Goal: Communication & Community: Answer question/provide support

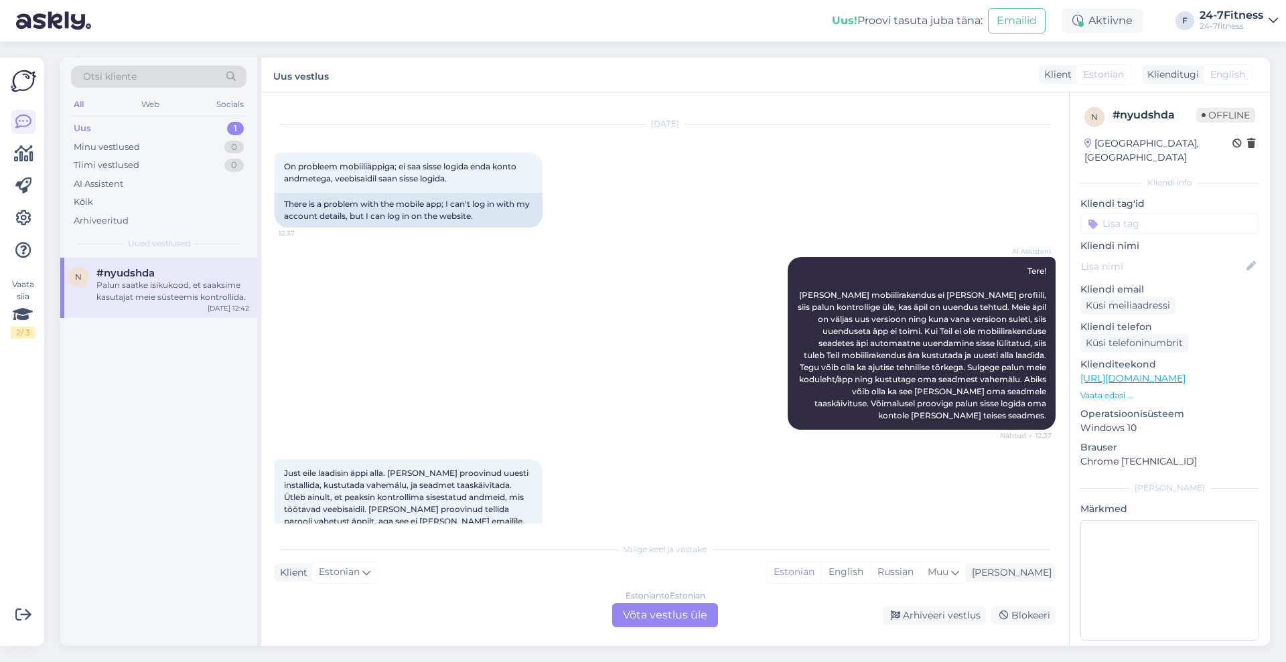
scroll to position [192, 0]
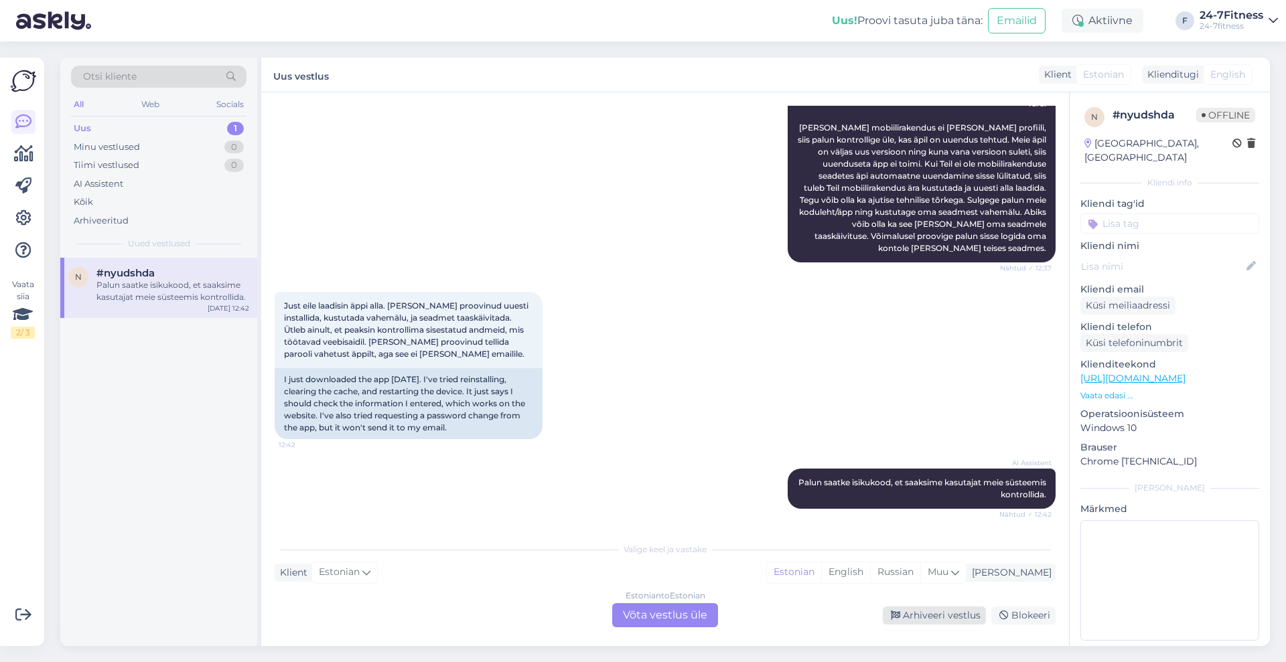
click at [936, 618] on div "Arhiveeri vestlus" at bounding box center [934, 616] width 103 height 18
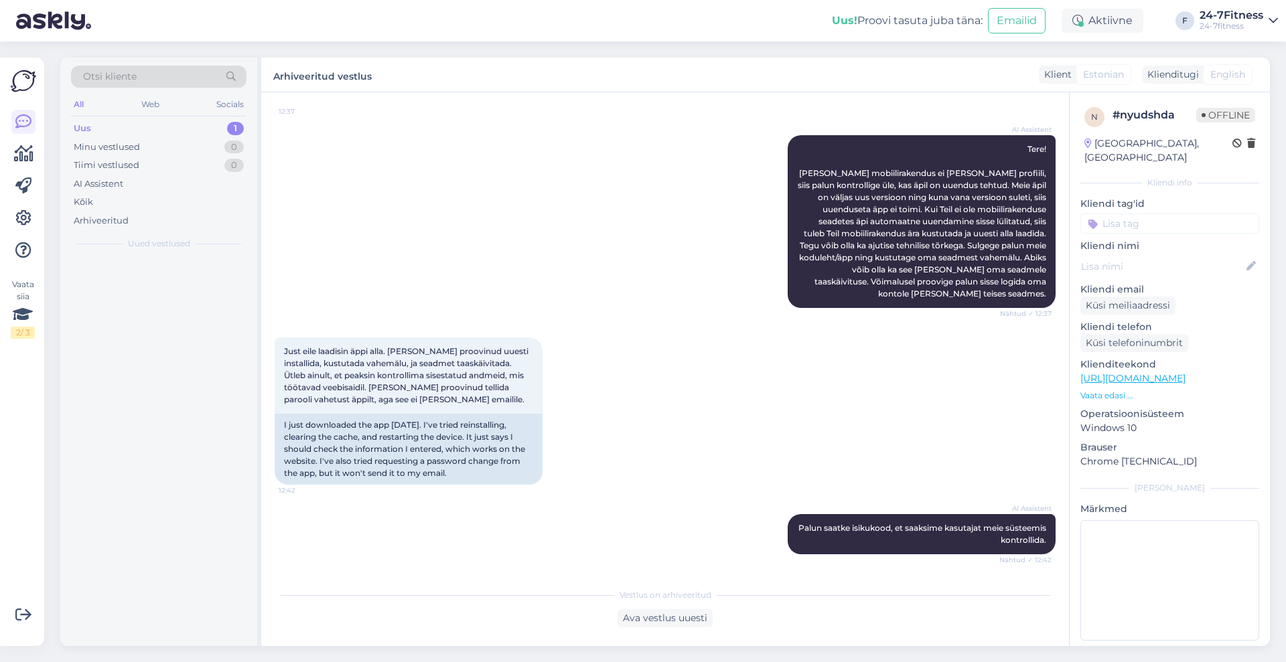
scroll to position [146, 0]
click at [125, 122] on div "Uus 1" at bounding box center [158, 128] width 175 height 19
click at [151, 285] on div "Хочу купить и не пойму,что программе не нравится" at bounding box center [172, 291] width 153 height 24
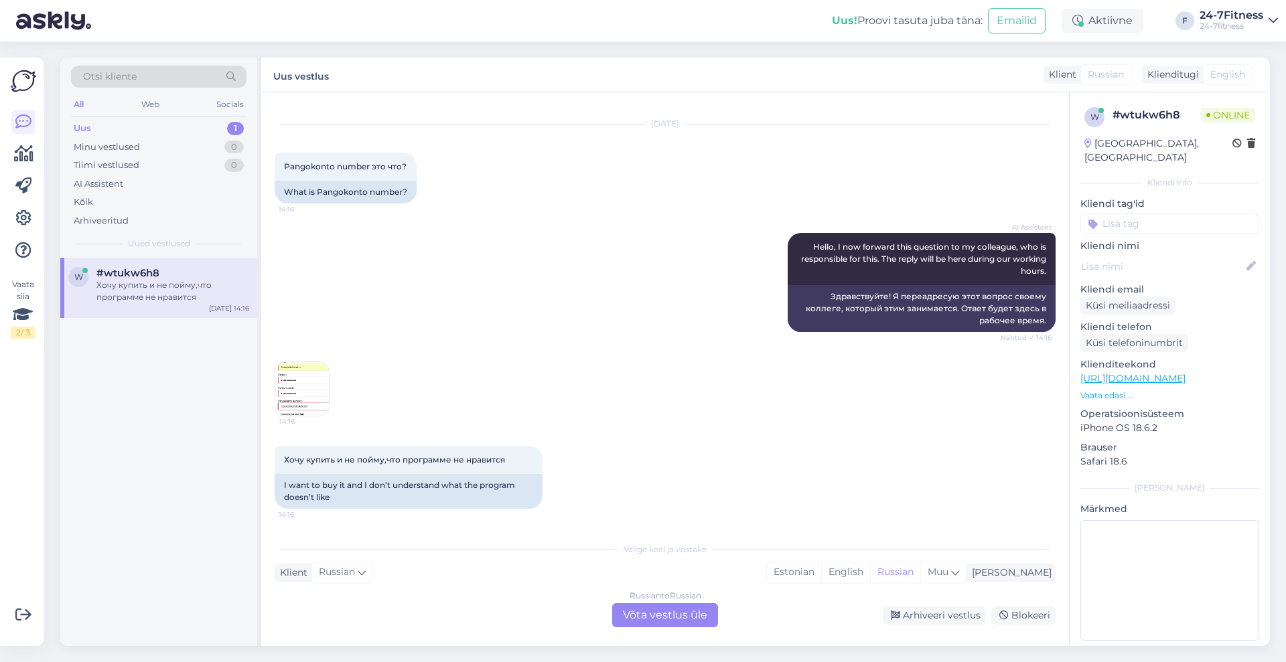
scroll to position [104, 0]
click at [308, 446] on div "Хочу купить и не пойму,что программе не нравится 14:16" at bounding box center [409, 460] width 268 height 28
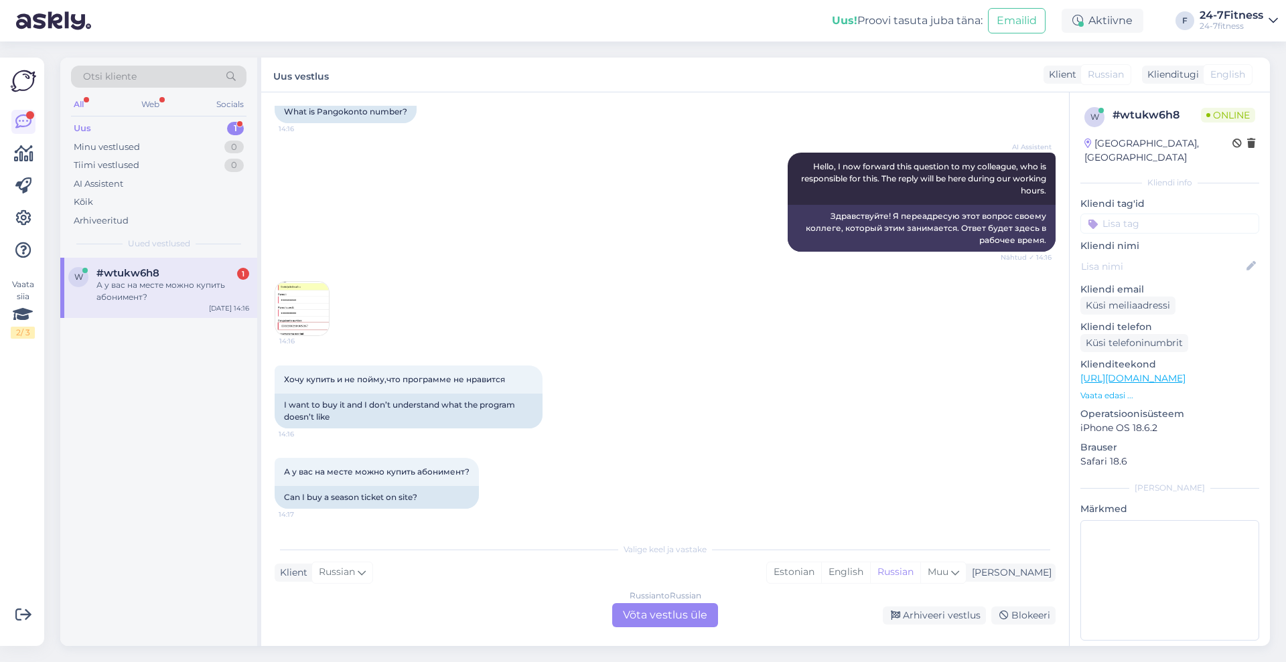
click at [303, 303] on img at bounding box center [302, 309] width 54 height 54
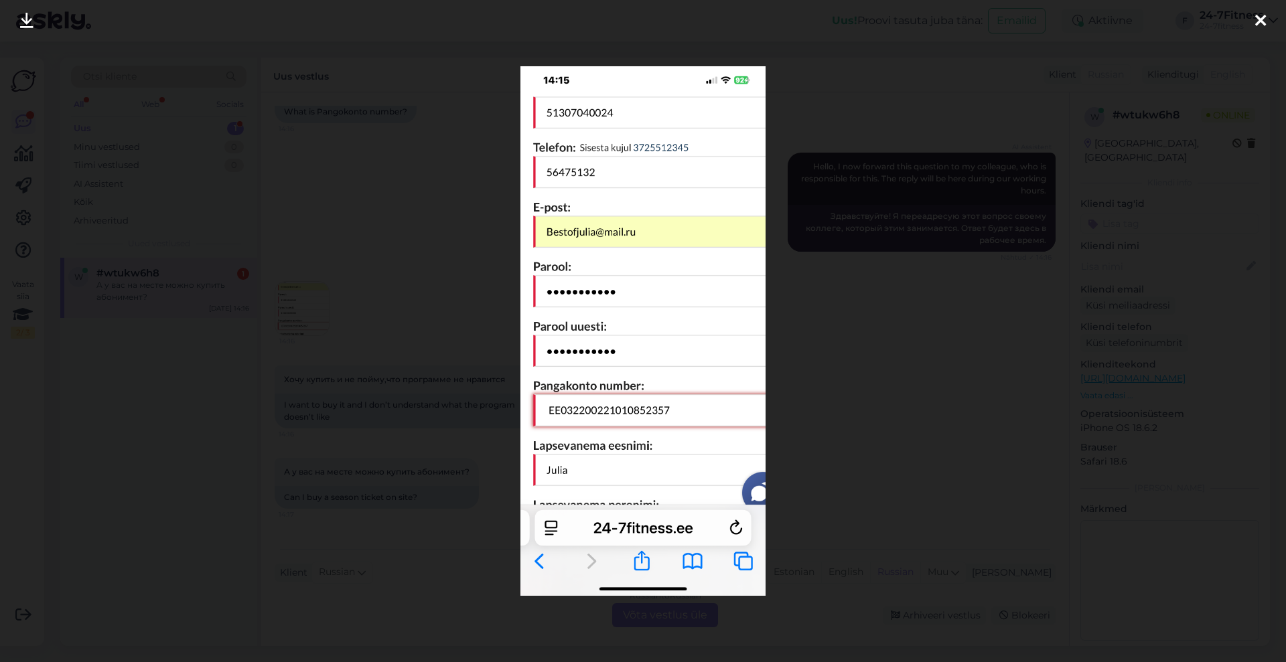
click at [926, 392] on div at bounding box center [643, 331] width 1286 height 662
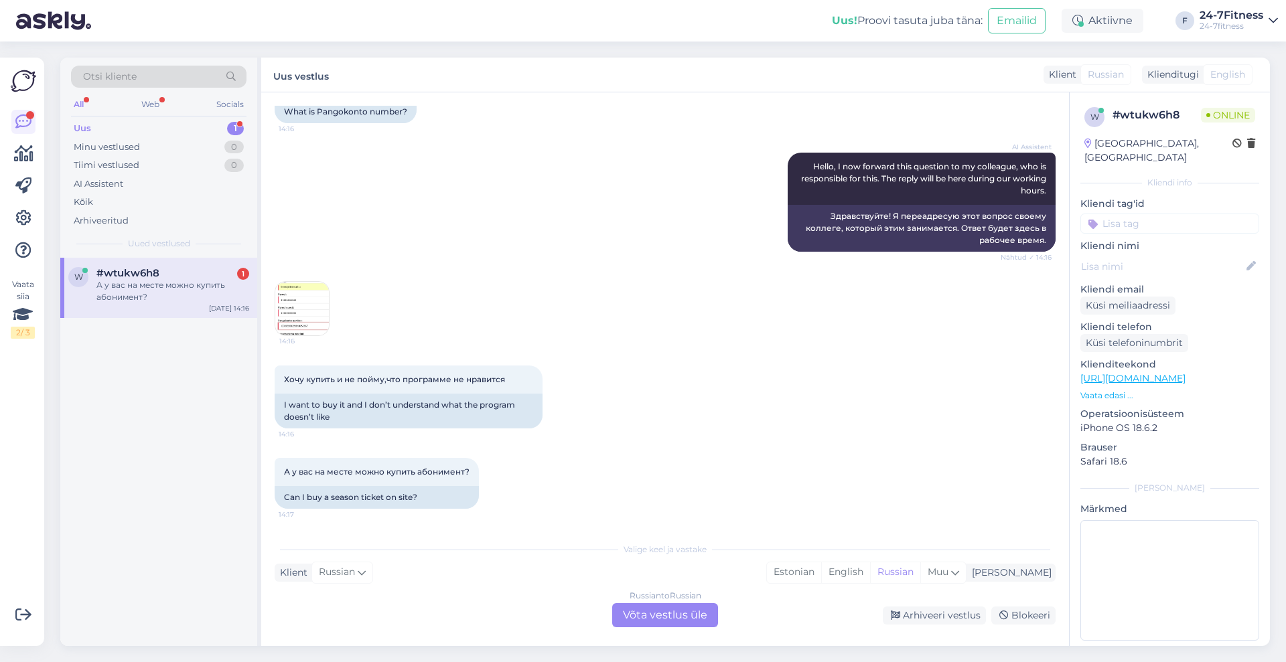
click at [709, 612] on div "Russian to Russian Võta vestlus üle" at bounding box center [665, 615] width 106 height 24
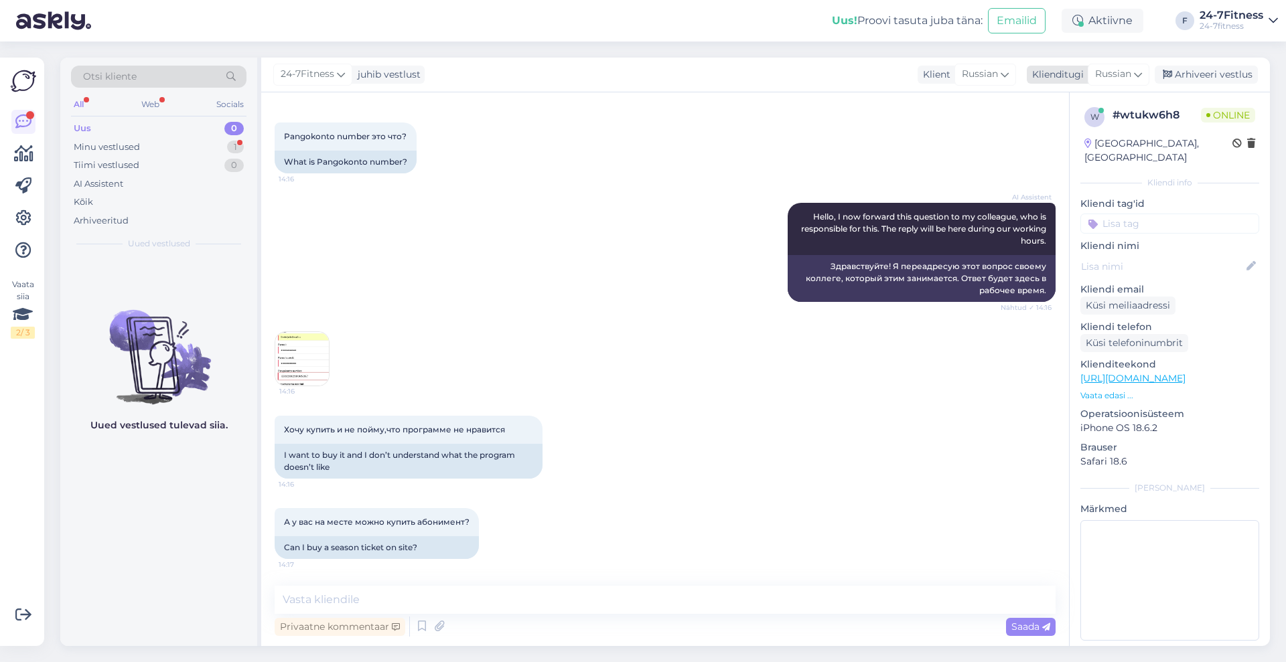
click at [1134, 73] on div "Russian" at bounding box center [1119, 74] width 62 height 21
type input "est"
click at [1096, 132] on link "Estonian" at bounding box center [1088, 133] width 147 height 21
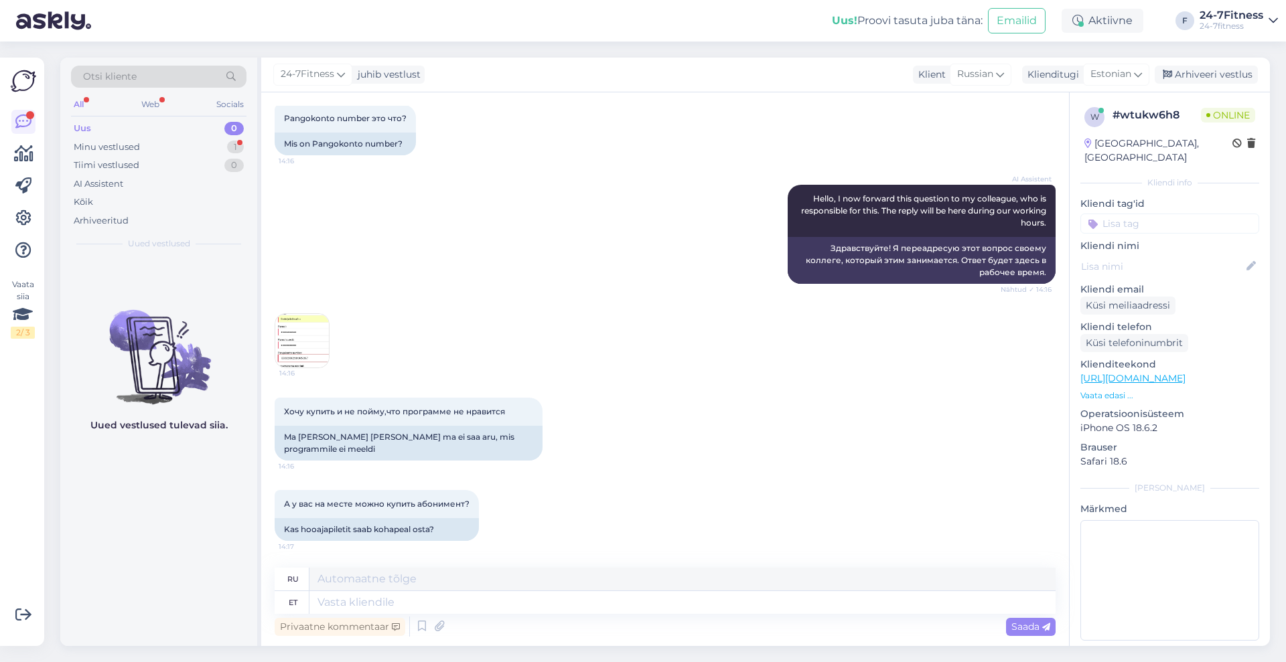
click at [298, 342] on img at bounding box center [302, 341] width 54 height 54
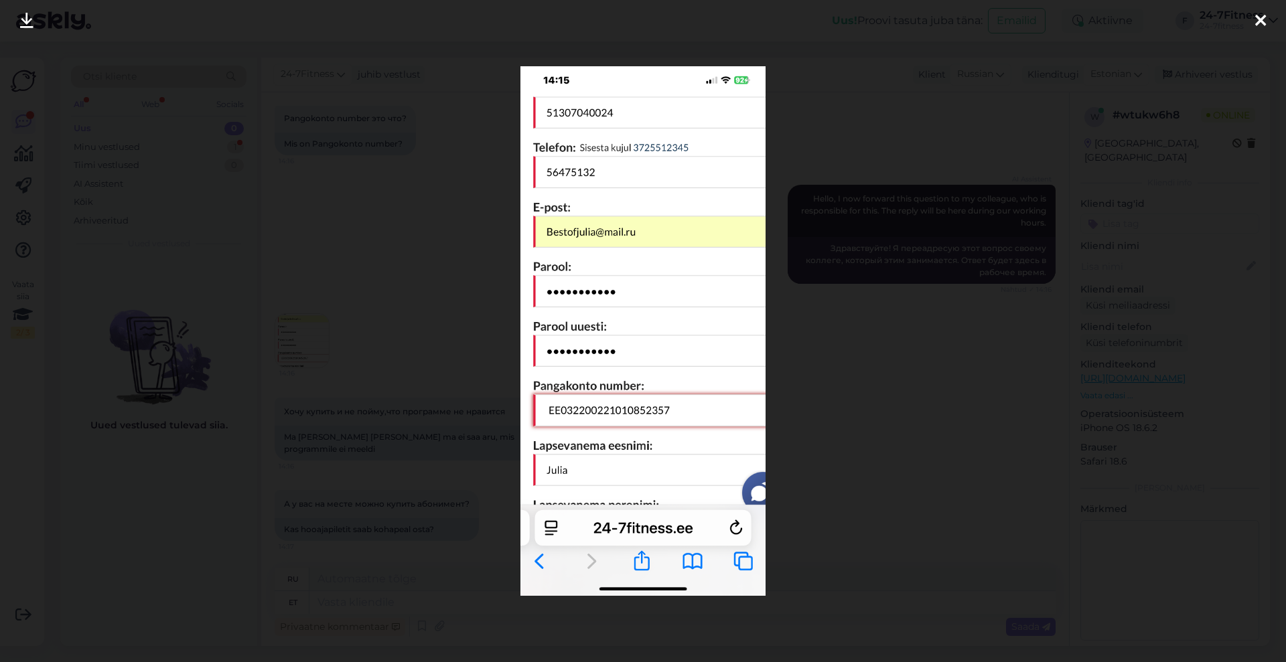
click at [544, 409] on img at bounding box center [642, 331] width 244 height 530
click at [1262, 18] on icon at bounding box center [1260, 21] width 11 height 17
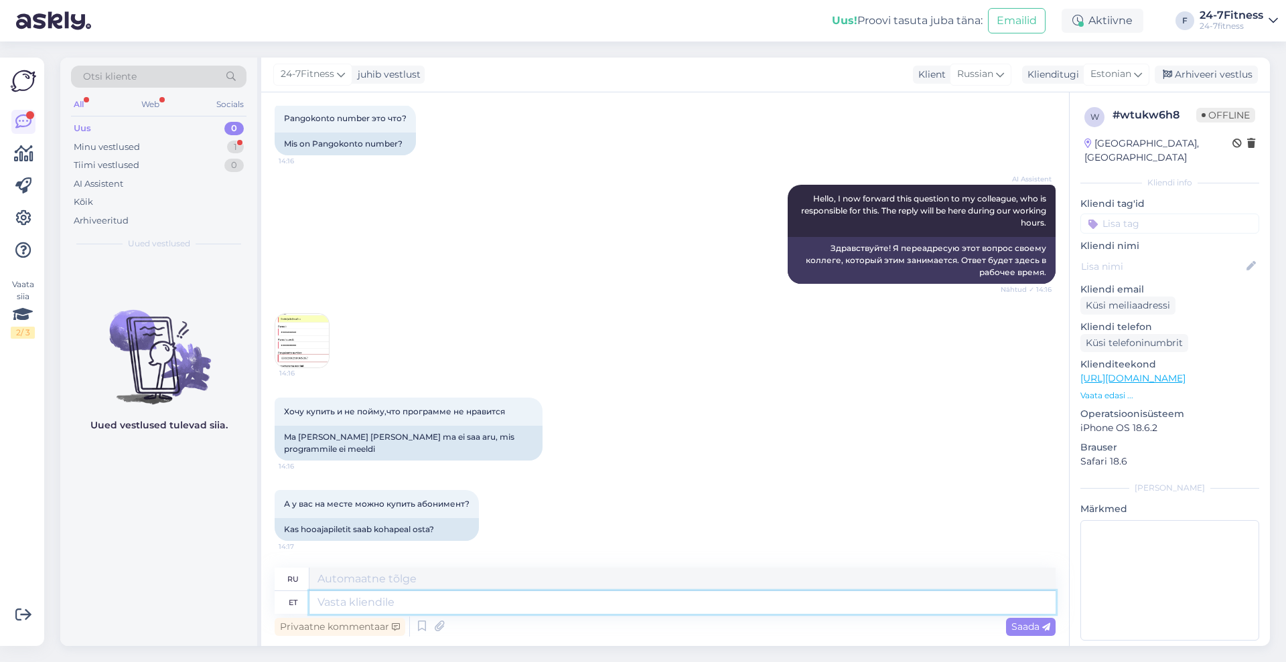
click at [494, 600] on textarea at bounding box center [682, 602] width 746 height 23
type textarea "Tere!"
type textarea "Привет!"
type textarea "Tere! Meie s"
type textarea "Привет! Мы"
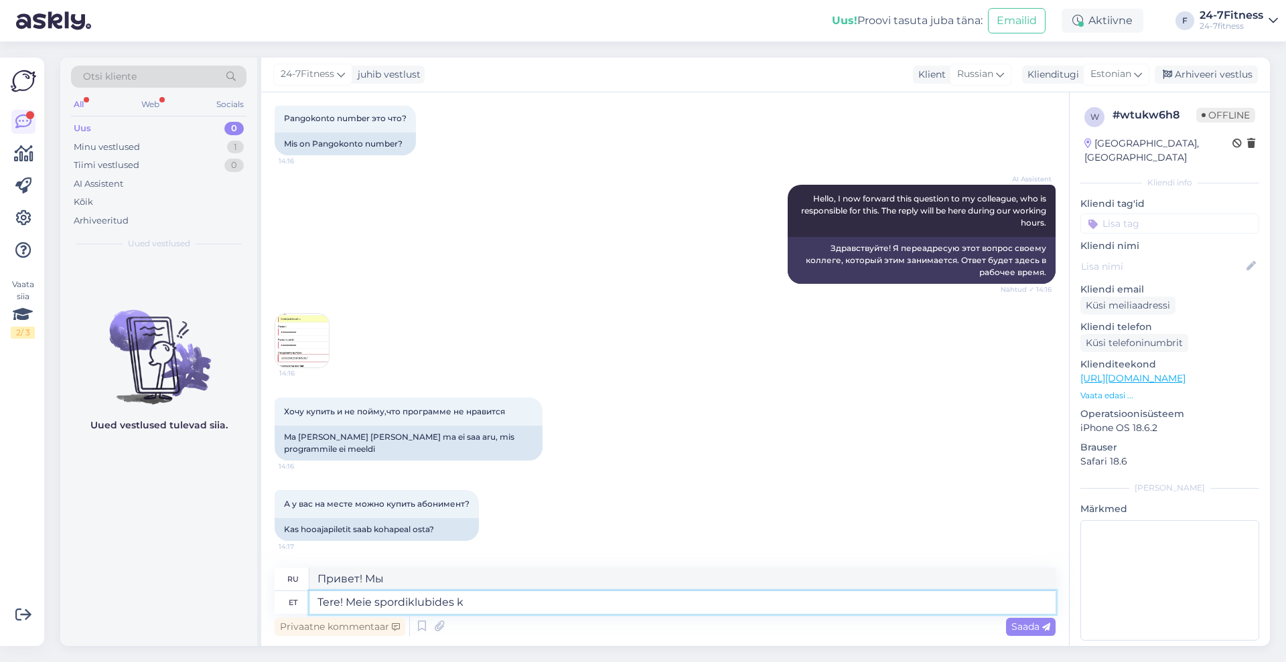
type textarea "Tere! Meie spordiklubides ko"
type textarea "Привет! В наших спортивных клубах"
type textarea "Tere! Meie spordiklubides kohapeal ei o"
type textarea "Здравствуйте! В наших спортивных клубах на территории отеля"
type textarea "Tere! Meie spordiklubides kohapeal ei ole"
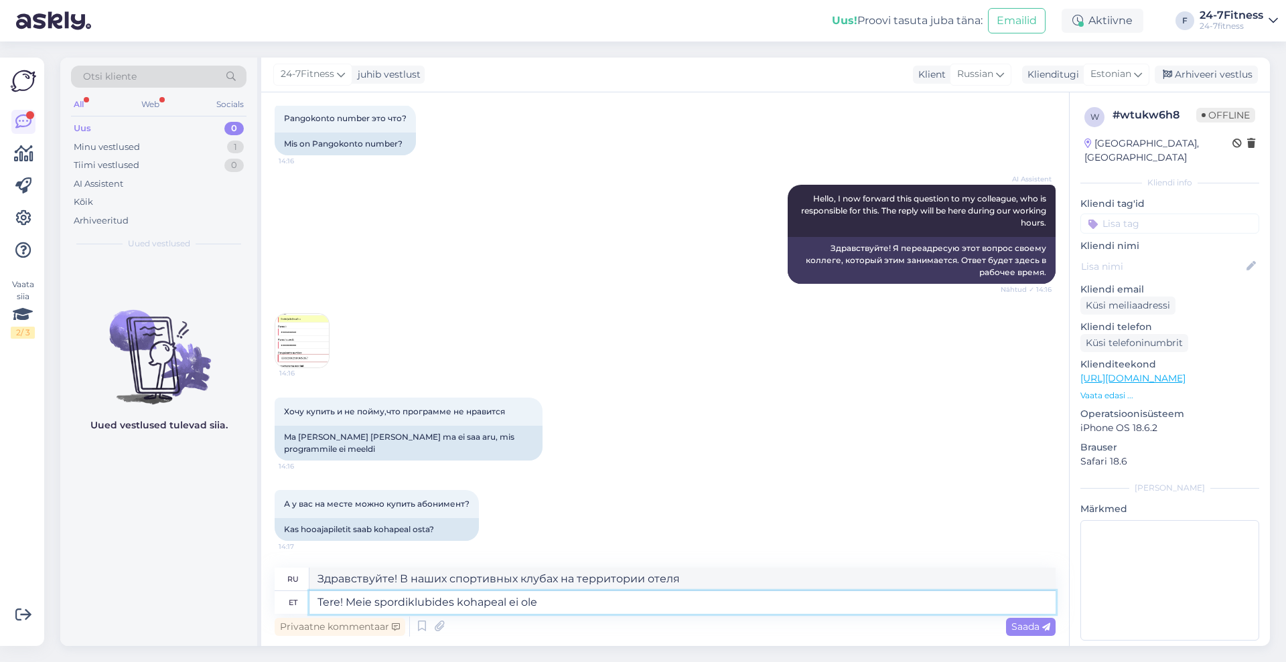
type textarea "Здравствуйте! В наших спортивных клубах нет стационарных"
type textarea "Tere! Meie spordiklubides kohapeal ei ole personali, teg"
type textarea "Здравствуйте! В наших спортивных клубах нет персонала на месте."
type textarea "Tere! Meie spordiklubides kohapeal ei ole personali, tegemist on"
type textarea "Здравствуйте! В наших спортивных клубах нет персонала на месте, это"
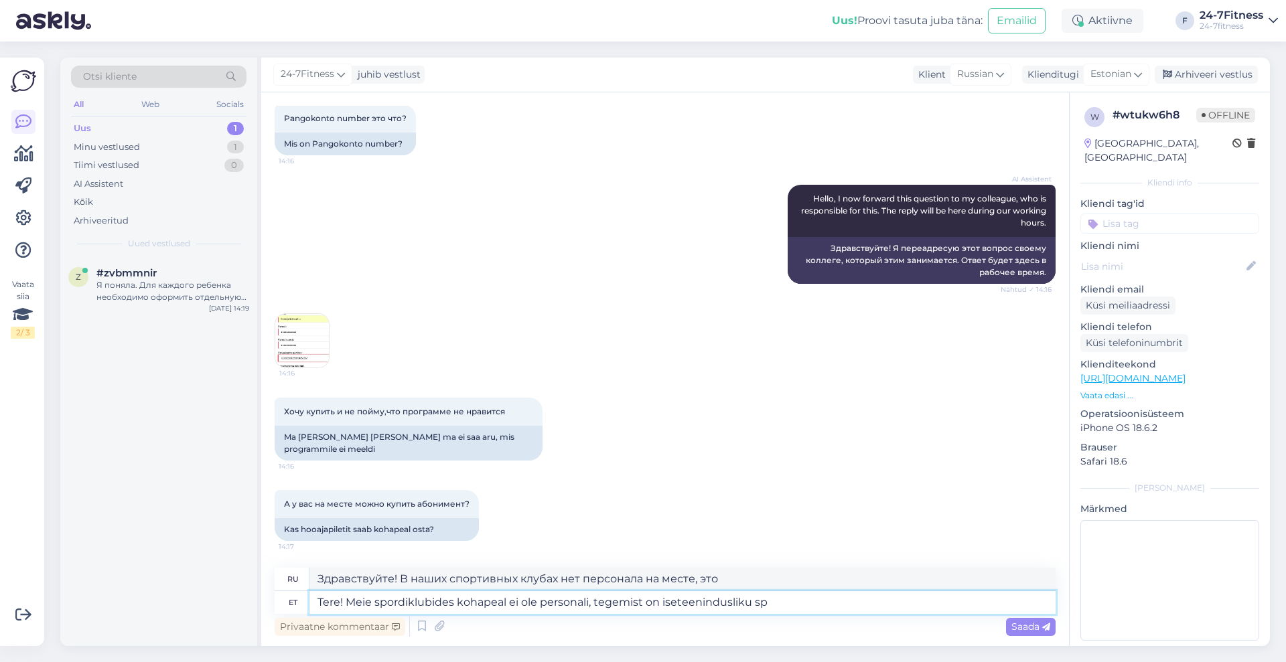
type textarea "Tere! Meie spordiklubides kohapeal ei ole personali, tegemist on iseteenindusli…"
type textarea "Здравствуйте! В наших спортивных клубах нет персонала, это заведение самообслуж…"
type textarea "Tere! Meie spordiklubides kohapeal ei ole personali, tegemist on iseteenindusli…"
type textarea "Здравствуйте! В наших спортивных клубах нет персонала на месте, это клубы самоо…"
type textarea "Tere! Meie spordiklubides kohapeal ei ole personali, tegemist on iseteenindusli…"
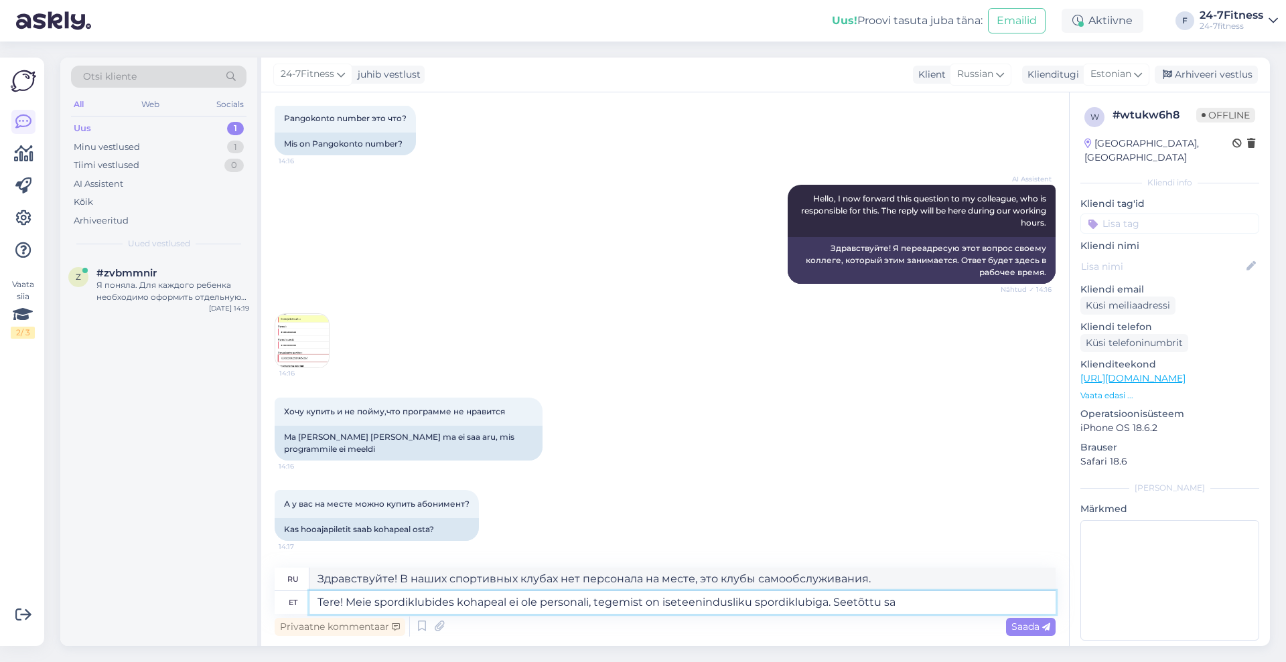
type textarea "Здравствуйте! В наших спортивных клубах нет персонала на месте, это клубы самоо…"
type textarea "Tere! Meie spordiklubides kohapeal ei ole personali, tegemist on iseteenindusli…"
type textarea "Здравствуйте! В наших спортивных клубах нет персонала на месте, это клубы самоо…"
type textarea "Tere! Meie spordiklubides kohapeal ei ole personali, tegemist on iseteenindusli…"
type textarea "Здравствуйте! В наших спортивных клубах нет персонала на месте, это клубы самоо…"
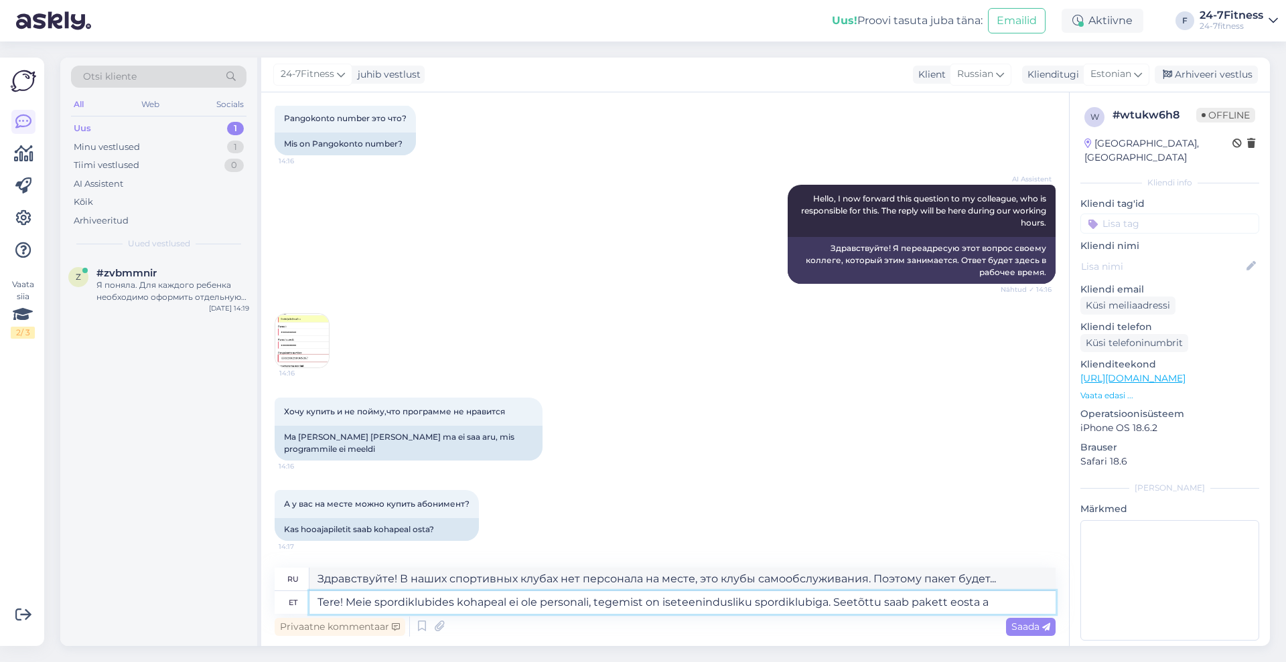
type textarea "Tere! Meie spordiklubides kohapeal ei ole personali, tegemist on iseteenindusli…"
type textarea "Здравствуйте! В наших спортивных клубах нет персонала на месте, это клубы самоо…"
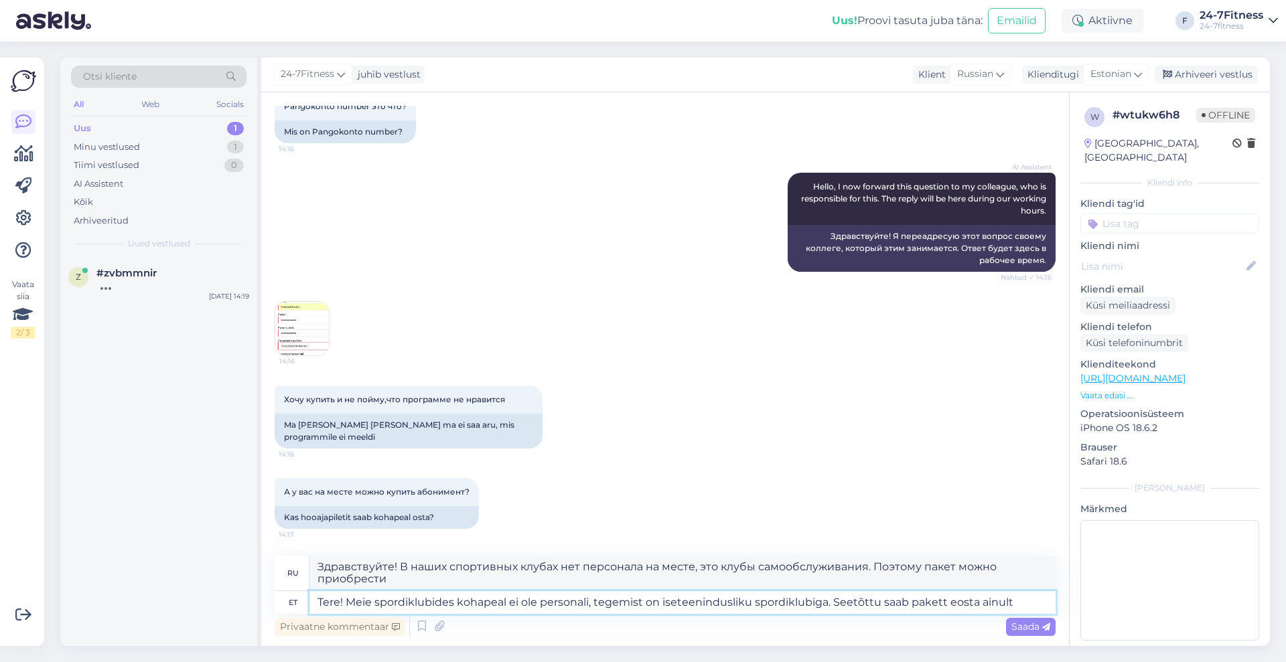
type textarea "Tere! Meie spordiklubides kohapeal ei ole personali, tegemist on iseteenindusli…"
type textarea "Здравствуйте! В наших спортивных клубах нет персонала на месте, это клубы самоо…"
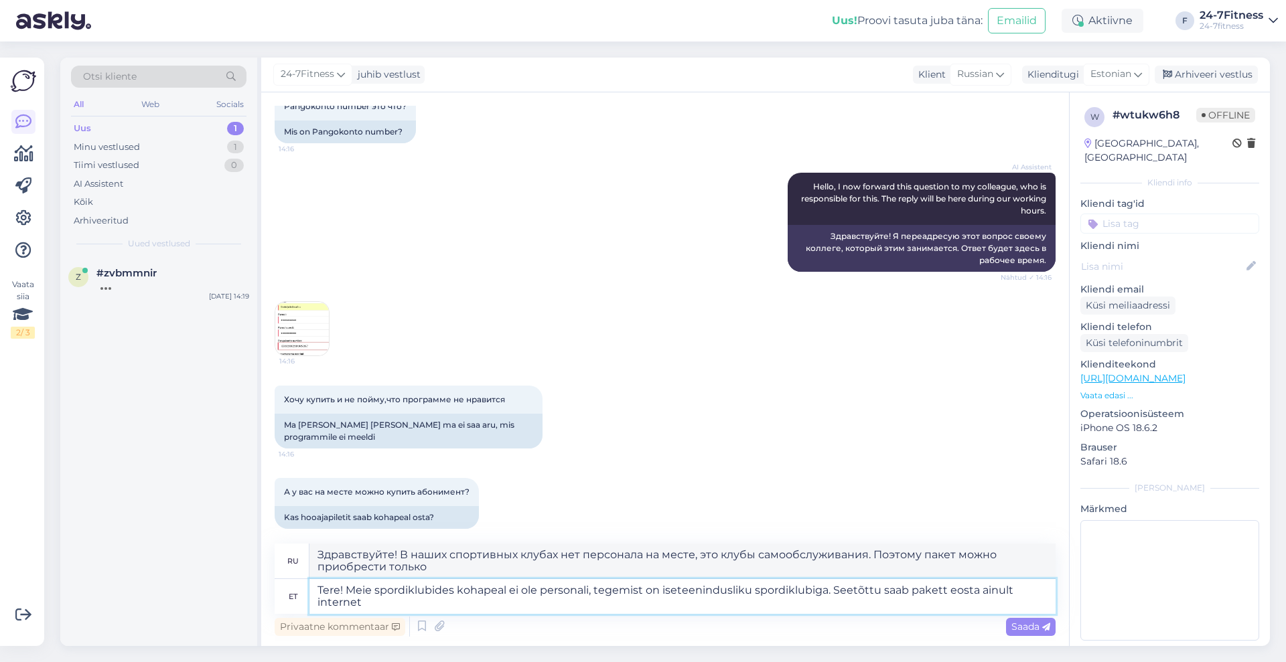
scroll to position [96, 0]
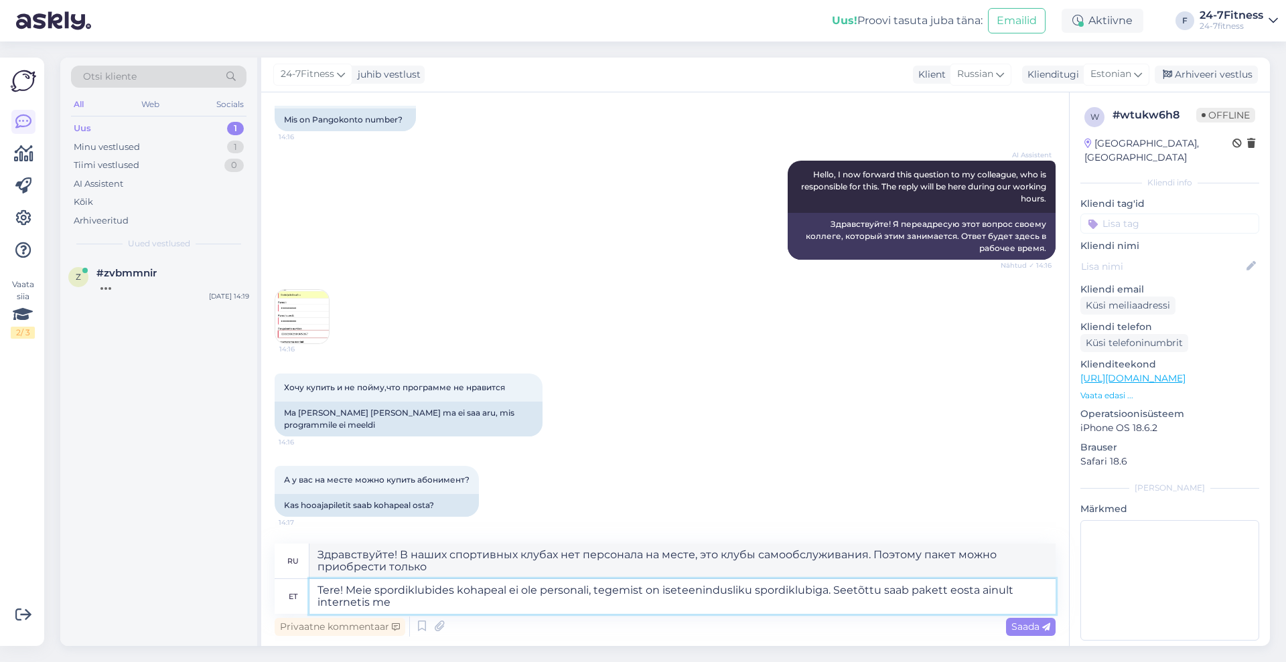
type textarea "Tere! Meie spordiklubides kohapeal ei ole personali, tegemist on iseteenindusli…"
type textarea "Здравствуйте! В наших спортивных клубах нет персонала на месте, это клубы самоо…"
type textarea "Tere! Meie spordiklubides kohapeal ei ole personali, tegemist on iseteenindusli…"
type textarea "Здравствуйте! В наших спортивных клубах нет персонала, это клубы самообслуживан…"
type textarea "Tere! Meie spordiklubides kohapeal ei ole personali, tegemist on iseteenindusli…"
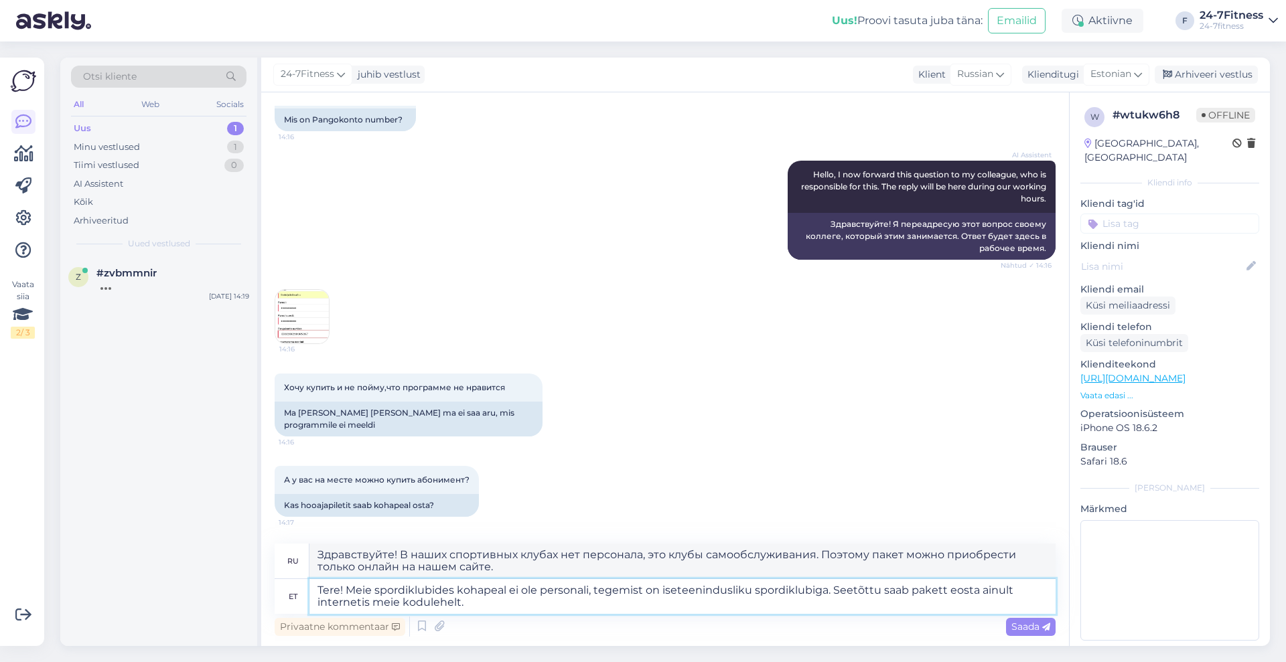
type textarea "Здравствуйте! В наших спортивных клубах нет персонала на месте, это клубы самоо…"
click at [946, 589] on textarea "Tere! Meie spordiklubides kohapeal ei ole personali, tegemist on iseteenindusli…" at bounding box center [682, 596] width 746 height 35
type textarea "Tere! Meie spordiklubides kohapeal ei ole personali, tegemist on iseteenindusli…"
type textarea "Здравствуйте! В наших спортивных клубах нет персонала на месте, это клубы самоо…"
type textarea "Tere! Meie spordiklubides kohapeal ei ole personali, tegemist on iseteenindusli…"
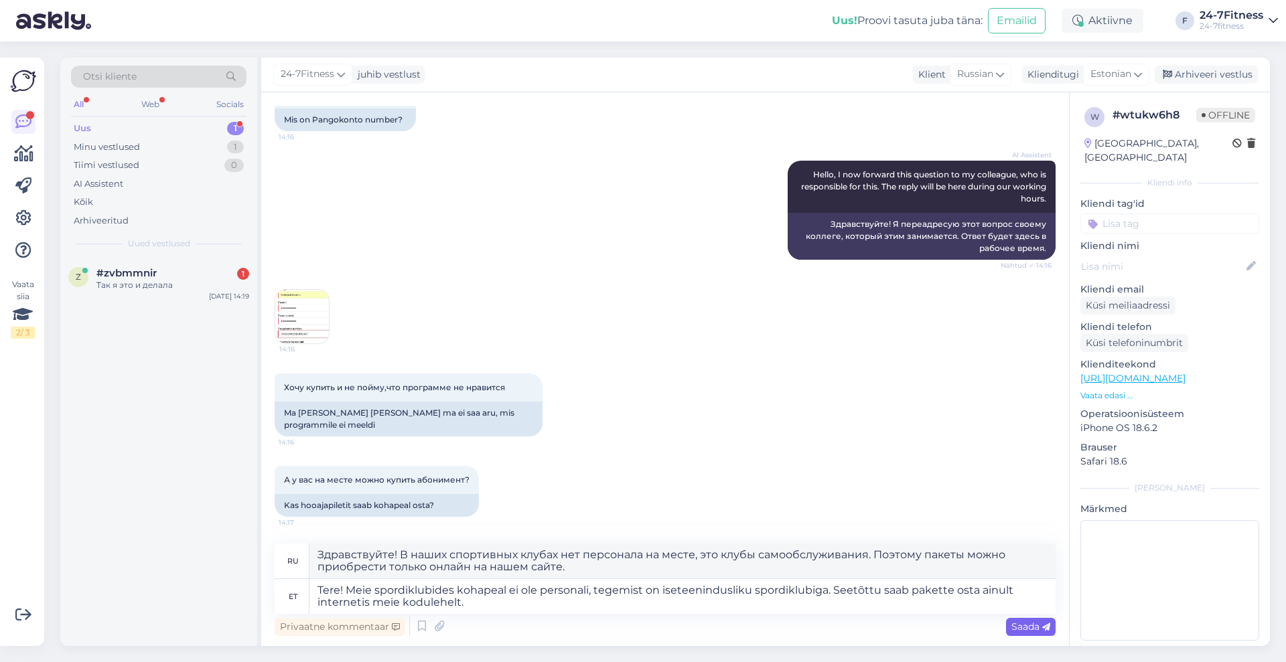
click at [1029, 626] on span "Saada" at bounding box center [1030, 627] width 39 height 12
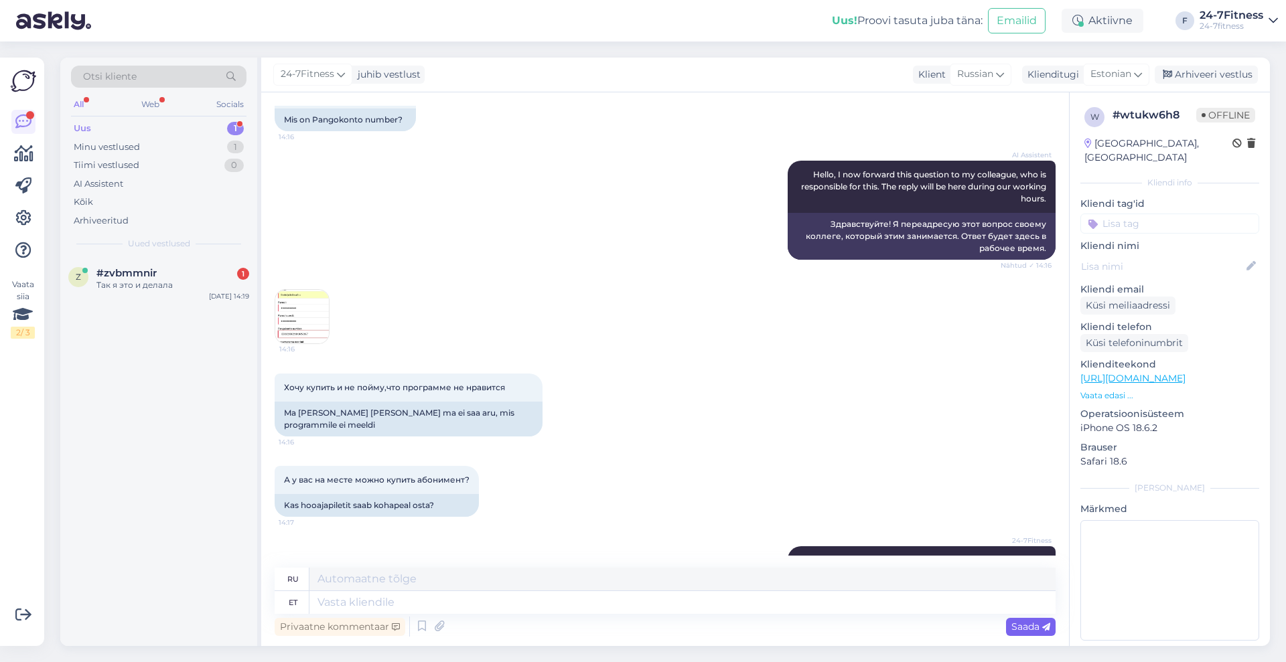
scroll to position [201, 0]
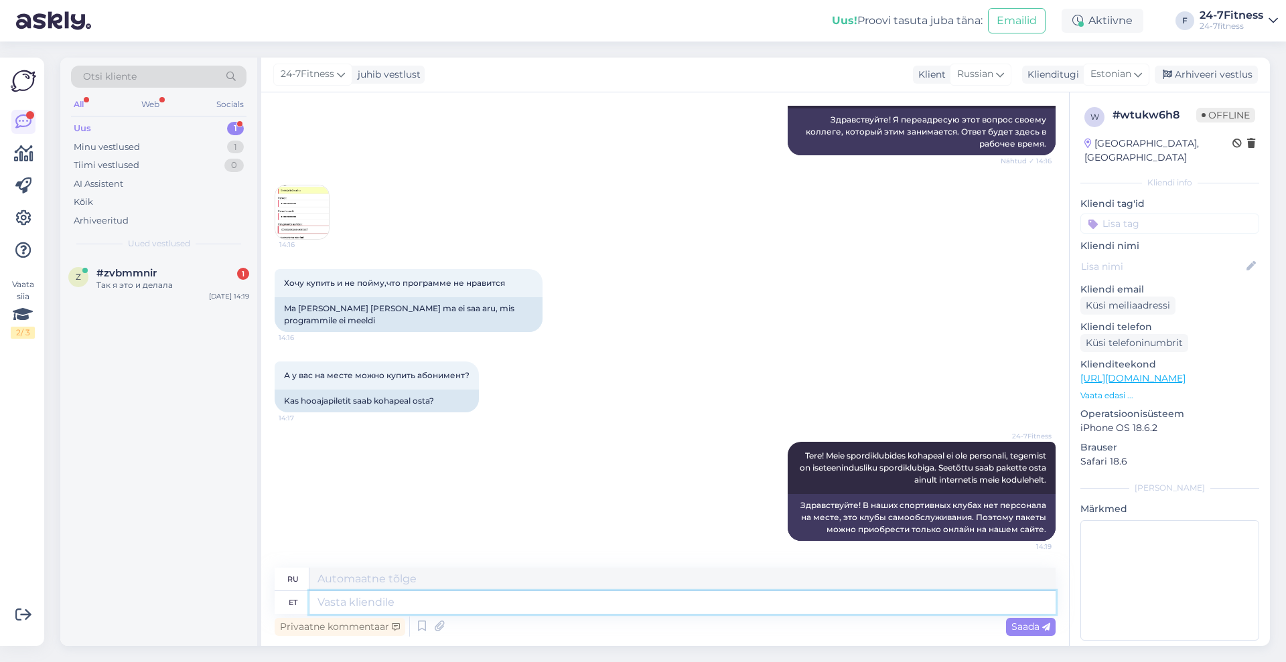
click at [625, 610] on textarea at bounding box center [682, 602] width 746 height 23
type textarea "Pa"
type textarea "П"
type textarea "Palun"
type textarea "Пожалуйста"
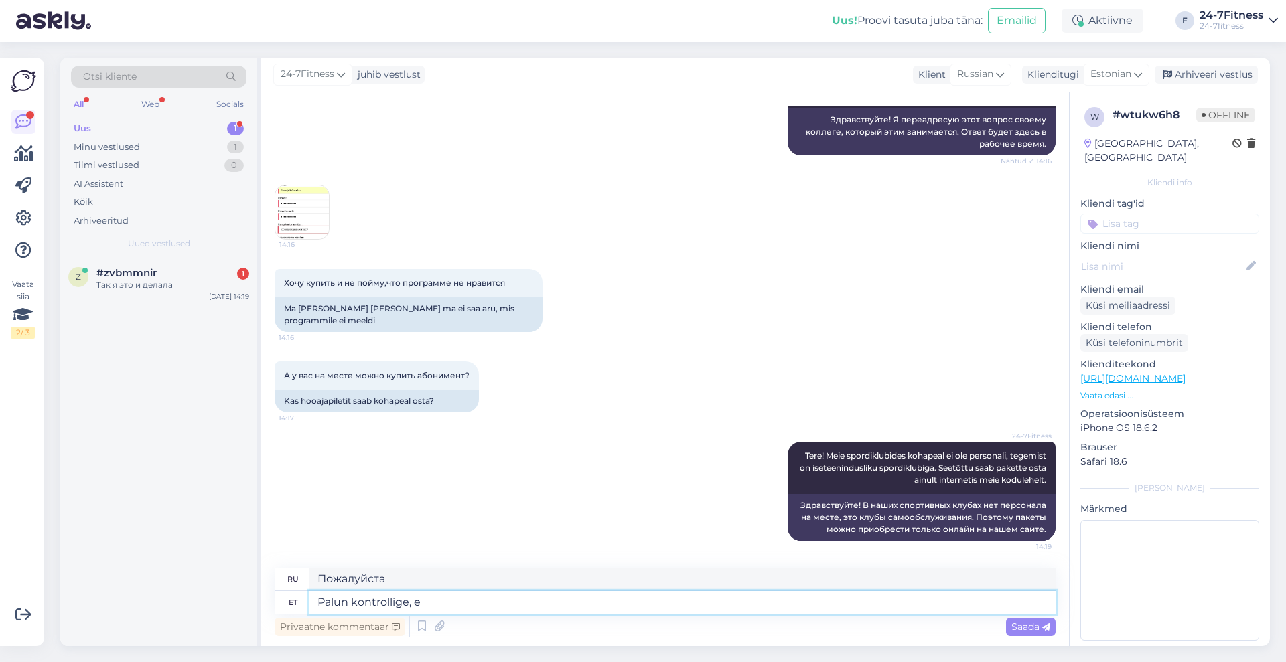
type textarea "Palun kontrollige, et"
type textarea "Пожалуйста, проверьте,"
type textarea "Palun kontrollige, et"
type textarea "Пожалуйста, проверьте это."
type textarea "Palun kontrollige, et pangakonto nu"
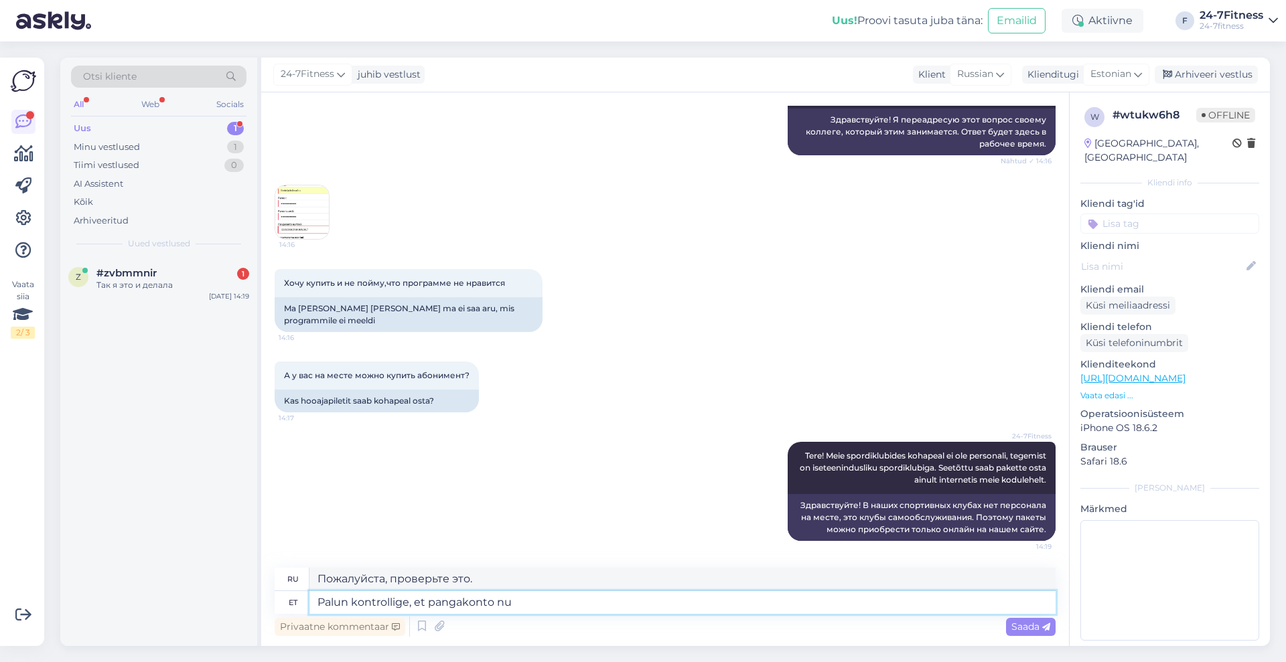
type textarea "Пожалуйста, проверьте, что банковский счет"
type textarea "Palun kontrollige, et pangakonto numbri ett"
type textarea "Пожалуйста, проверьте номер банковского счета."
type textarea "Palun kontrollige, et pangakonto numbri ette"
type textarea "Пожалуйста, проверьте, что номеру банковского счета предшествует"
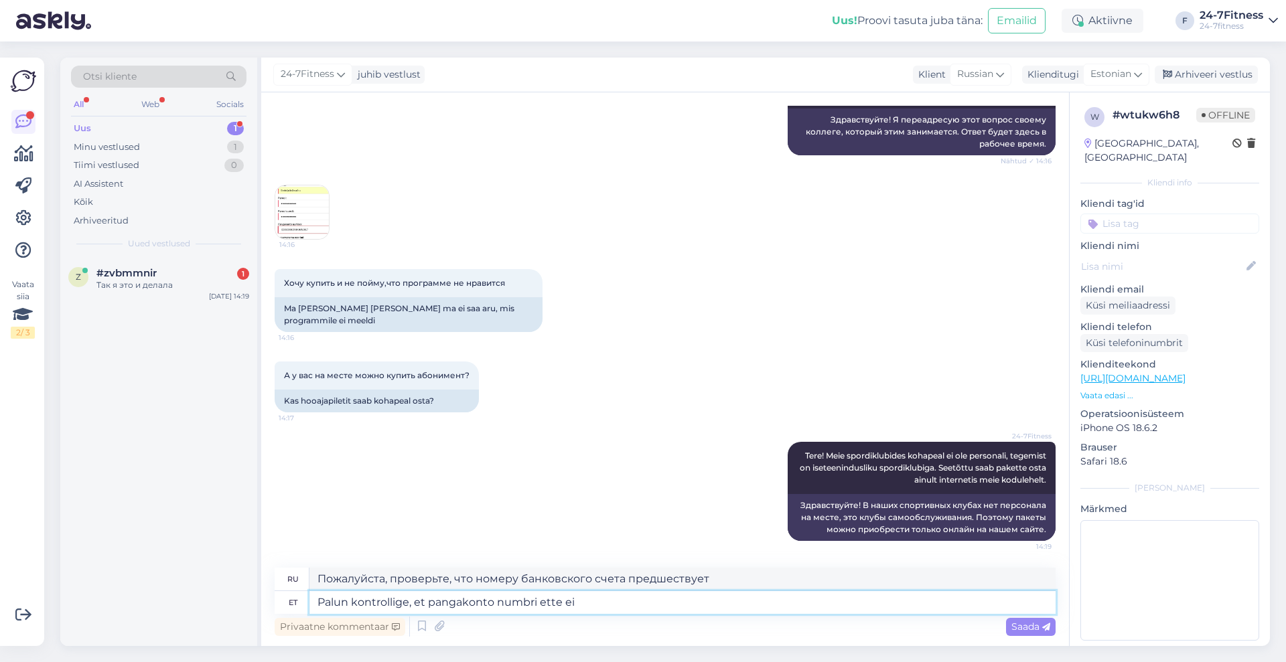
type textarea "Palun kontrollige, et pangakonto numbri ette ei o"
type textarea "Пожалуйста, проверьте, что в номере банковского счета нет префикса."
type textarea "Palun kontrollige, et pangakonto numbri ette ei ole jäänud t"
type textarea "Пожалуйста, проверьте, не осталось ли пробела перед номером банковского счета."
type textarea "Palun kontrollige, et pangakonto numbri ette ei ole jäänud tühikut."
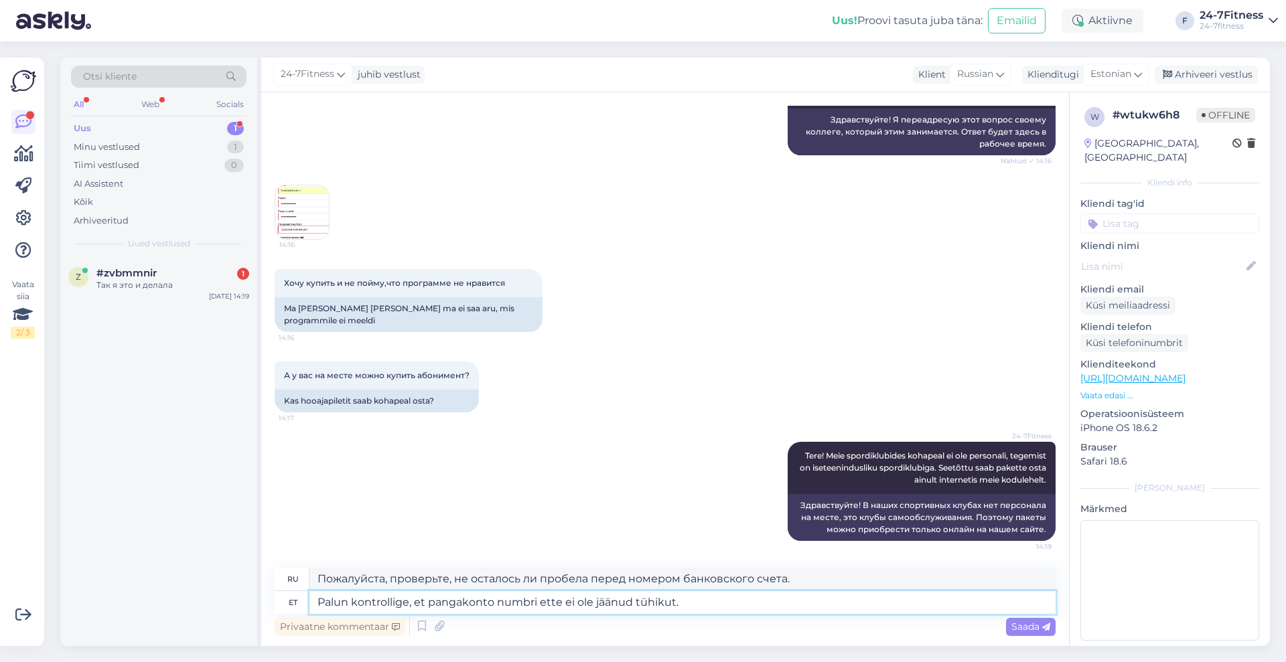
type textarea "Пожалуйста, проверьте, что перед номером банковского счета нет пробела."
type textarea "Palun kontrollige, et pangakonto numbri ette ei ole jäänud tühikut."
click at [1033, 625] on span "Saada" at bounding box center [1030, 627] width 39 height 12
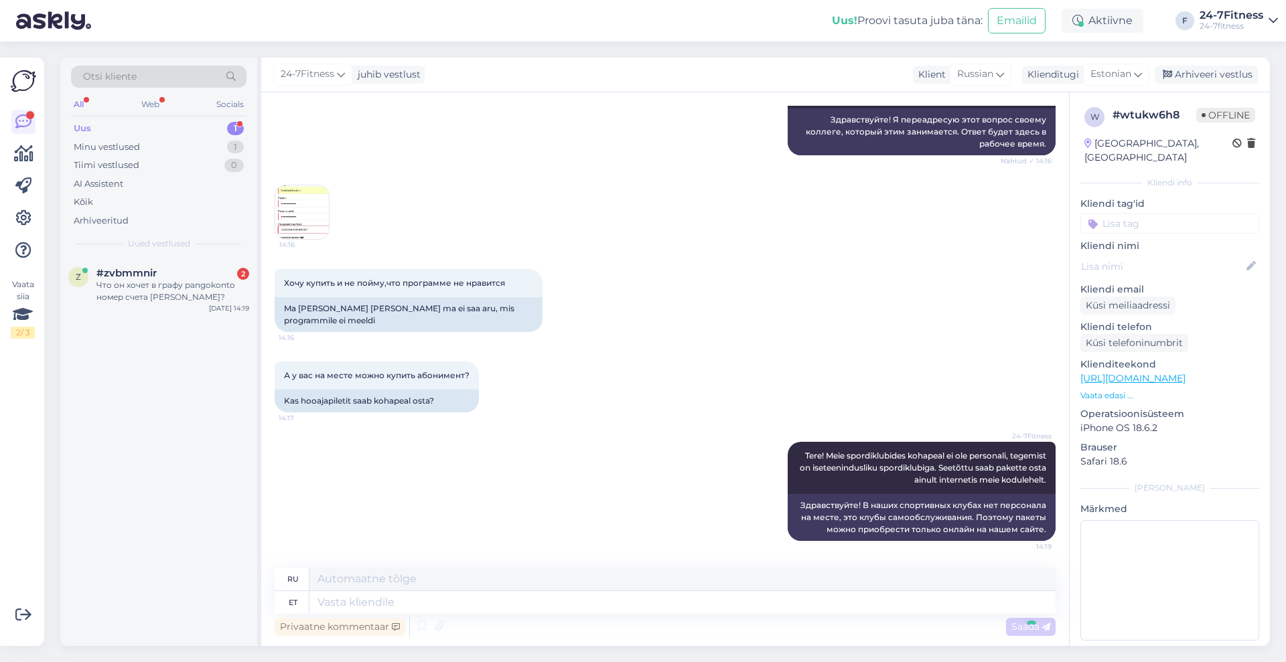
scroll to position [305, 0]
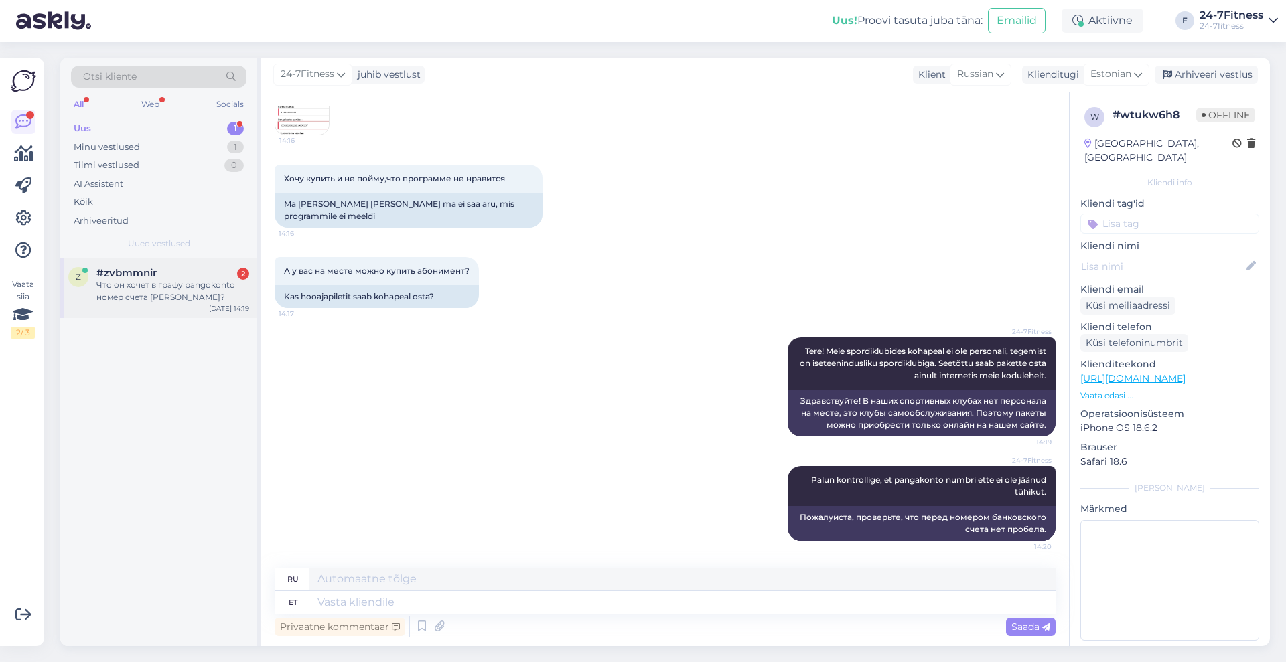
click at [194, 289] on div "Что он хочет в графу pangokonto номер счета [PERSON_NAME]?" at bounding box center [172, 291] width 153 height 24
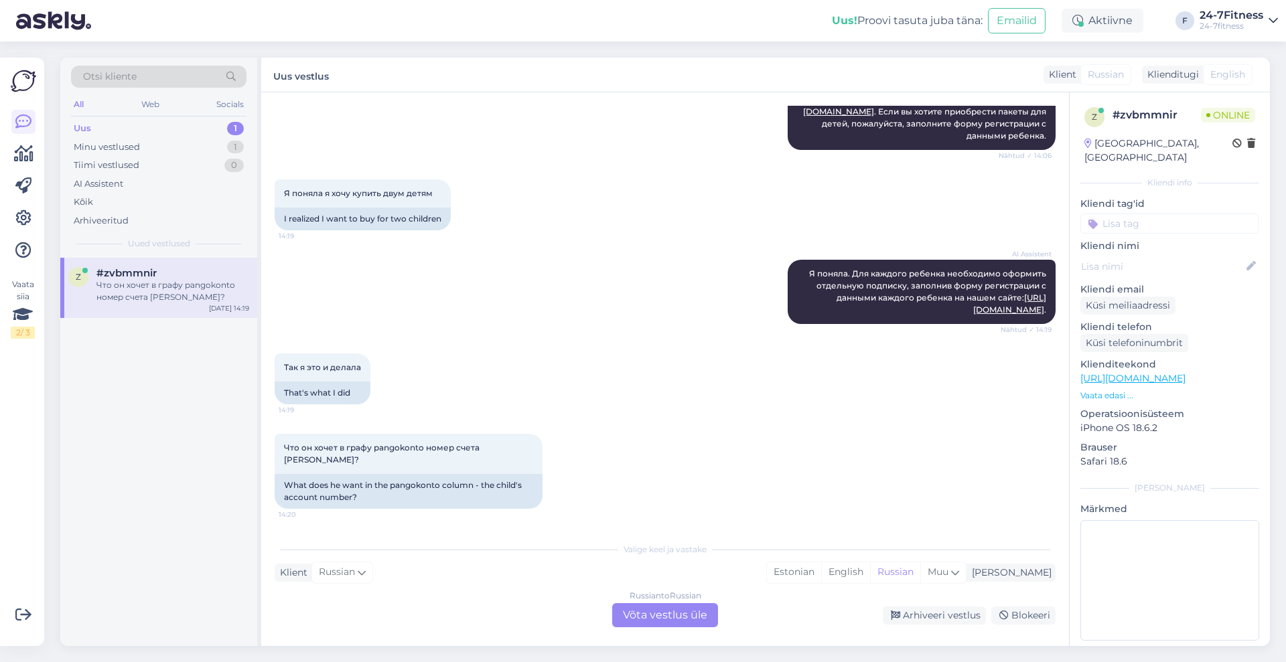
scroll to position [352, 0]
click at [677, 620] on div "Russian to Russian Võta vestlus üle" at bounding box center [665, 615] width 106 height 24
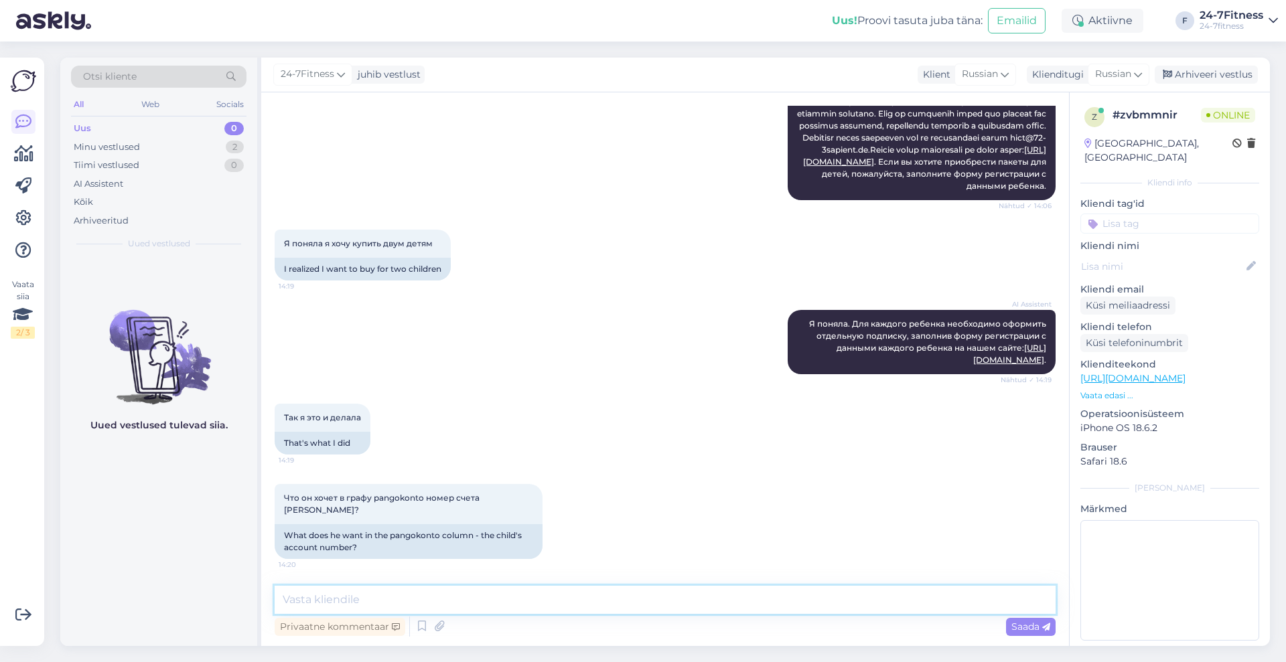
click at [519, 606] on textarea at bounding box center [665, 600] width 781 height 28
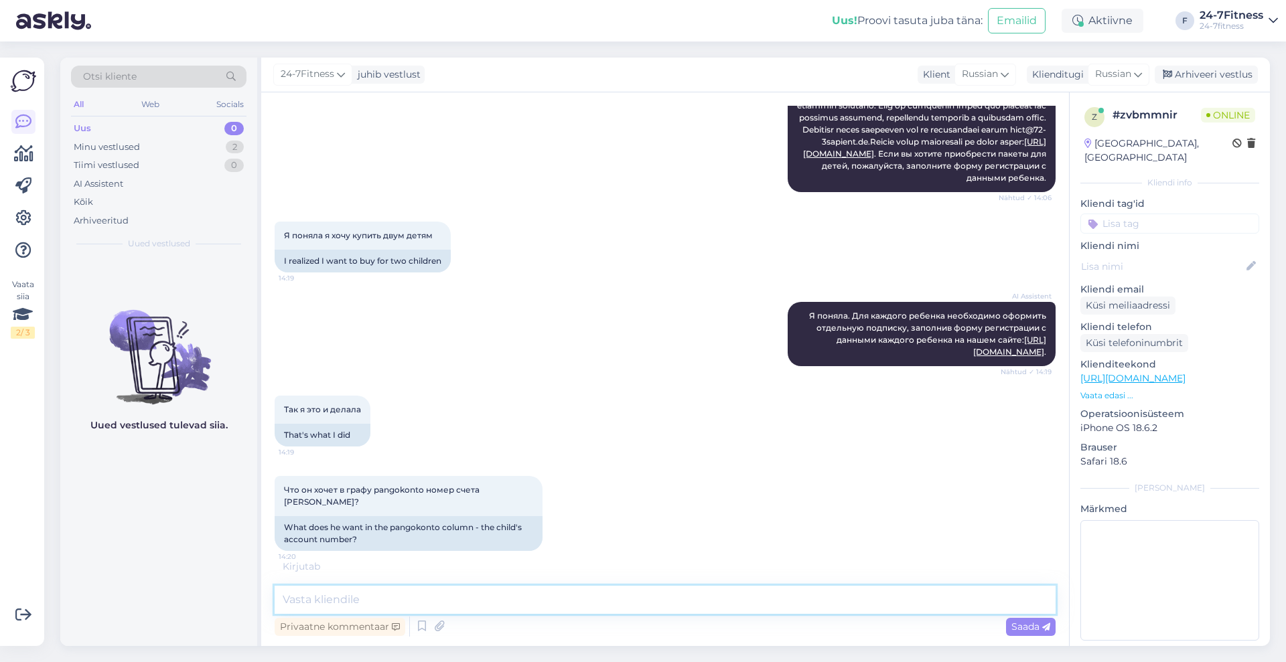
scroll to position [316, 0]
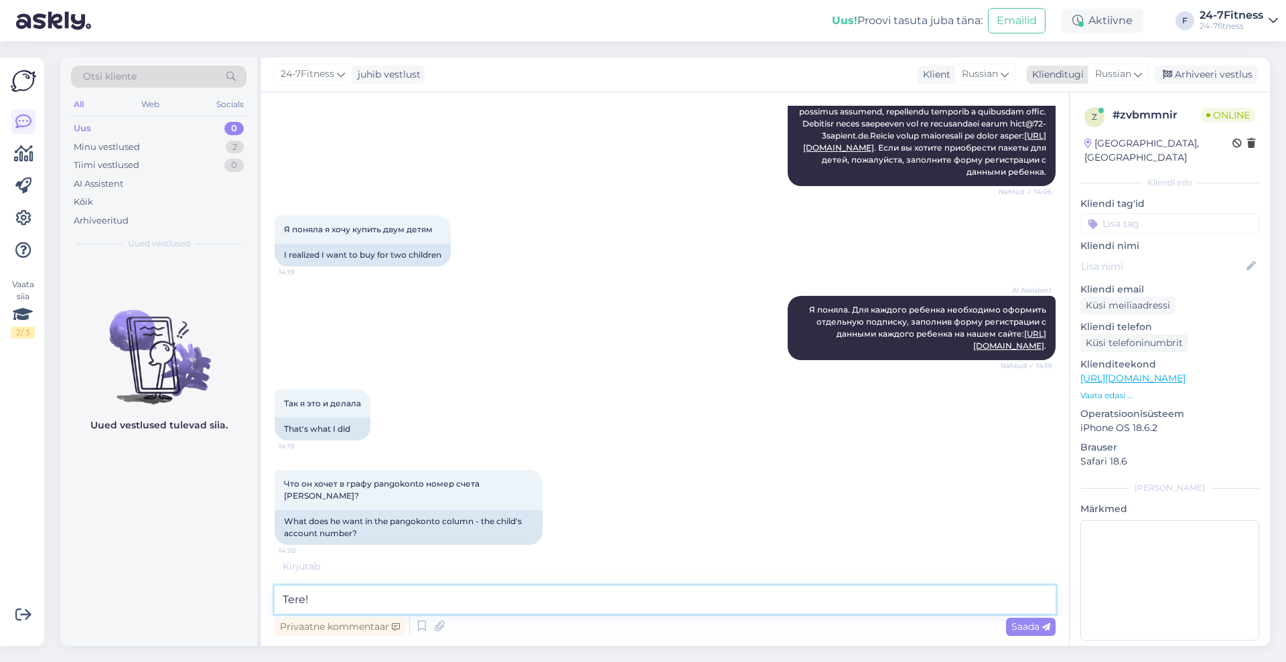
type textarea "Tere!"
click at [1131, 71] on span "Russian" at bounding box center [1113, 74] width 36 height 15
click at [1058, 133] on link "Estonian" at bounding box center [1088, 133] width 147 height 21
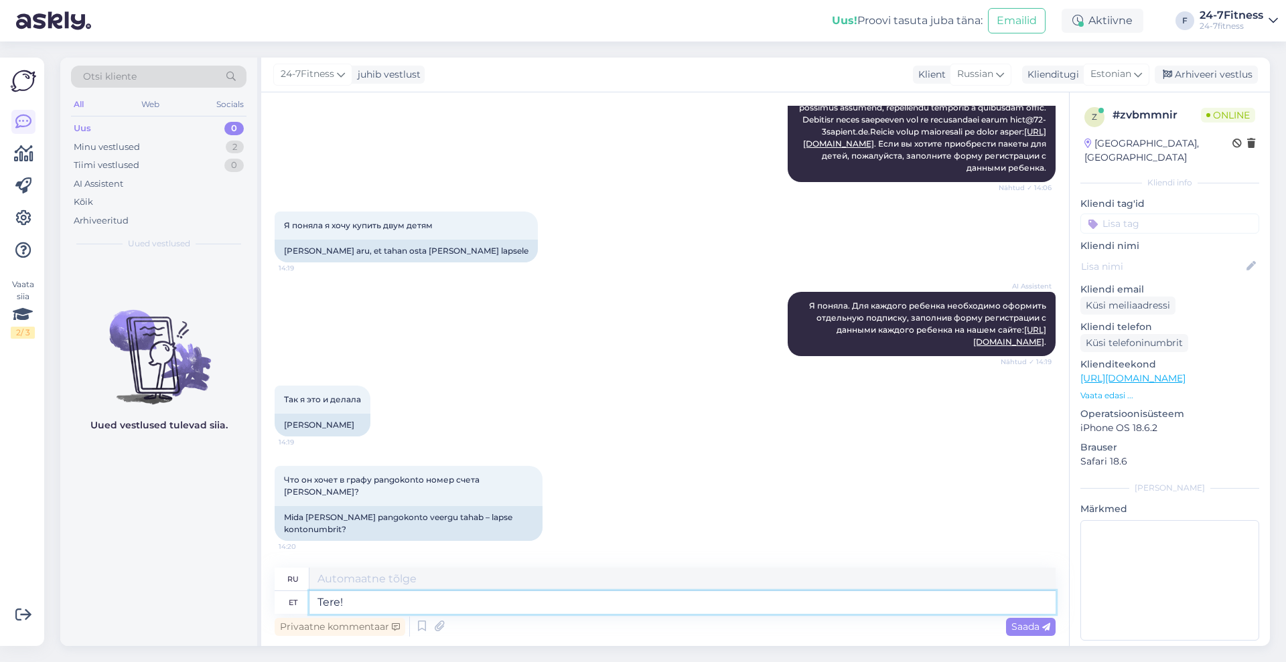
click at [522, 611] on textarea "Tere!" at bounding box center [682, 602] width 746 height 23
type textarea "Привет!"
type textarea "Tere! Pangakonto nu"
type textarea "Здравствуйте! Банковский счёт"
type textarea "Tere! Pangakonto number v"
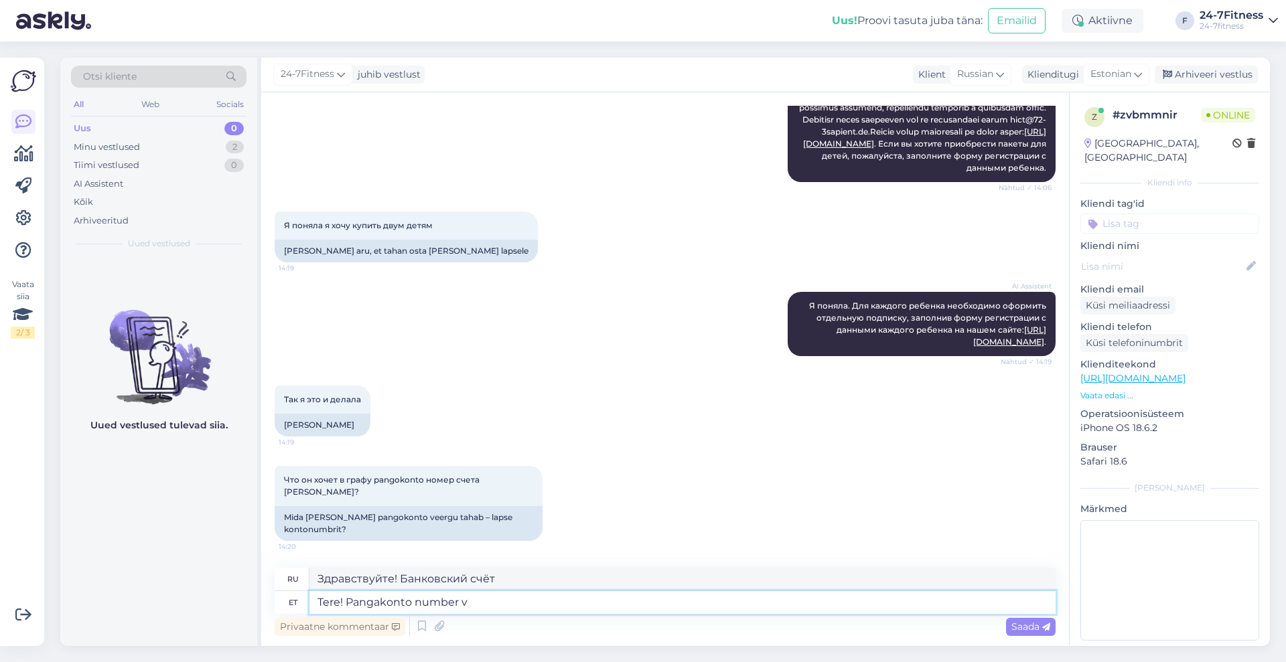
type textarea "Здравствуйте! Номер банковского счёта"
type textarea "Tere! Pangakonto number võib o"
type textarea "Здравствуйте! Номер банковского счёта может быть"
type textarea "Tere! Pangakonto number võib olla"
type textarea "Здравствуйте! Номер банковского счёта можно узнать"
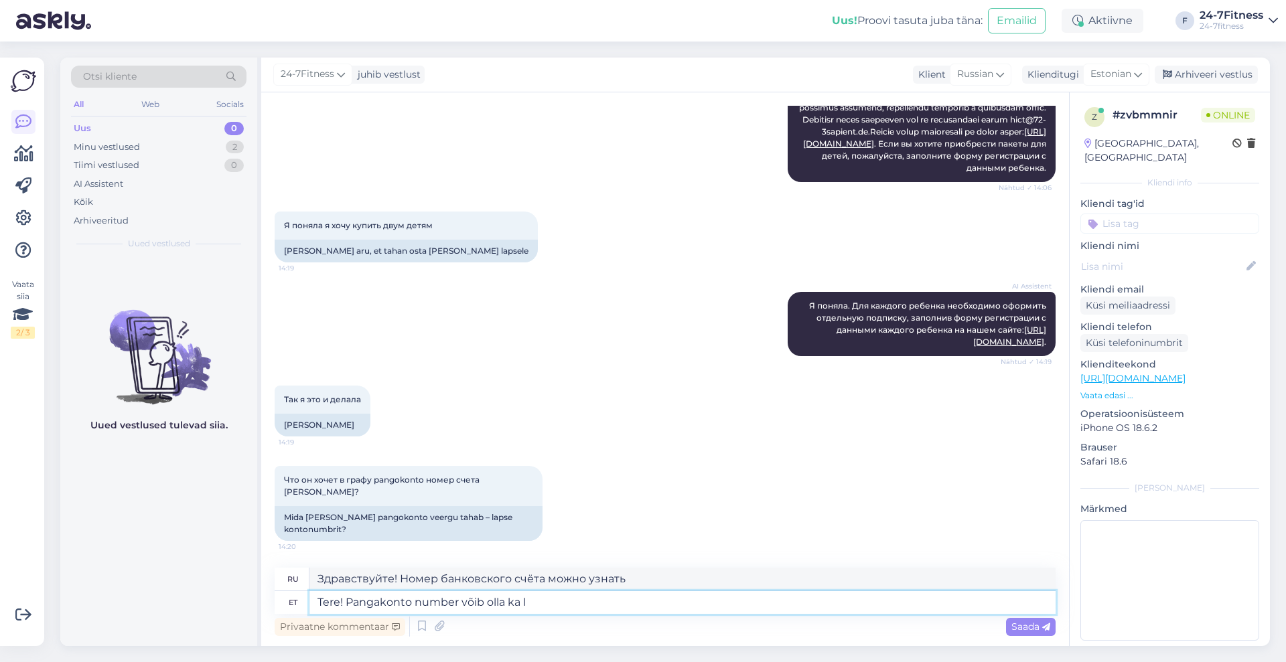
type textarea "Tere! Pangakonto number võib olla ka la"
type textarea "Здравствуйте! Номер банковского счёта также может быть"
type textarea "Tere! Pangakonto number võib olla ka lapsevanema o"
type textarea "Здравствуйте! Номер банковского счёта может также принадлежать родителю."
type textarea "Tere! Pangakonto number võib olla ka lapsevanema oma, e"
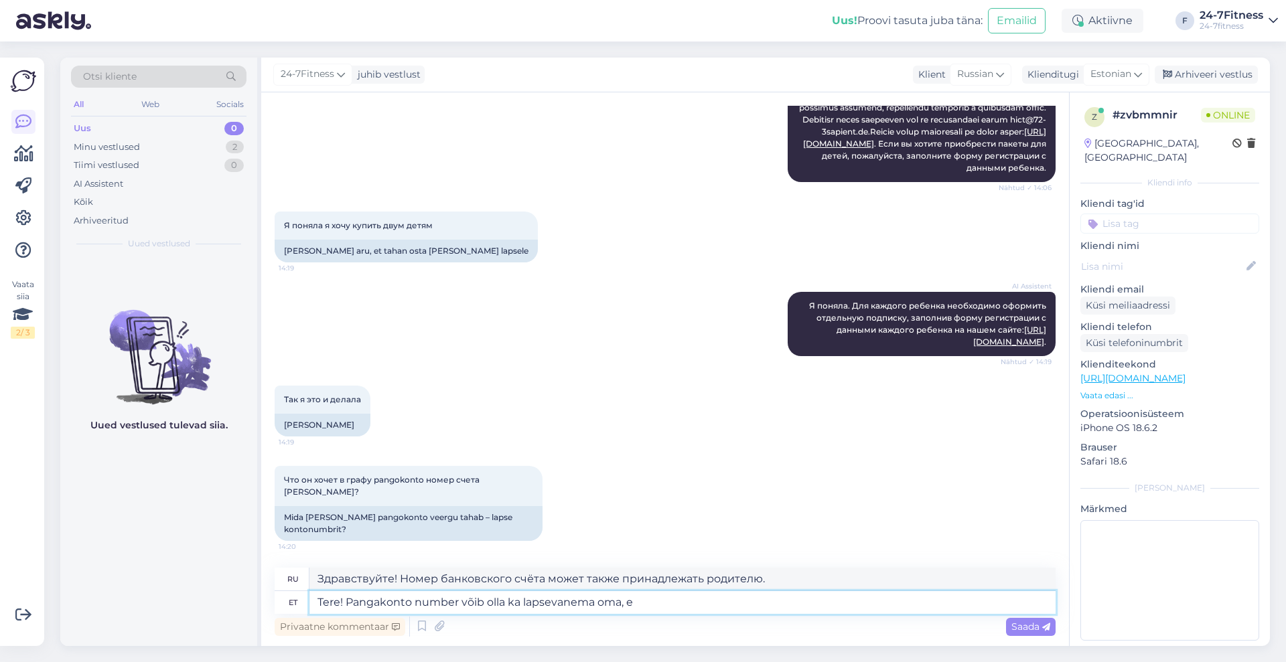
type textarea "Здравствуйте! Номер банковского счёта может также принадлежать родителям."
type textarea "Tere! Pangakonto number võib olla ka lapsevanema oma, ei pe"
type textarea "Здравствуйте! Номер банковского счёта может быть и родительским, нет."
type textarea "Tere! Pangakonto number võib olla ka lapsevanema oma, ei pea ole"
type textarea "Здравствуйте! Номер банковского счёта может быть и родительским, но не обязател…"
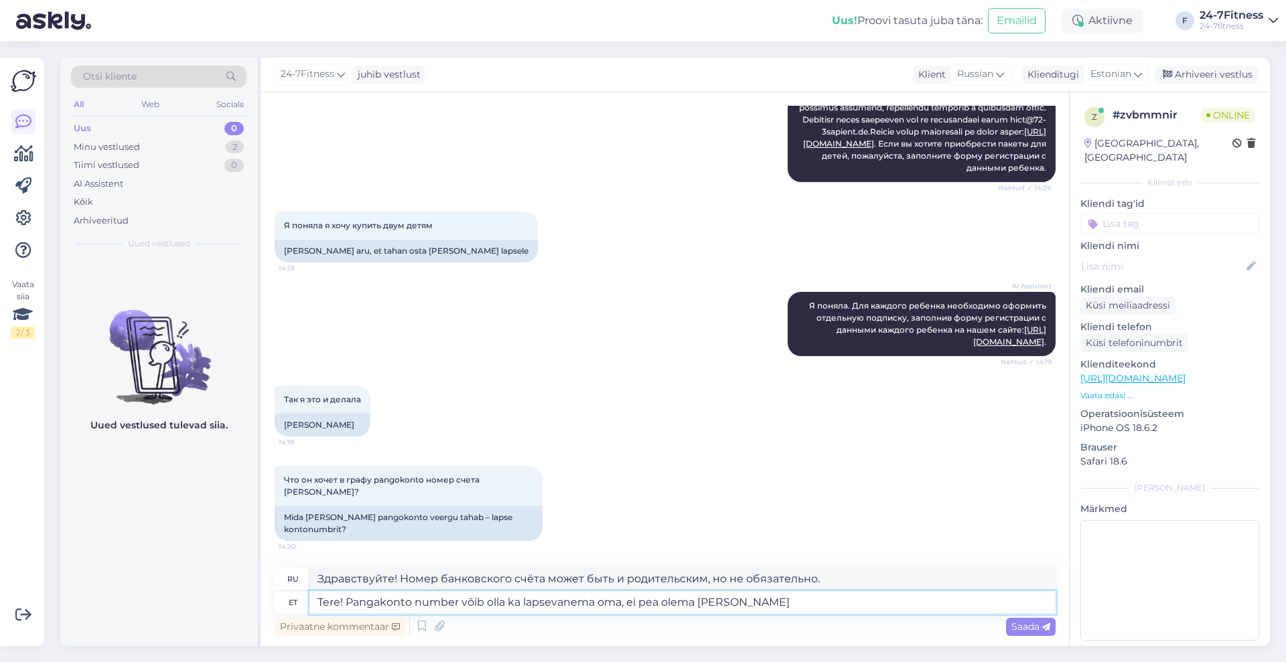
type textarea "Tere! Pangakonto number võib olla ka lapsevanema oma, ei pea olema sama"
type textarea "Здравствуйте! Номер банковского счёта может быть и родительским, но не обязател…"
type textarea "Tere! Pangakonto number võib olla ka lapsevanema oma, ei pea olema"
type textarea "Здравствуйте! Номер банковского счёта может быть и родительским, но не обязател…"
type textarea "Tere! Pangakonto number võib olla ka lapsevanema oma, ei pea olema just lapse om"
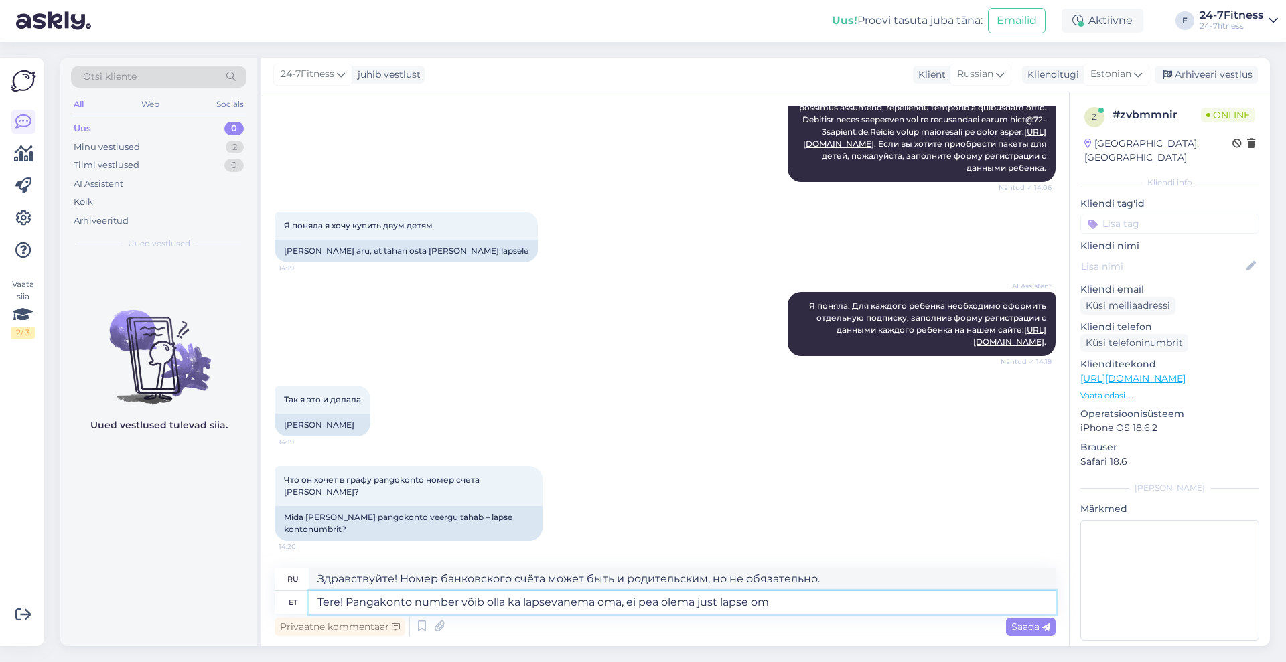
type textarea "Здравствуйте! Номер банковского счёта может принадлежать и родителю, но не обяз…"
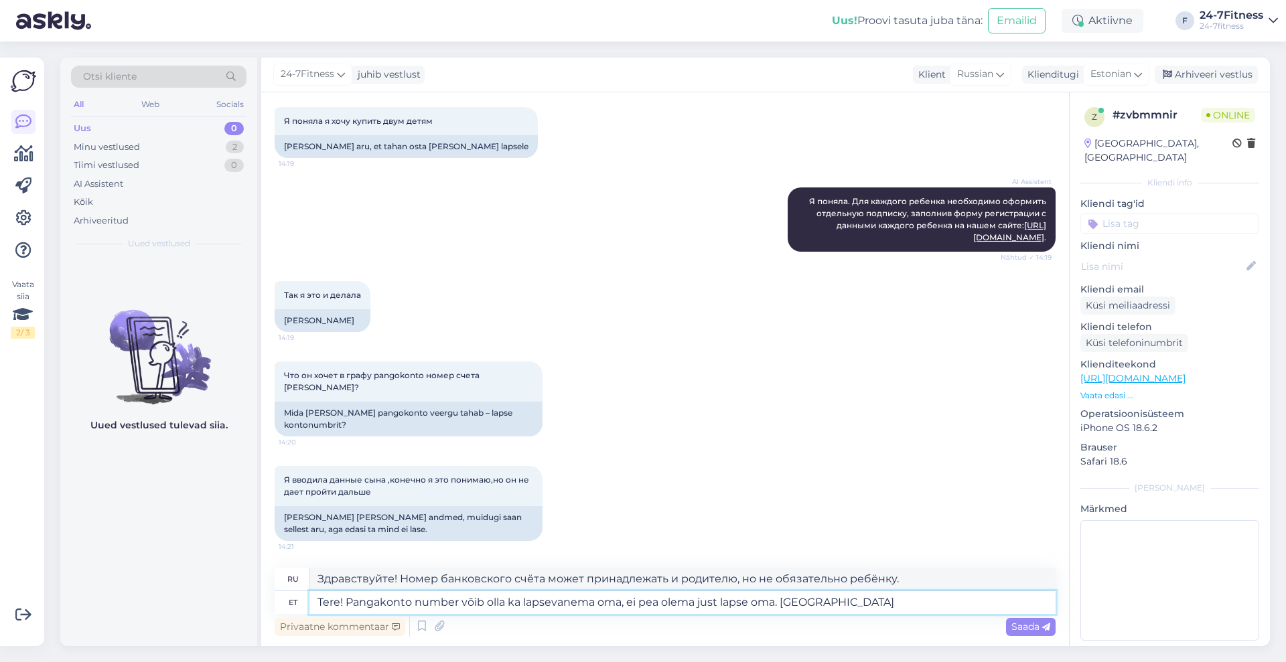
type textarea "Tere! Pangakonto number võib olla ka lapsevanema oma, ei pea olema just lapse o…"
type textarea "Здравствуйте! Номер банковского счёта может принадлежать и родителю, не обязате…"
type textarea "Tere! Pangakonto number võib olla ka lapsevanema oma, ei pea olema just lapse o…"
type textarea "Здравствуйте! Номер банковского счёта может принадлежать и родителю, но не обяз…"
type textarea "Tere! Pangakonto number võib olla ka lapsevanema oma, ei pea olema just lapse o…"
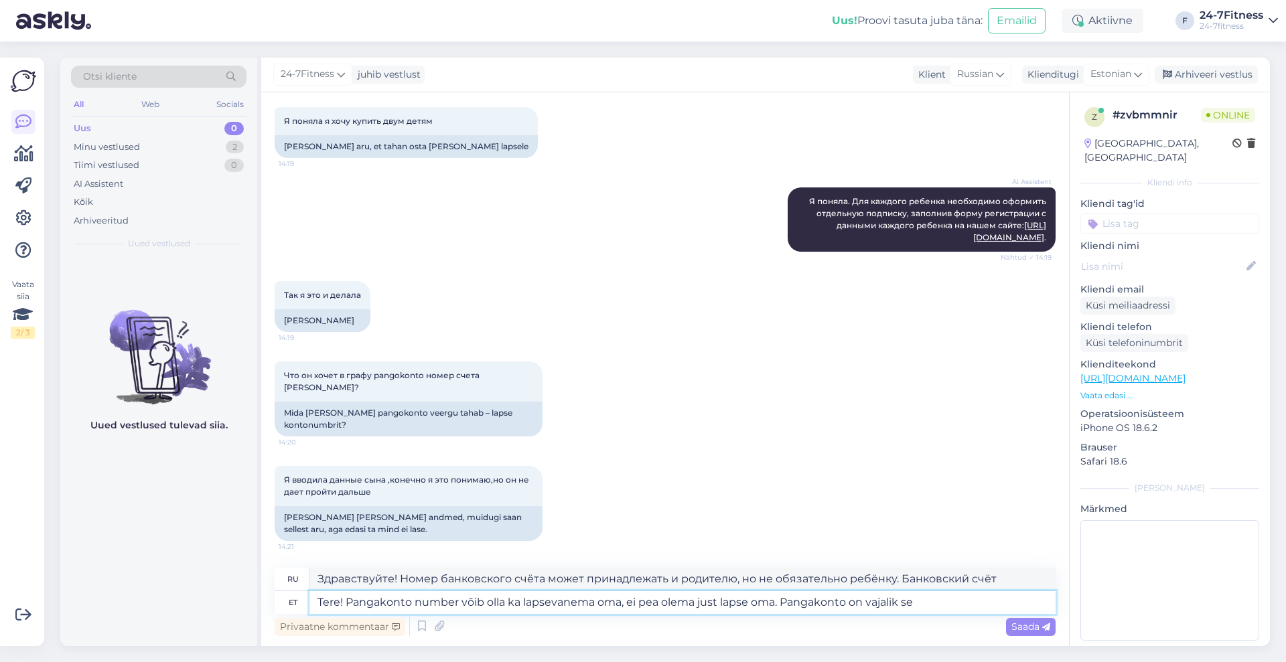
type textarea "Здравствуйте! Номер банковского счёта может принадлежать и родителю, не обязате…"
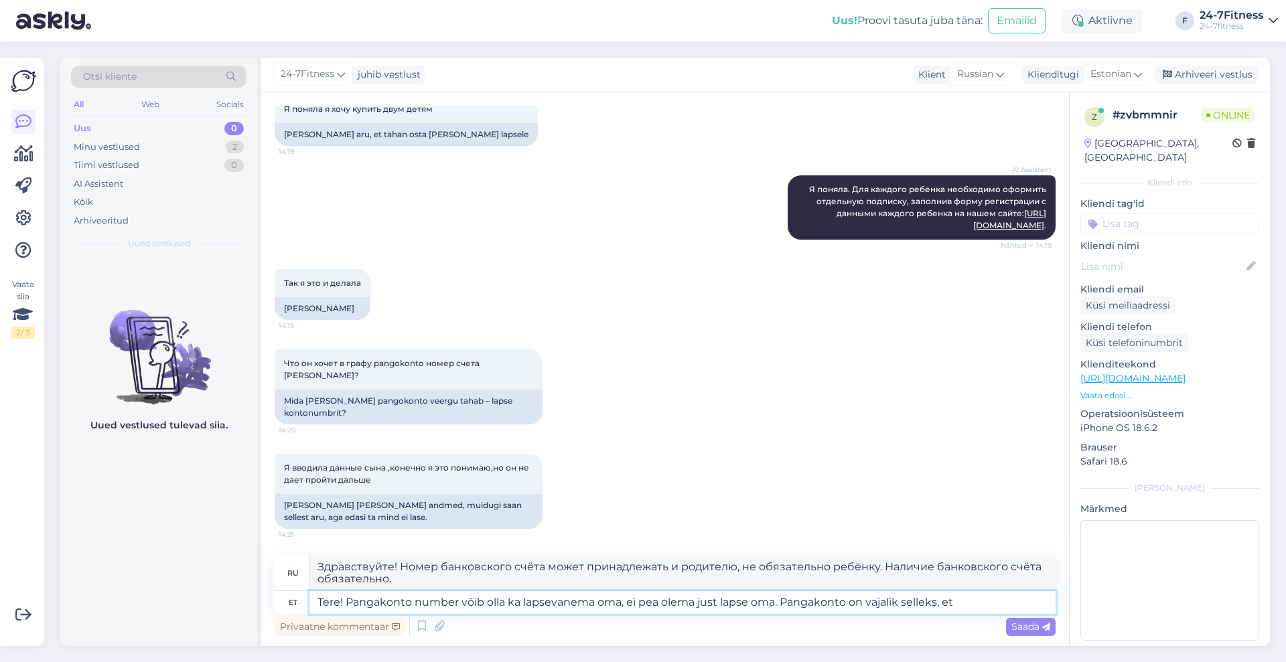
type textarea "Tere! Pangakonto number võib olla ka lapsevanema oma, ei pea olema just lapse o…"
type textarea "Здравствуйте! Номер банковского счёта может принадлежать и родителю, но не обяз…"
type textarea "Tere! Pangakonto number võib olla ka lapsevanema oma, ei pea olema just lapse o…"
type textarea "Здравствуйте! Номер банковского счёта может принадлежать и родителю, но не обяз…"
type textarea "Tere! Pangakonto number võib olla ka lapsevanema oma, ei pea olema just lapse o…"
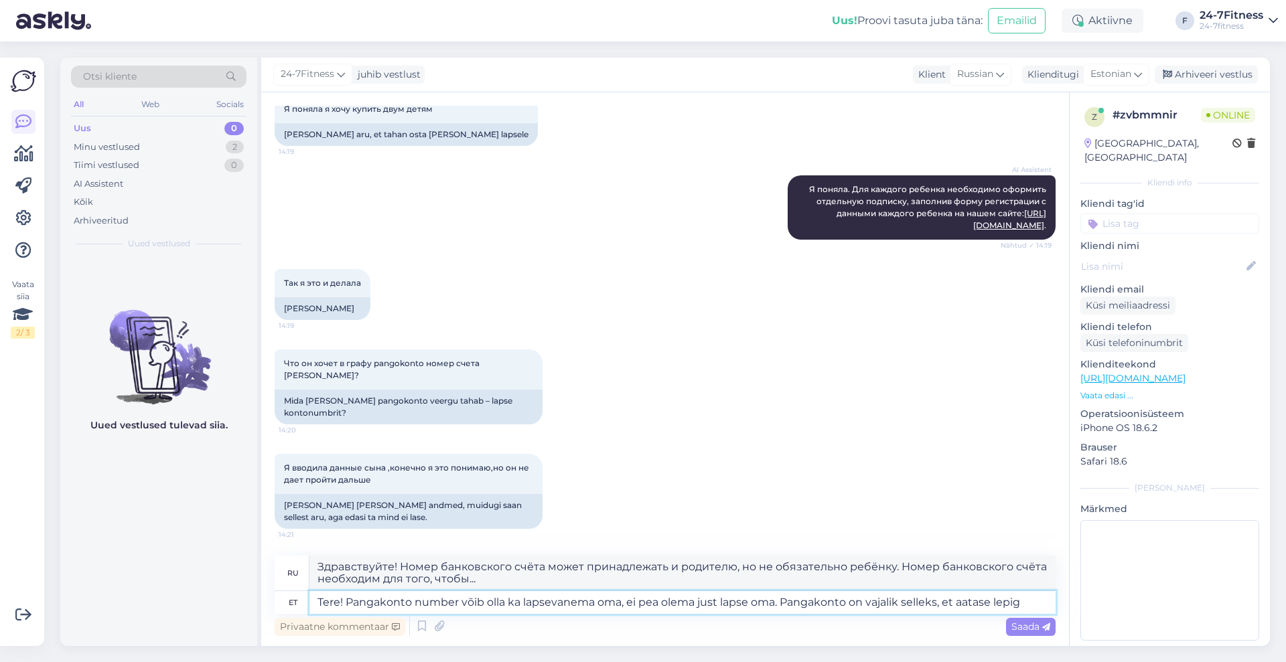
type textarea "Здравствуйте! Номер банковского счёта может принадлежать и родителю, не обязате…"
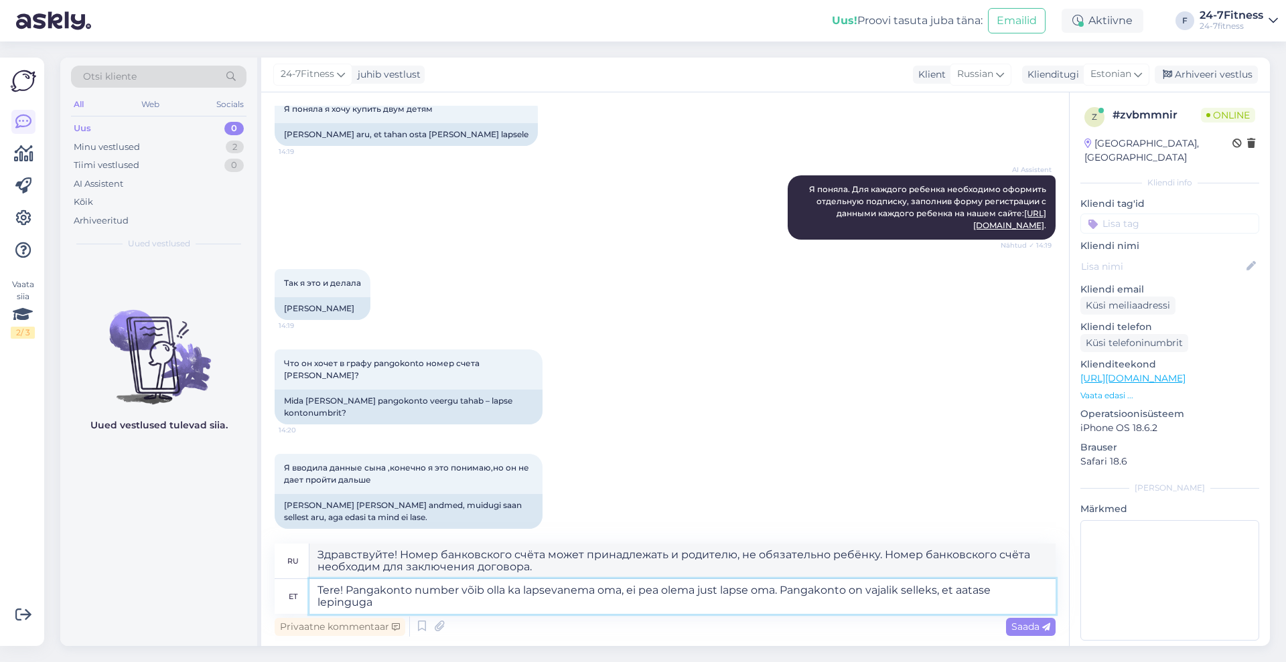
type textarea "Tere! Pangakonto number võib olla ka lapsevanema oma, ei pea olema just lapse o…"
type textarea "Здравствуйте! Номер банковского счёта может принадлежать и родителю, не обязате…"
type textarea "Tere! Pangakonto number võib olla ka lapsevanema oma, ei pea olema just lapse o…"
type textarea "Здравствуйте! Номер банковского счёта может принадлежать и родителю, не обязате…"
type textarea "Tere! Pangakonto number võib olla ka lapsevanema oma, ei pea olema just lapse o…"
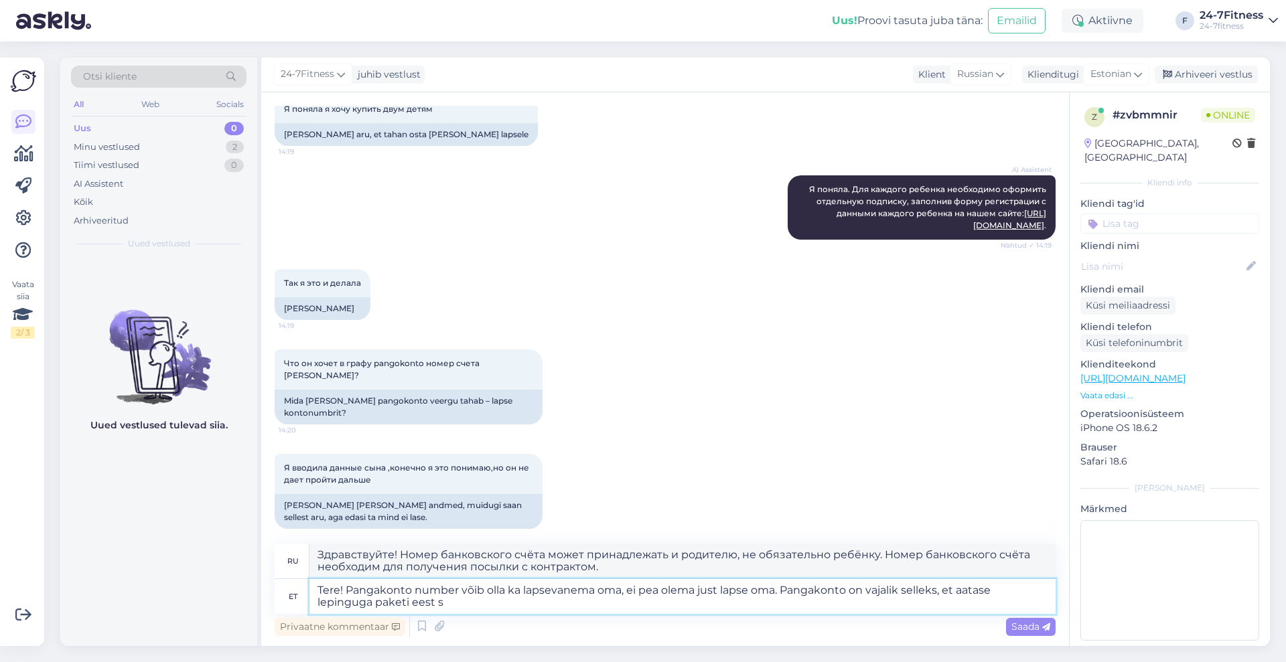
type textarea "Здравствуйте! Номер банковского счёта может принадлежать и родителю, но не обяз…"
type textarea "Tere! Pangakonto number võib olla ka lapsevanema oma, ei pea olema just lapse o…"
type textarea "Здравствуйте! Номер банковского счёта может принадлежать и родителю, не обязате…"
type textarea "Tere! Pangakonto number võib olla ka lapsevanema oma, ei pea olema just lapse o…"
type textarea "Здравствуйте! Номер банковского счёта может принадлежать и родителю, но не обяз…"
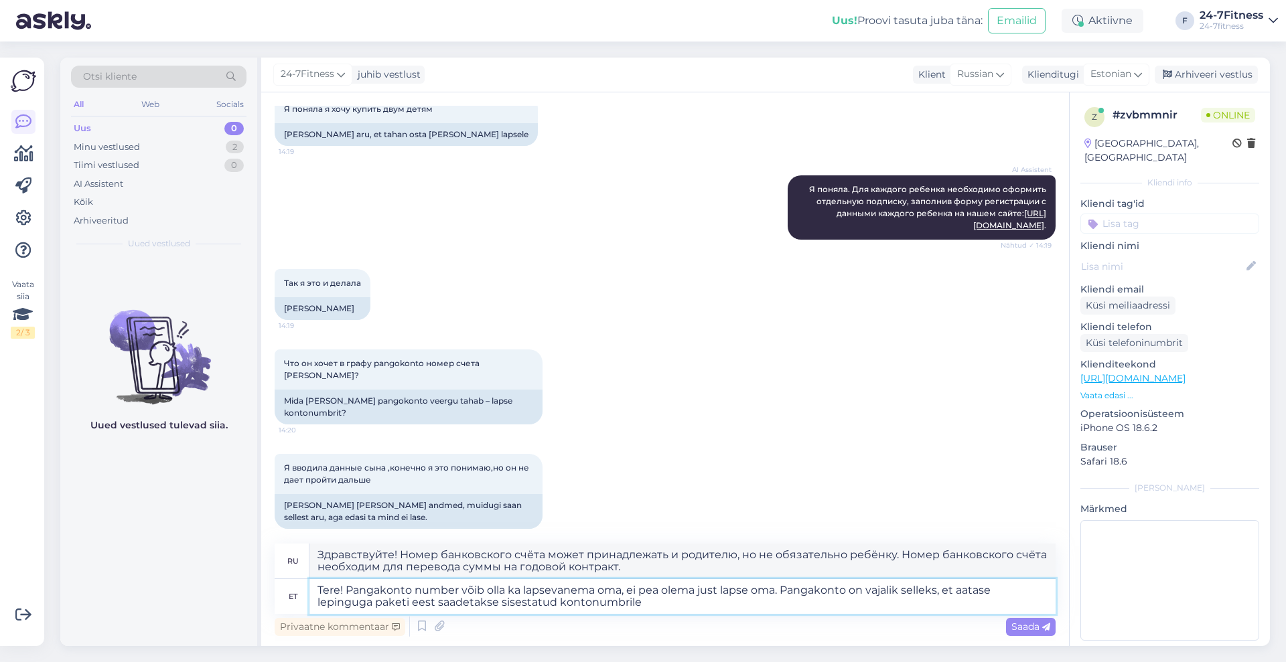
type textarea "Tere! Pangakonto number võib olla ka lapsevanema oma, ei pea olema just lapse o…"
type textarea "Здравствуйте! Номер банковского счёта может принадлежать и родителю, не обязате…"
type textarea "Tere! Pangakonto number võib olla ka lapsevanema oma, ei pea olema just lapse o…"
type textarea "Здравствуйте! Номер банковского счёта может принадлежать и родителю, но не обяз…"
type textarea "Tere! Pangakonto number võib olla ka lapsevanema oma, ei pea olema just lapse o…"
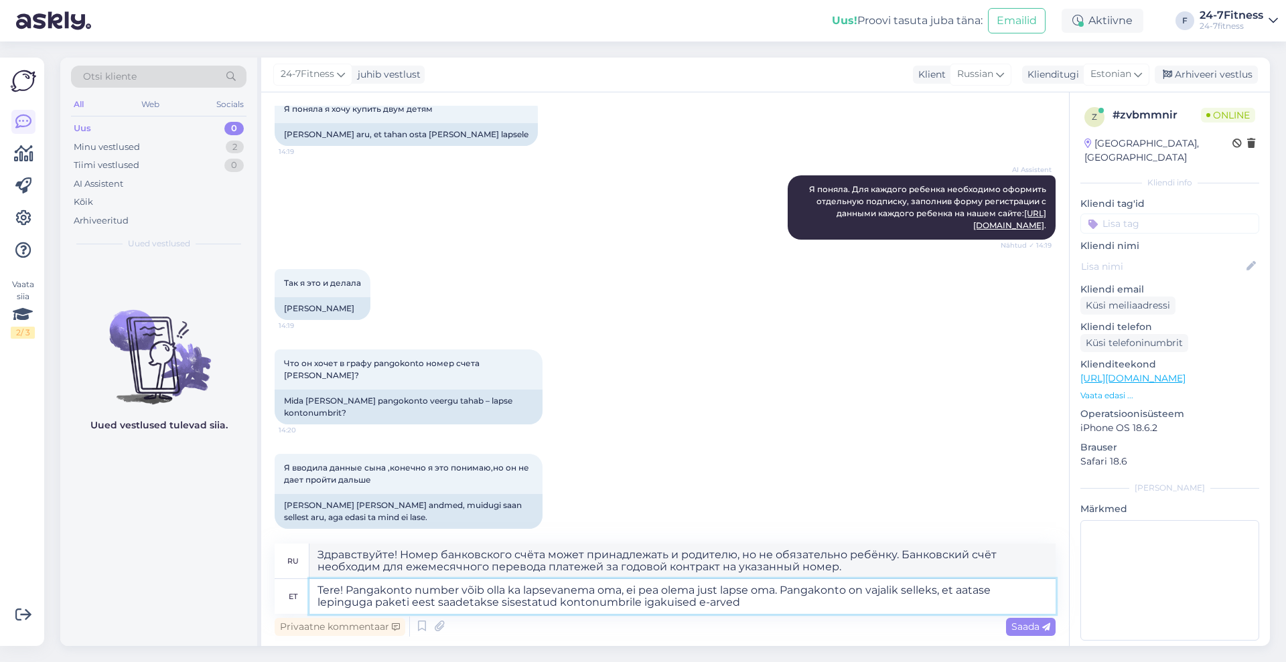
type textarea "Здравствуйте! Номер банковского счёта может принадлежать и родителю, но не обяз…"
type textarea "Tere! Pangakonto number võib olla ka lapsevanema oma, ei pea olema just lapse o…"
click at [1028, 626] on span "Saada" at bounding box center [1030, 627] width 39 height 12
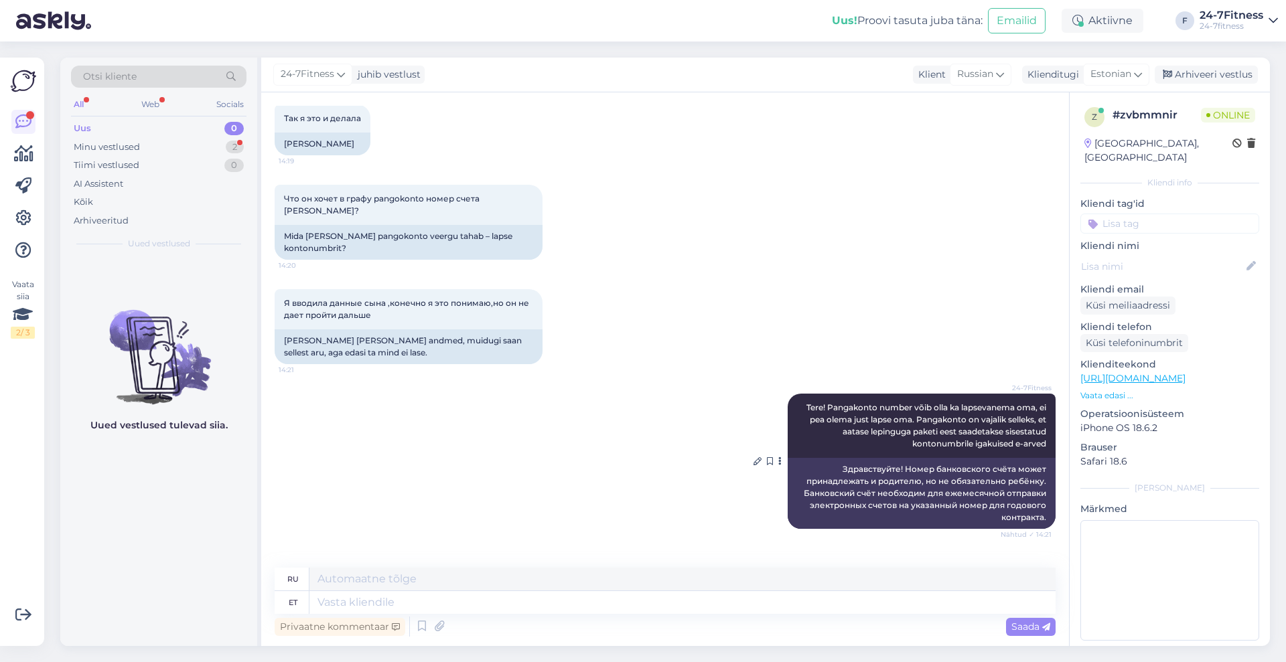
scroll to position [694, 0]
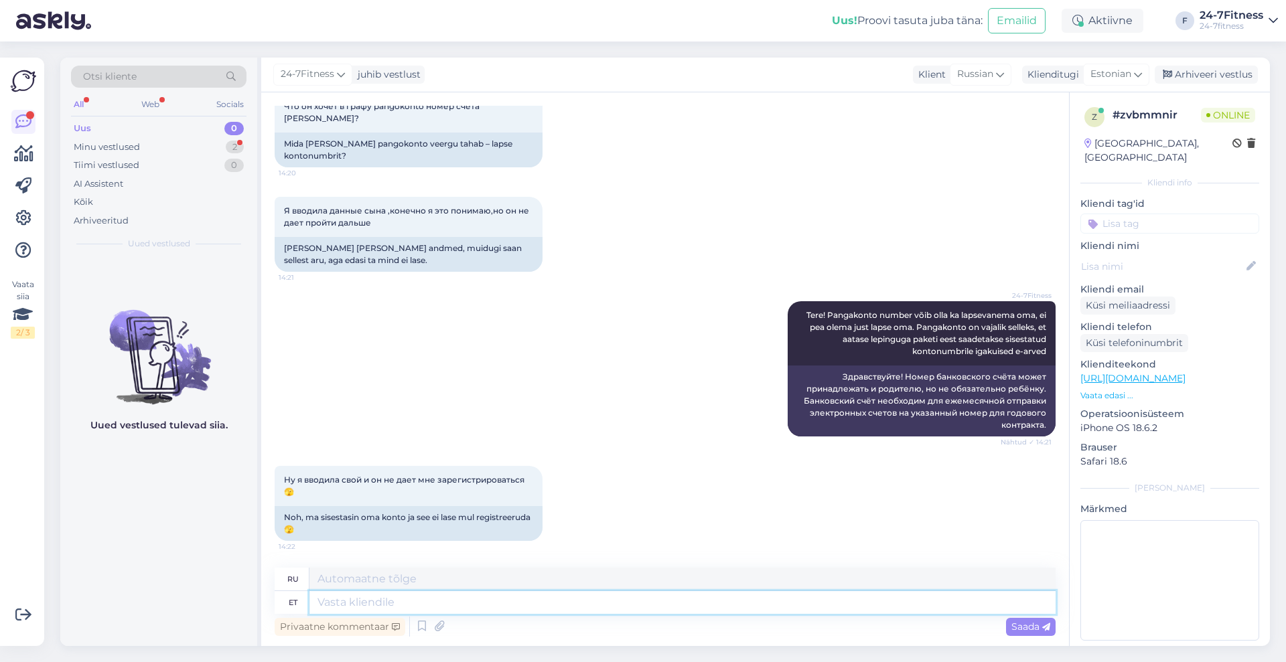
click at [581, 606] on textarea at bounding box center [682, 602] width 746 height 23
type textarea "Palun"
type textarea "Пожалуйста"
type textarea "Palun kontrollige, et"
type textarea "Пожалуйста, проверьте,"
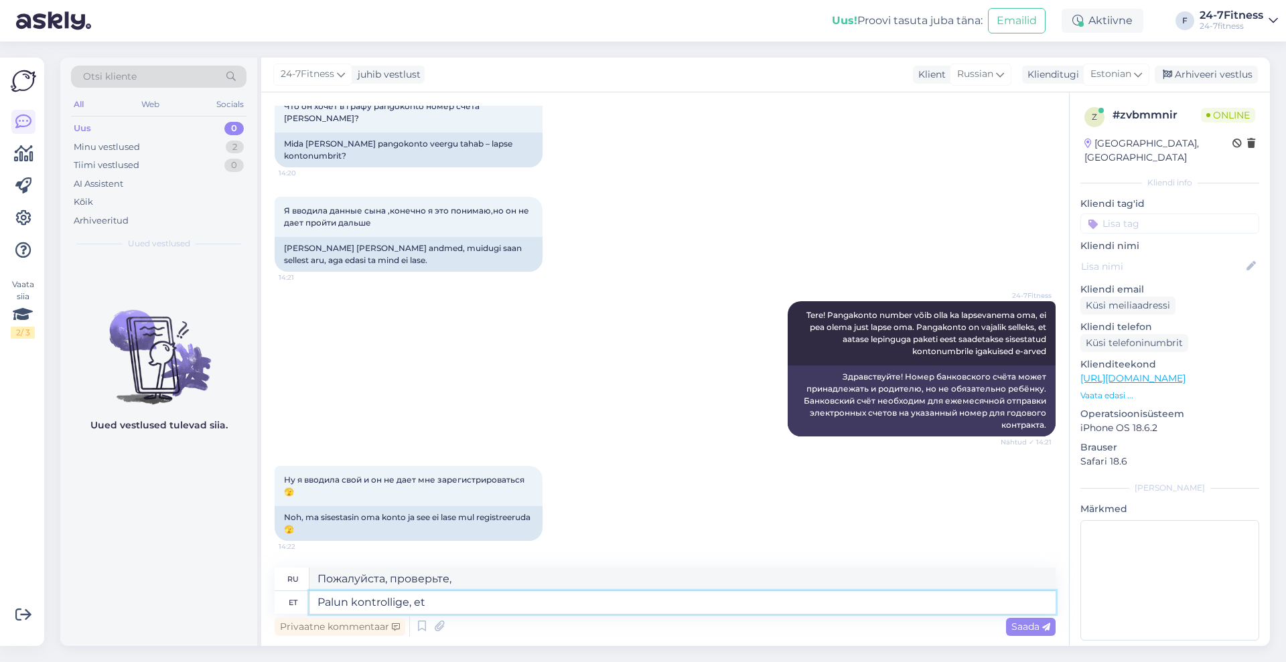
type textarea "Palun kontrollige, et"
type textarea "Пожалуйста, проверьте это."
type textarea "Palun kontrollige, et kontonumbri et"
type textarea "Пожалуйста, проверьте, что номер счета"
type textarea "Palun kontrollige, et kontonumbri ette ei"
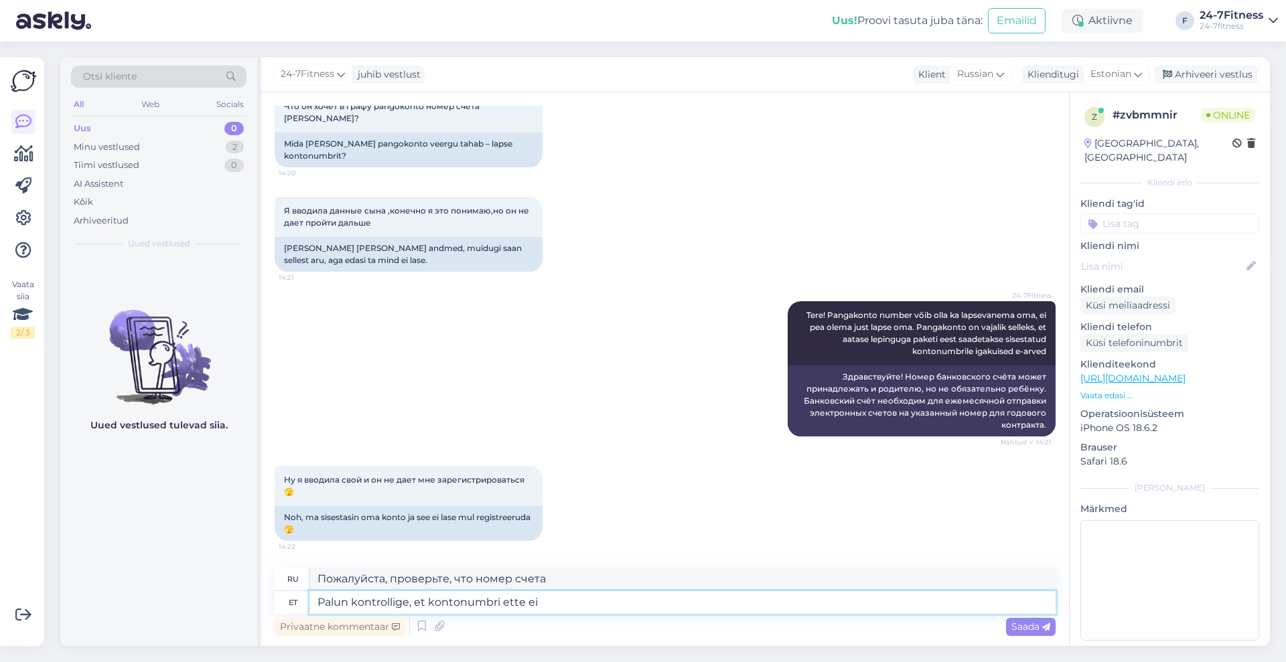
type textarea "Пожалуйста, проверьте, что номеру счета предшествует"
type textarea "Palun kontrollige, et kontonumbri ette ei ole"
type textarea "Пожалуйста, проверьте, что в номере счета нет префикса."
type textarea "Palun kontrollige, et kontonumbri ette ei ole jäänud t"
type textarea "Пожалуйста, проверьте, не осталось ли пробела перед номером счета."
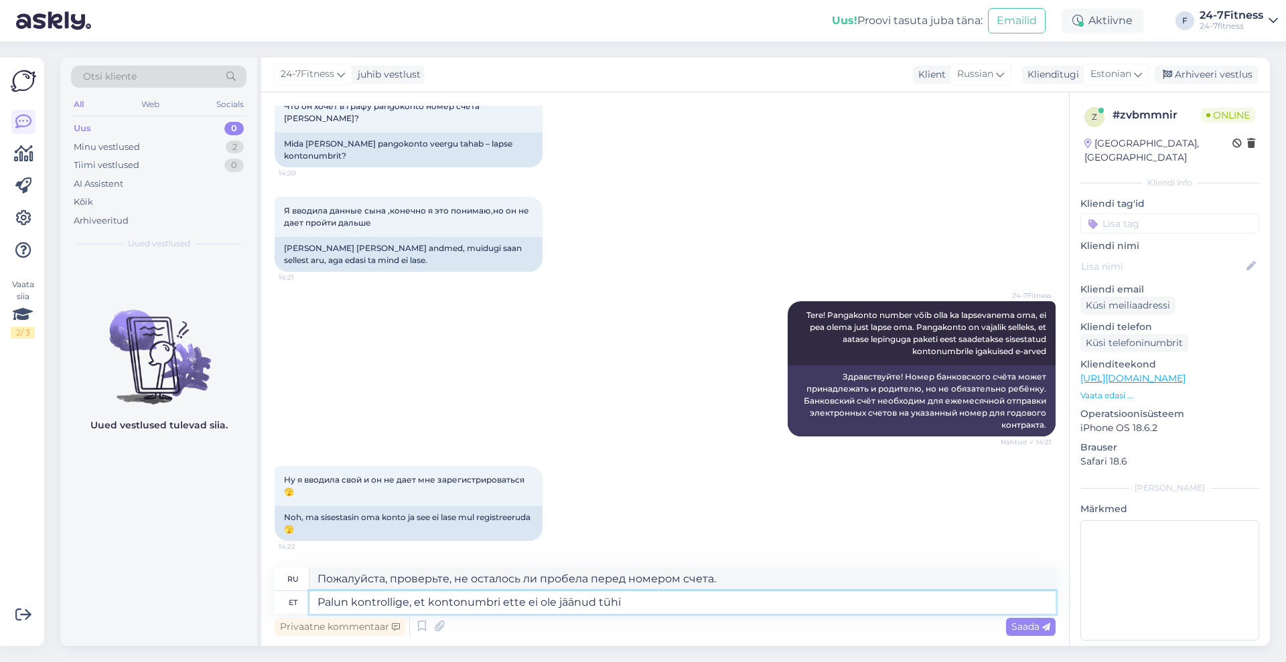
type textarea "Palun kontrollige, et kontonumbri ette ei ole jäänud tühik"
type textarea "Пожалуйста, проверьте, что перед номером счета нет пробела."
type textarea "Palun kontrollige, et kontonumbri ette ei ole jäänud tühikut"
click at [1044, 620] on div "Saada" at bounding box center [1031, 627] width 50 height 18
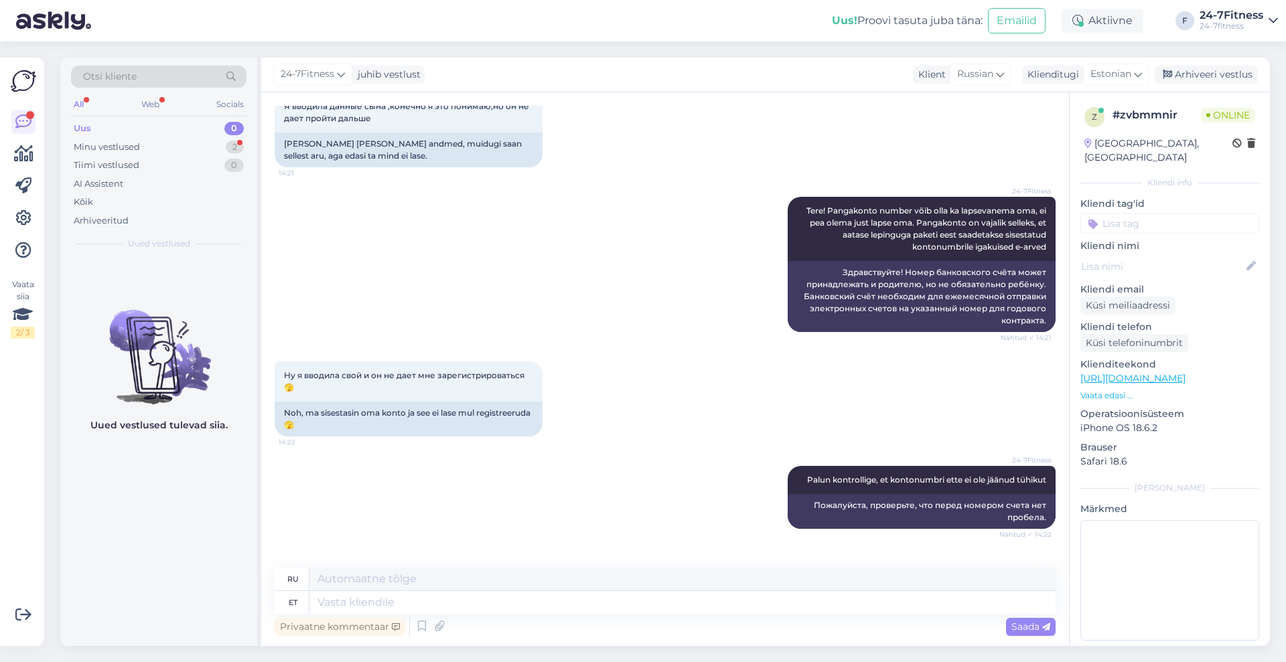
scroll to position [867, 0]
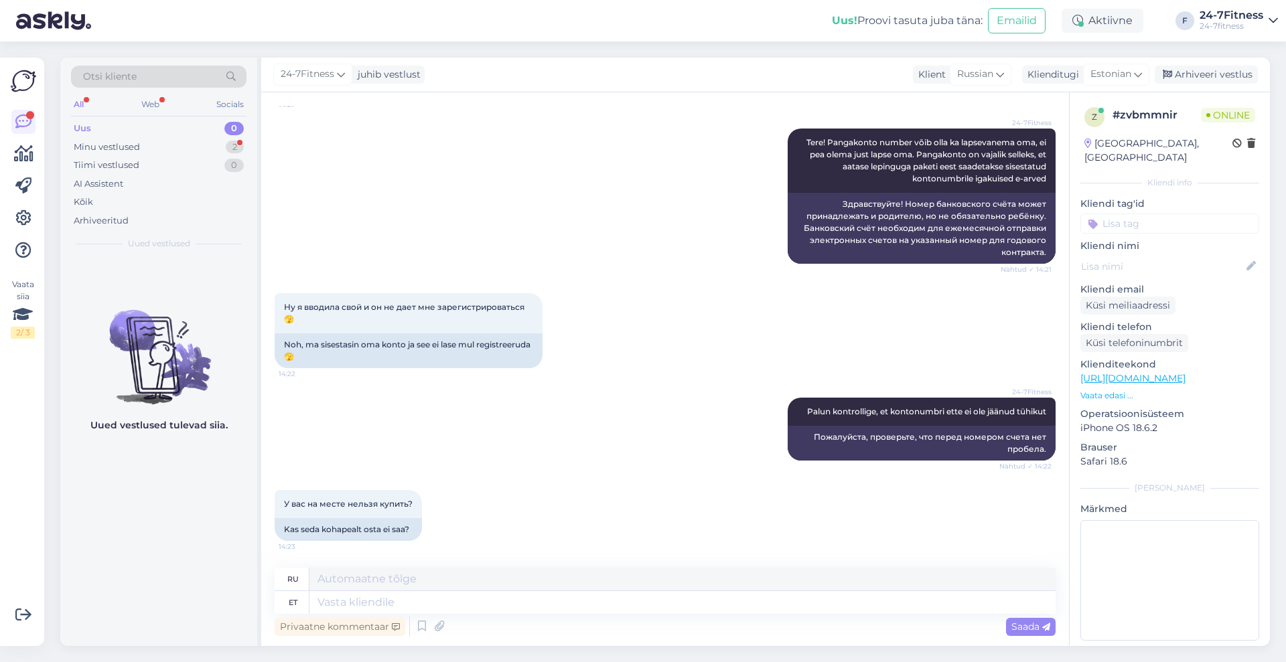
click at [409, 620] on div "Privaatne kommentaar Saada" at bounding box center [665, 626] width 781 height 25
drag, startPoint x: 439, startPoint y: 599, endPoint x: 445, endPoint y: 610, distance: 12.3
click at [440, 599] on textarea at bounding box center [682, 602] width 746 height 23
type textarea "Meie s"
type textarea "Наш"
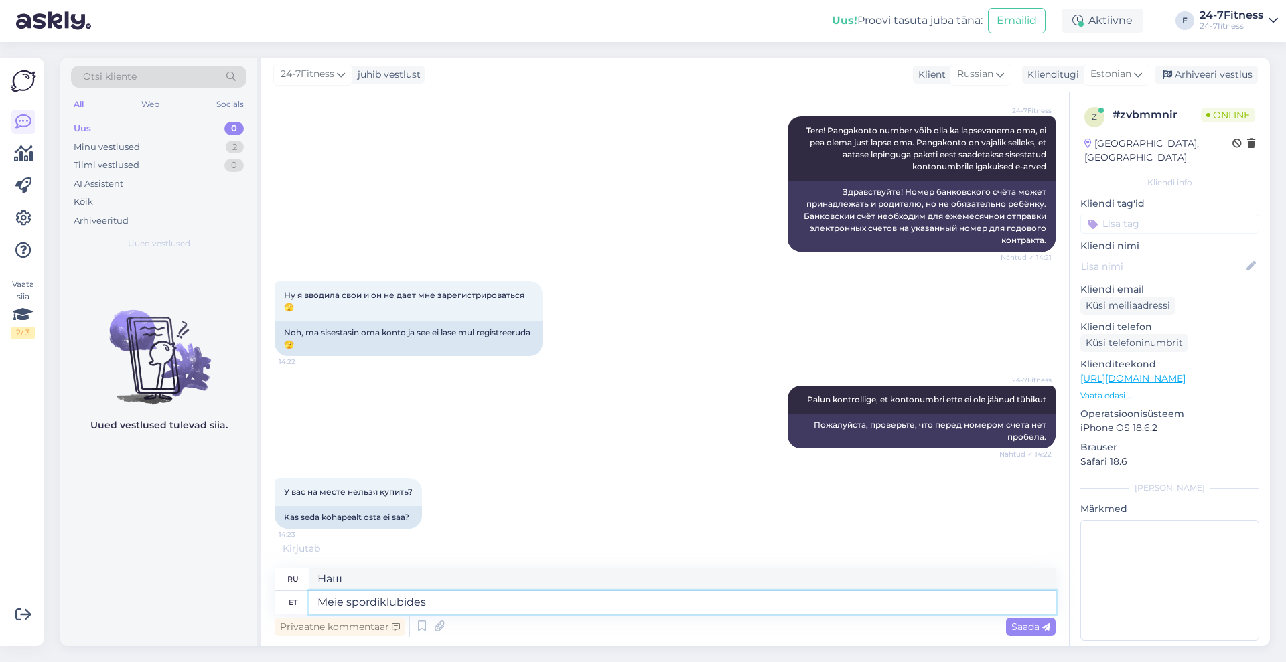
scroll to position [881, 0]
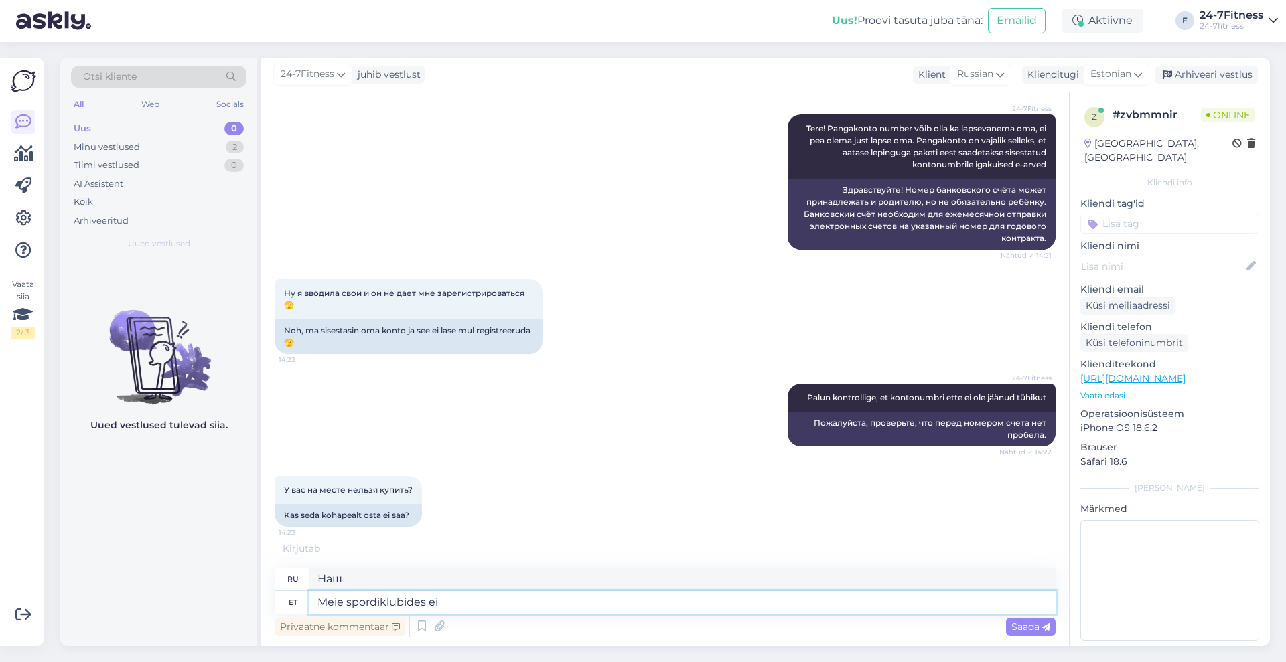
type textarea "Meie spordiklubides ei"
type textarea "В наших спортивных клубах"
type textarea "Meie spordiklubides ei o"
type textarea "В наших спортивных клубах нет"
type textarea "Meie spordiklubides ei ole kohapeal"
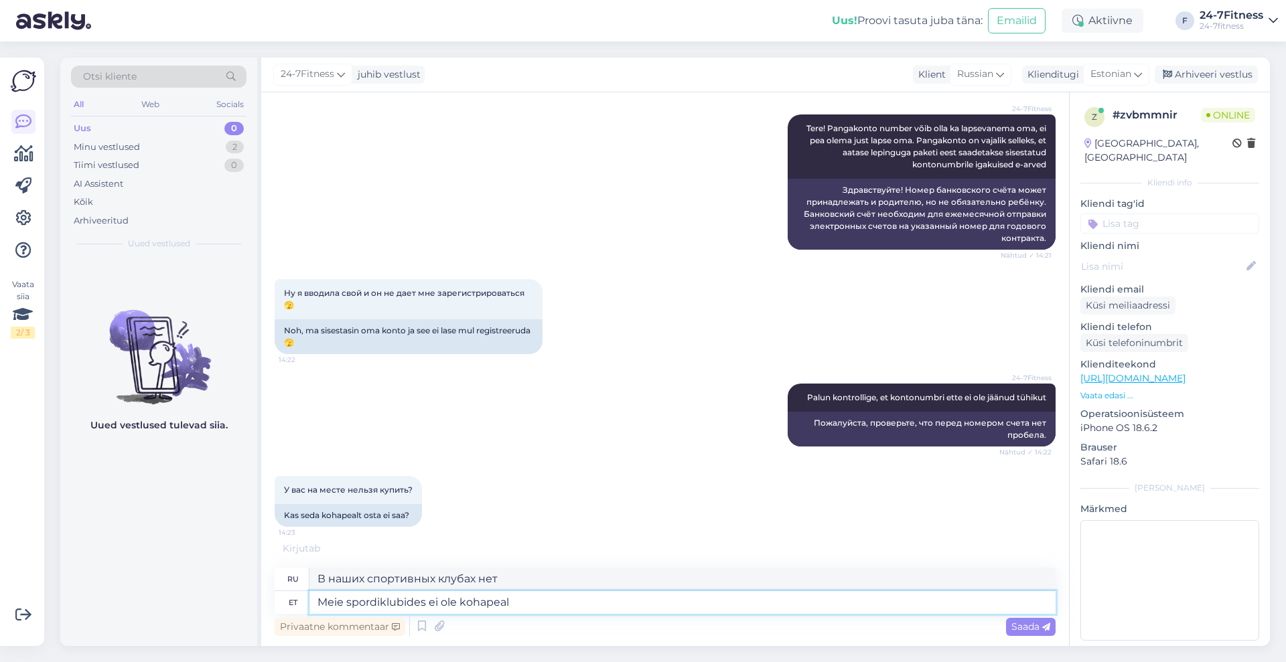
type textarea "Наши спортивные клубы не имеют на месте"
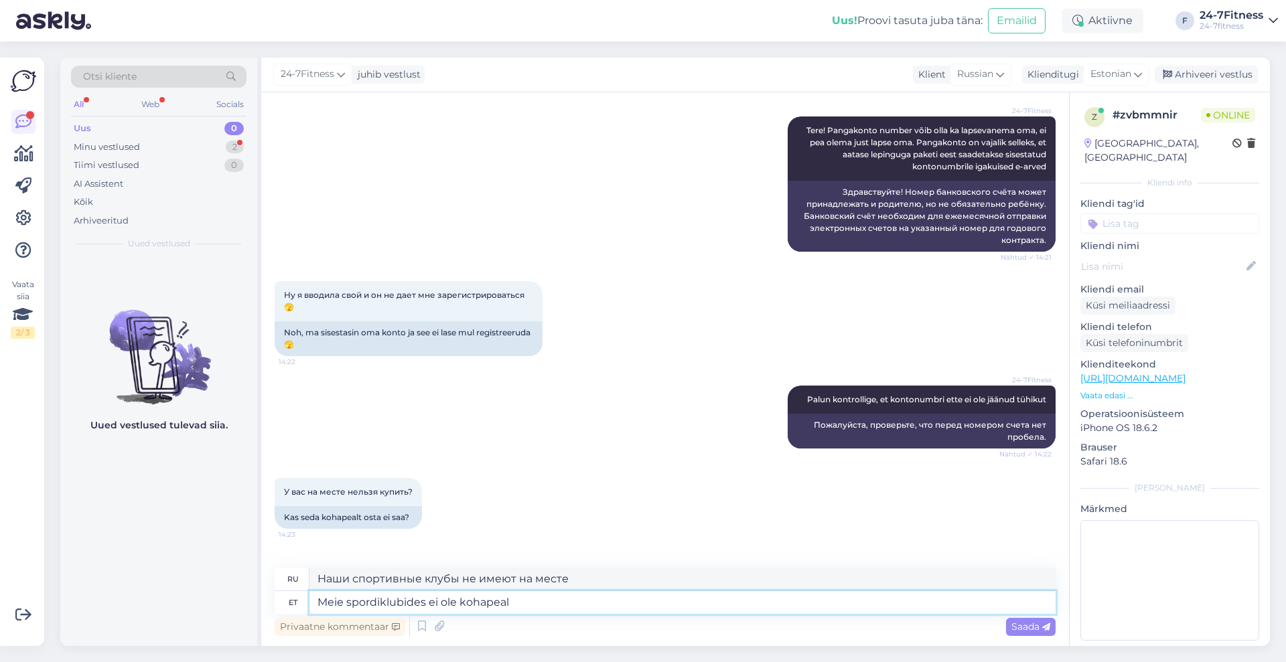
scroll to position [947, 0]
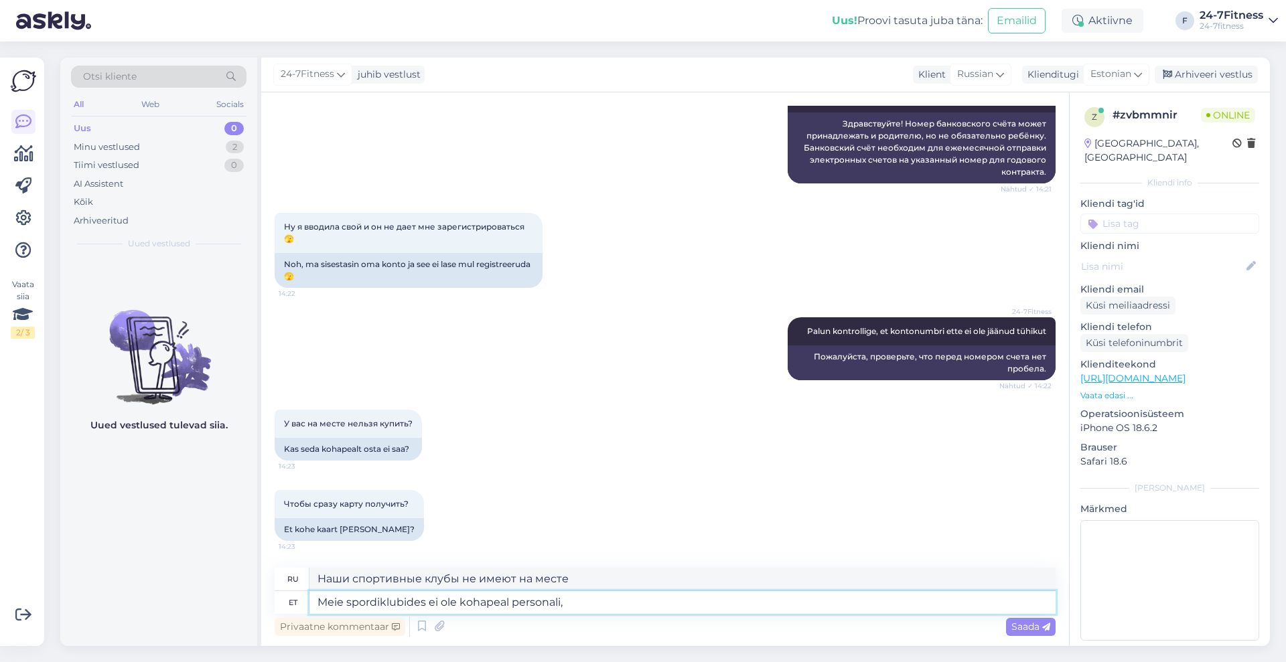
type textarea "Meie spordiklubides ei ole kohapeal personali, s"
type textarea "В наших спортивных клубах нет постоянного персонала."
type textarea "Meie spordiklubides ei ole kohapeal personali, se"
type textarea "В наших спортивных клубах нет постоянного персонала,"
type textarea "Meie spordiklubides ei ole kohapeal personali, seetõttu sa"
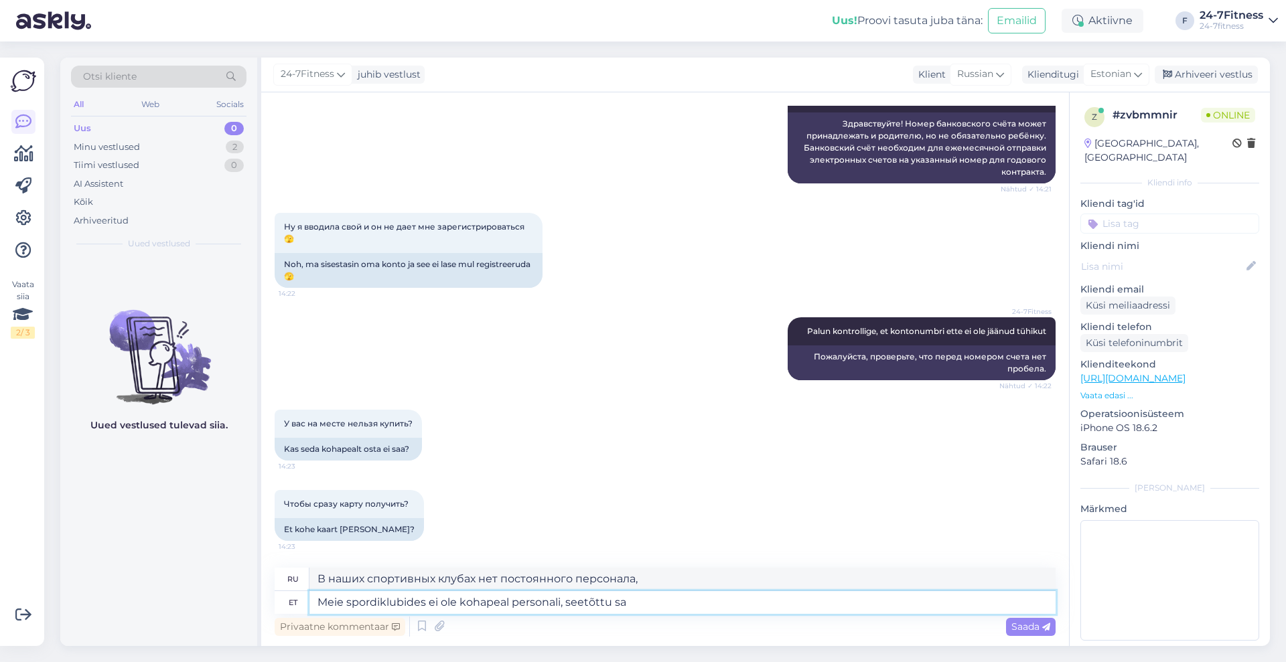
type textarea "Наши спортивные клубы не имеют постоянного персонала, поэтому"
type textarea "Meie spordiklubides ei ole kohapeal personali, seetõttu saab pa"
type textarea "В наших спортивных клубах нет собственного персонала, поэтому вы можете"
type textarea "Meie spordiklubides ei ole kohapeal personali, seetõttu saab paketti o"
type textarea "В наших спортивных клубах нет персонала на месте, поэтому пакет может быть"
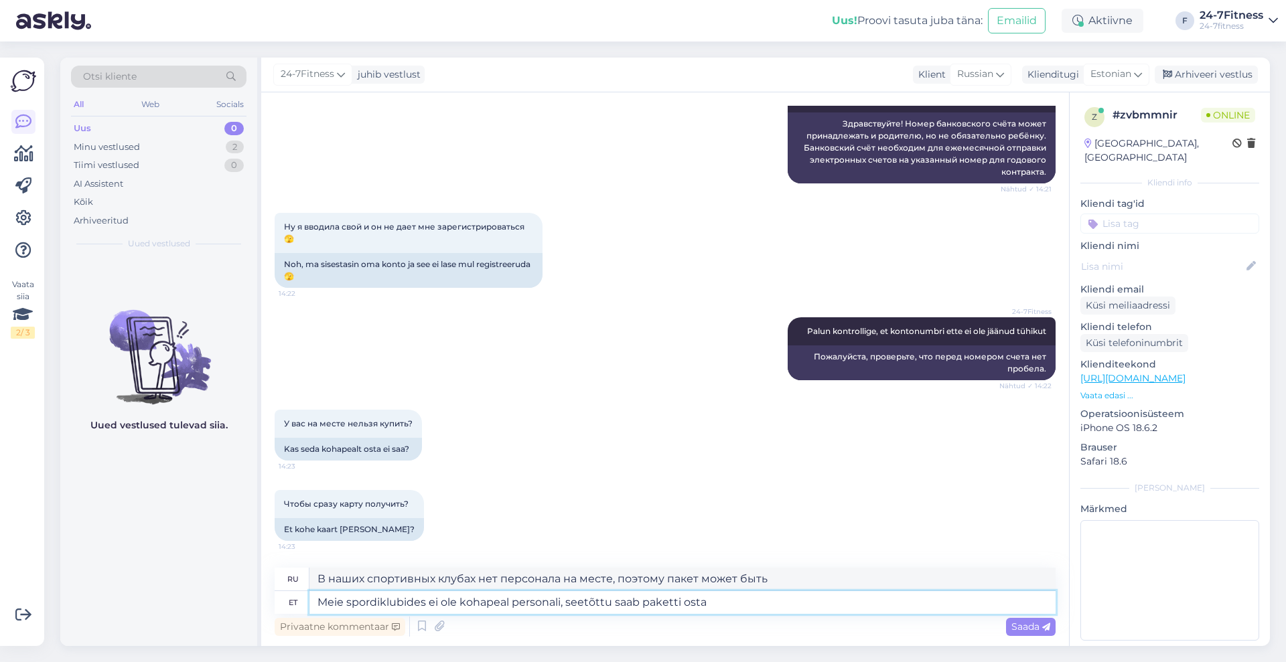
type textarea "Meie spordiklubides ei ole kohapeal personali, seetõttu saab paketti osta v"
type textarea "В наших спортивных клубах нет собственного персонала, поэтому вы можете приобре…"
type textarea "Meie spordiklubides ei ole kohapeal personali, seetõttu saab paketti osta vaid …"
type textarea "В наших спортивных клубах нет собственного персонала, поэтому пакет можно приоб…"
type textarea "Meie spordiklubides ei ole kohapeal personali, seetõttu saab paketti osta vaid …"
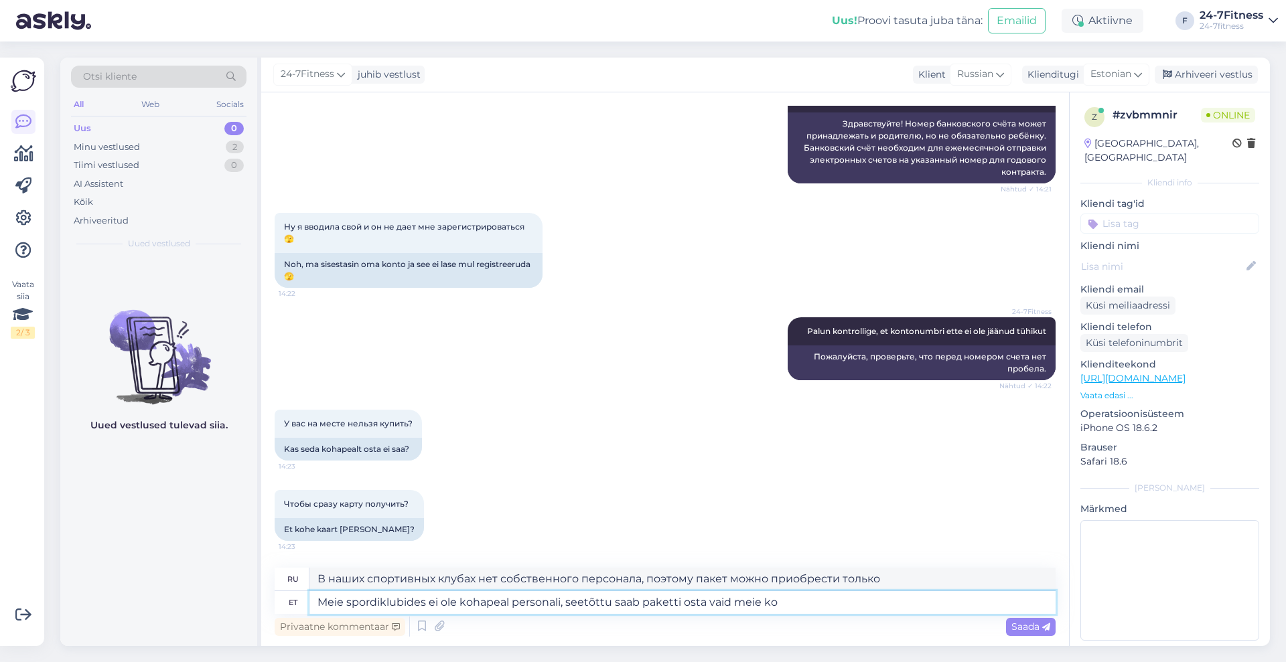
type textarea "В наших спортивных клубах нет собственного персонала, поэтому пакет можно приоб…"
type textarea "Meie spordiklubides ei ole kohapeal personali, seetõttu saab paketti osta vaid …"
type textarea "В наших спортивных клубах нет собственного персонала, поэтому пакет можно приоб…"
type textarea "Meie spordiklubides ei ole kohapeal personali, seetõttu saab paketti osta vaid …"
click at [1026, 622] on span "Saada" at bounding box center [1030, 627] width 39 height 12
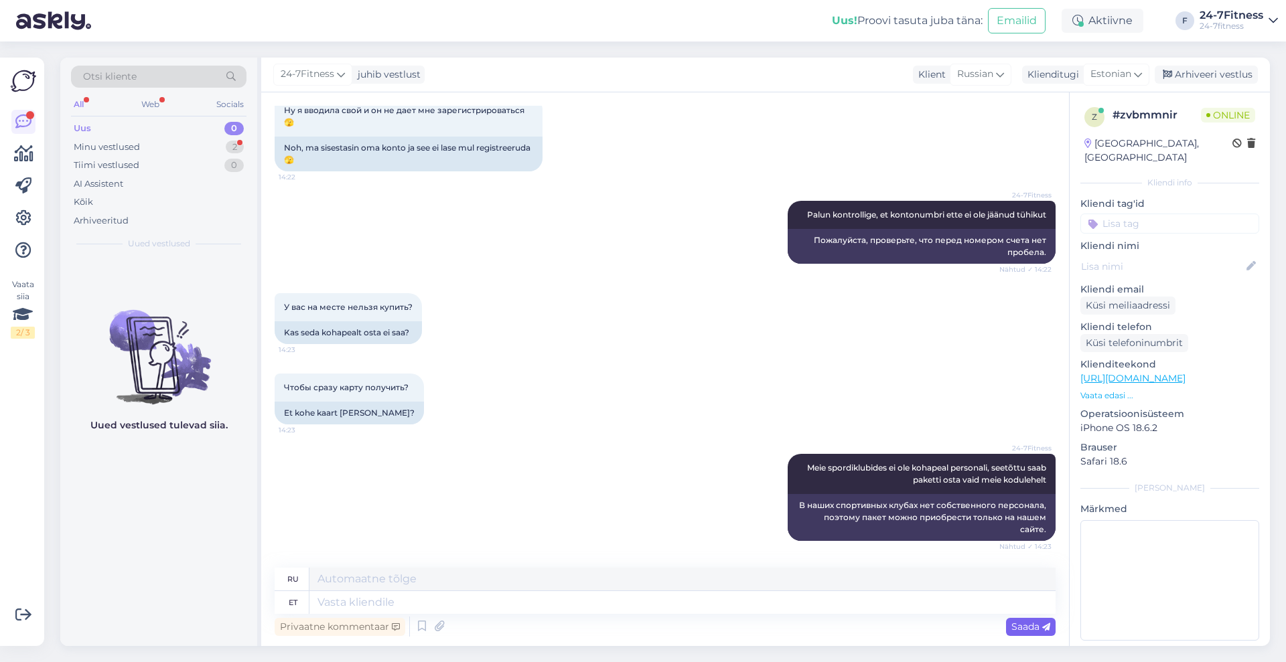
scroll to position [1132, 0]
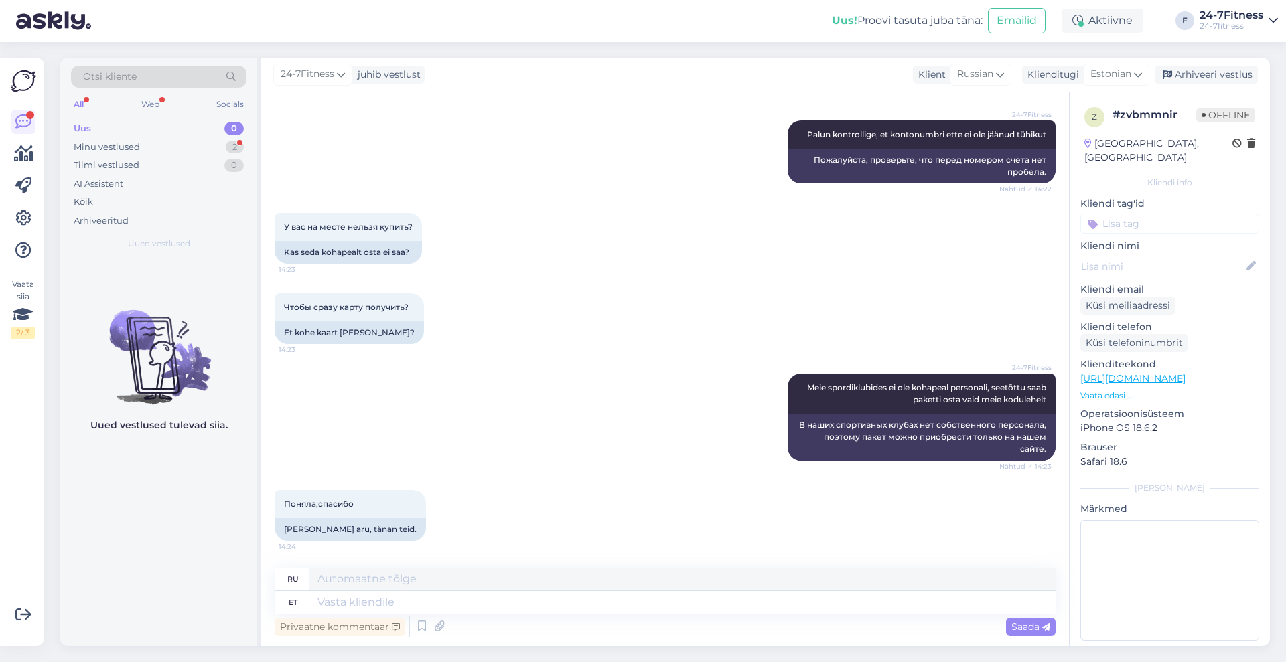
click at [106, 133] on div "Uus 0" at bounding box center [158, 128] width 175 height 19
click at [123, 147] on div "Minu vestlused" at bounding box center [107, 147] width 66 height 13
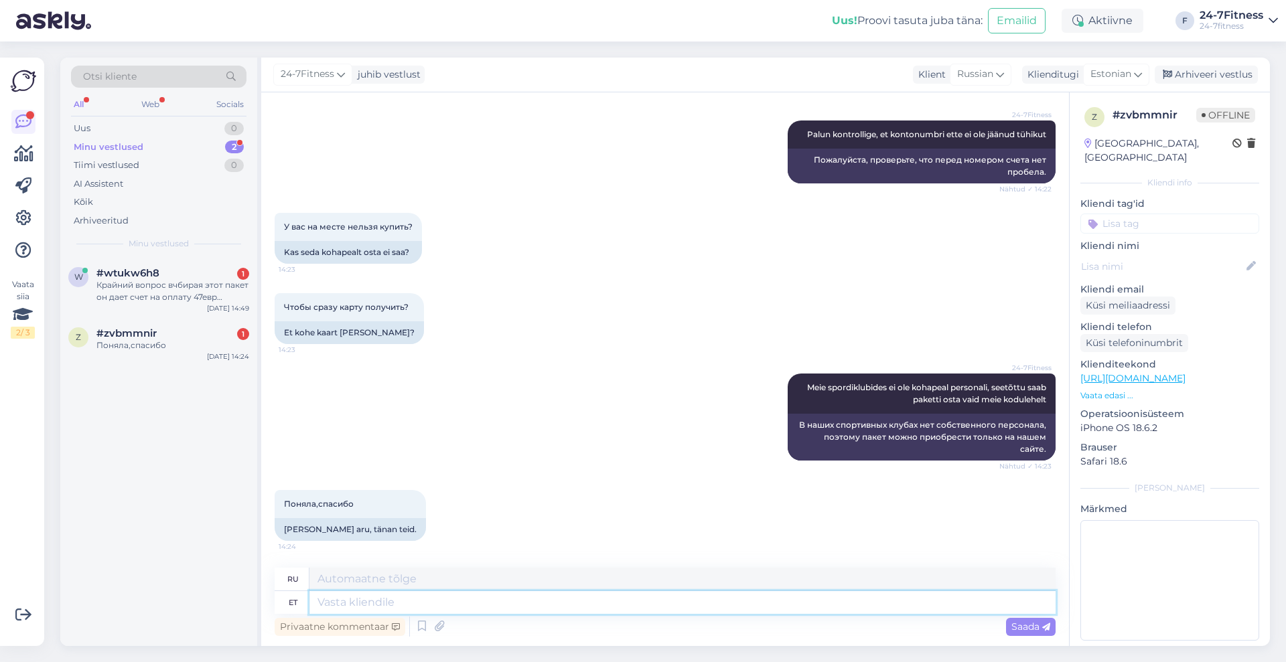
click at [476, 591] on textarea at bounding box center [682, 602] width 746 height 23
click at [167, 335] on div "#zvbmmnir 1" at bounding box center [172, 334] width 153 height 12
click at [166, 277] on div "#wtukw6h8 1" at bounding box center [172, 273] width 153 height 12
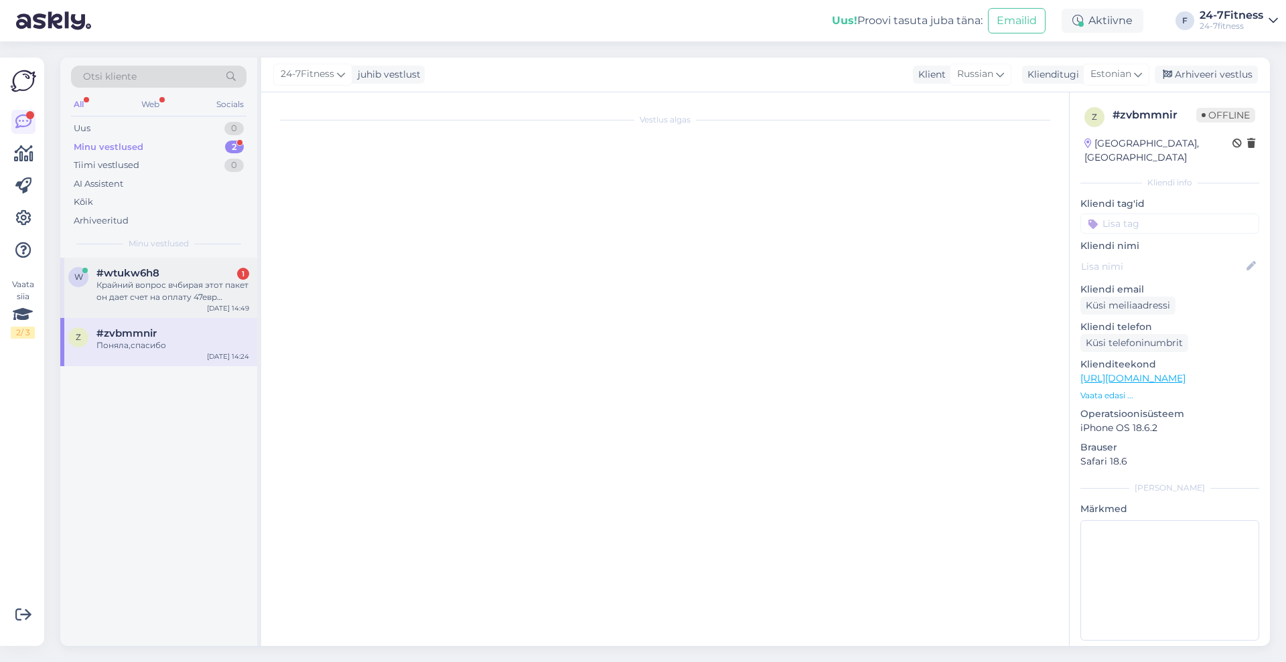
scroll to position [494, 0]
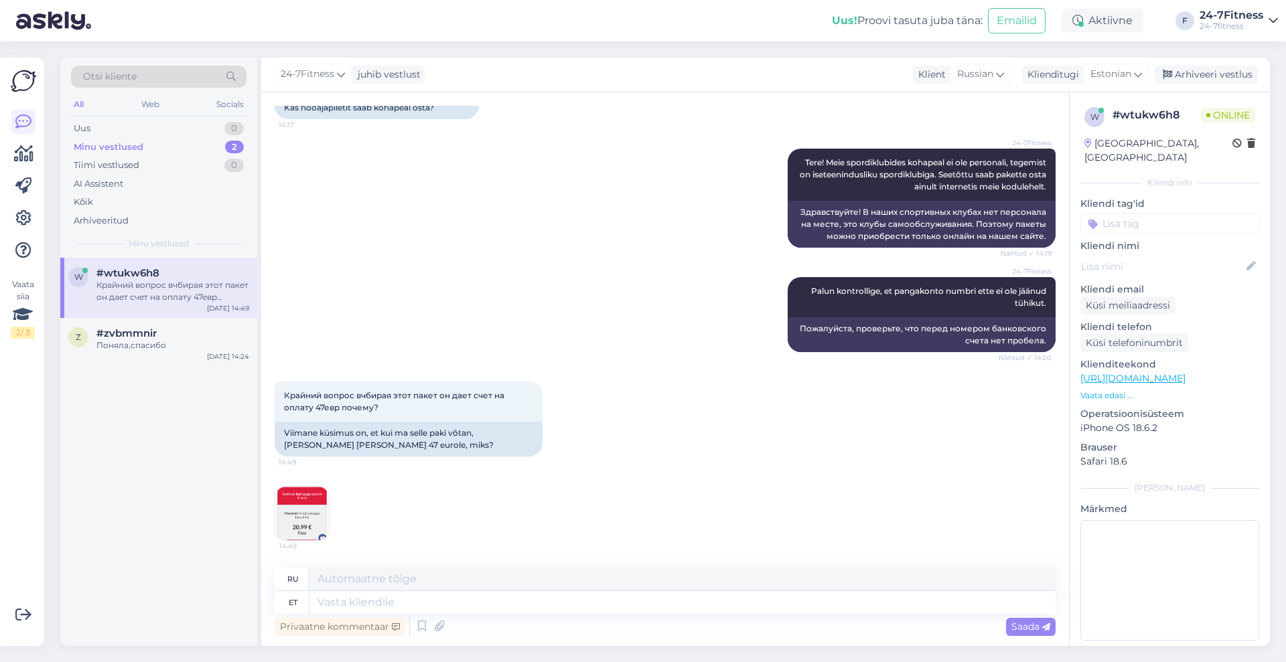
click at [299, 504] on img at bounding box center [302, 514] width 54 height 54
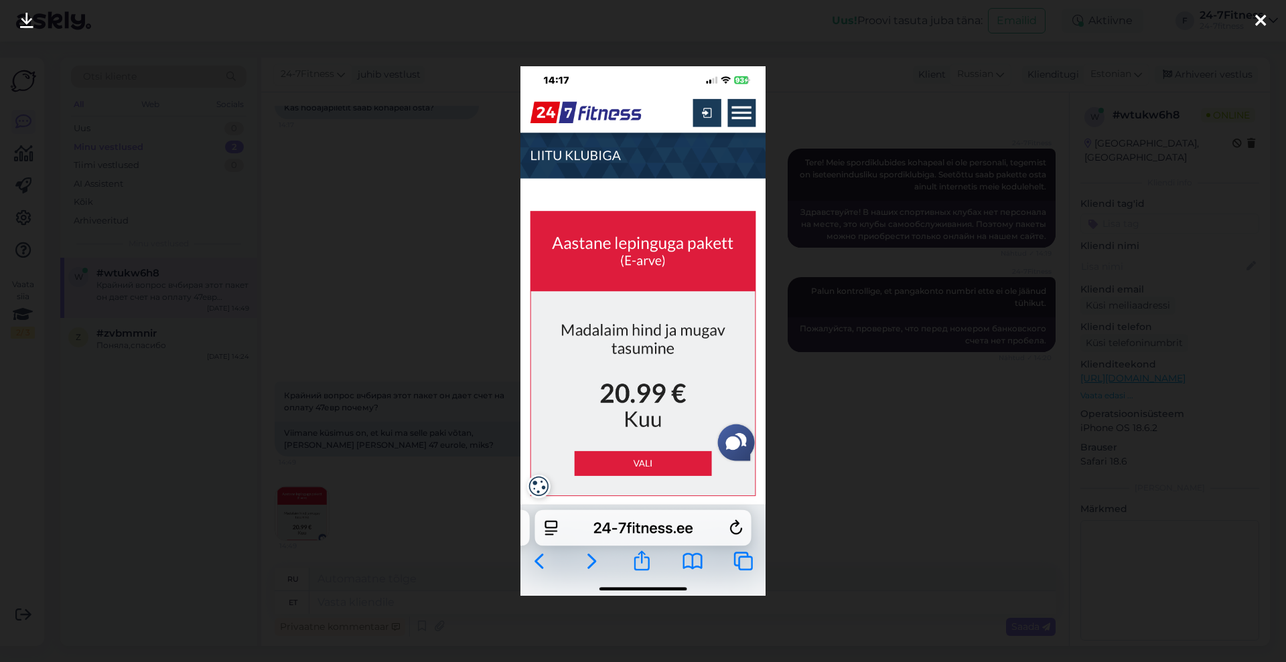
click at [1267, 19] on div at bounding box center [1260, 21] width 27 height 42
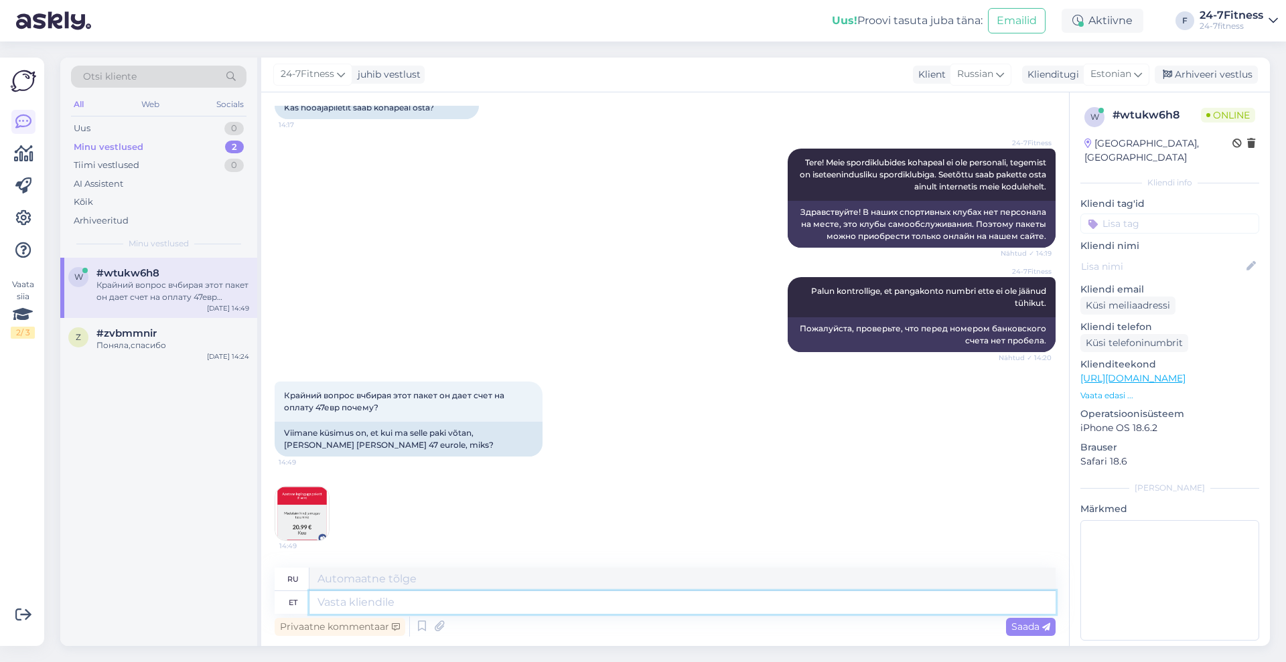
click at [461, 605] on textarea at bounding box center [682, 602] width 746 height 23
paste textarea "Aastase lepinguga paketi puhul tuleb esmase maksena ära tasuda jooksva kuu ning…"
type textarea "Aastase lepinguga paketi puhul tuleb esmase maksena ära tasuda jooksva kuu ning…"
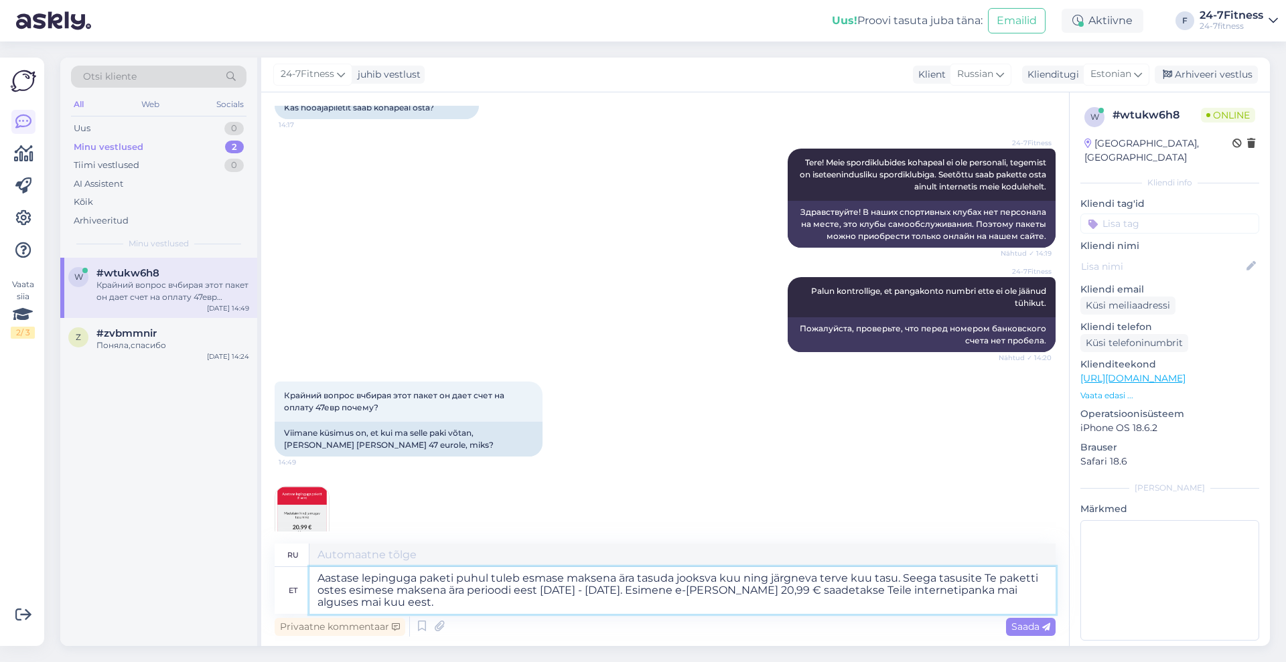
type textarea "Для пакета с годовым контрактом первый платёж производится за текущий месяц и в…"
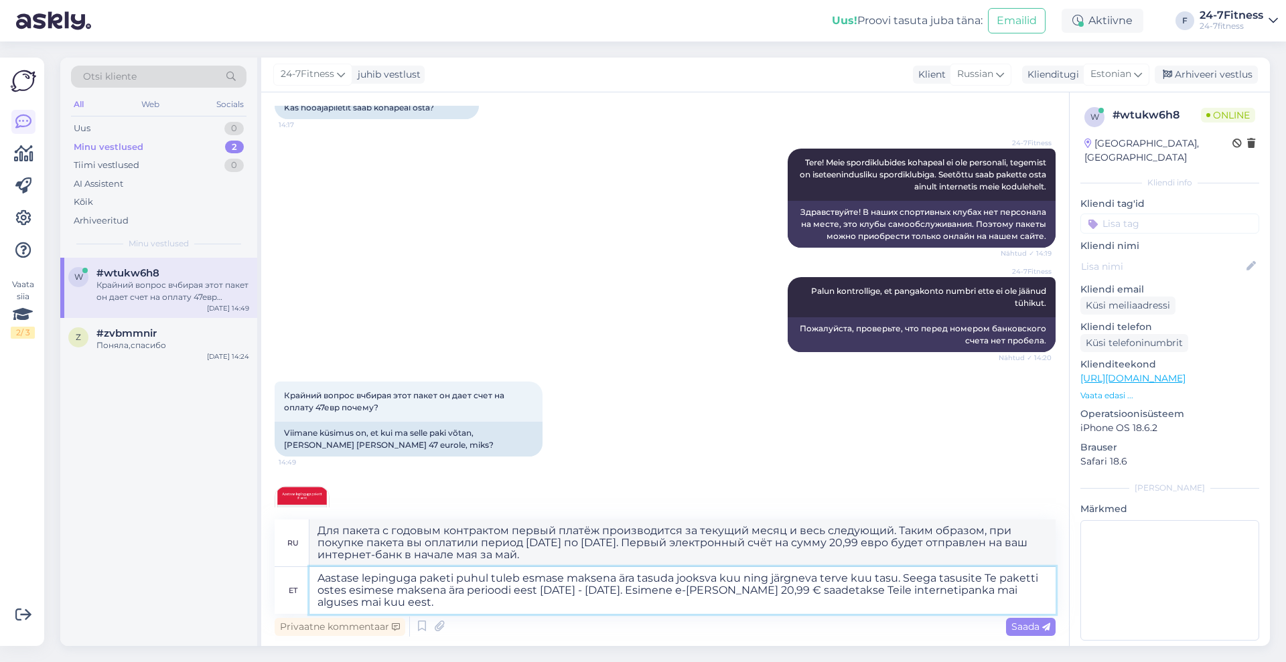
click at [966, 577] on textarea "Aastase lepinguga paketi puhul tuleb esmase maksena ära tasuda jooksva kuu ning…" at bounding box center [682, 590] width 746 height 47
type textarea "Aastase lepinguga paketi puhul tuleb esmase maksena ära tasuda jooksva kuu ning…"
type textarea "Для пакета с годовым контрактом первый платёж производится за текущий месяц и в…"
drag, startPoint x: 542, startPoint y: 589, endPoint x: 559, endPoint y: 589, distance: 17.4
click at [559, 589] on textarea "Aastase lepinguga paketi puhul tuleb esmase maksena ära tasuda jooksva kuu ning…" at bounding box center [682, 590] width 746 height 47
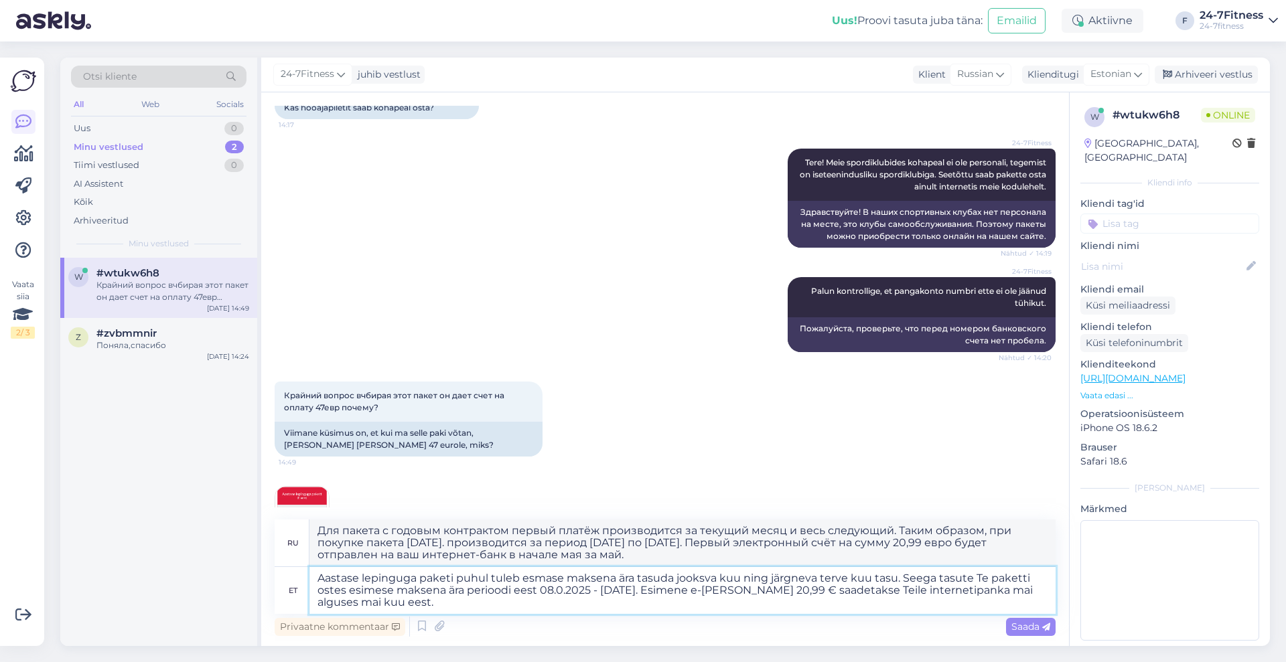
type textarea "Aastase lepinguga paketi puhul tuleb esmase maksena ära tasuda jooksva kuu ning…"
type textarea "Для пакета с годовым контрактом первый платёж производится за текущий месяц и в…"
click at [633, 594] on textarea "Aastase lepinguga paketi puhul tuleb esmase maksena ära tasuda jooksva kuu ning…" at bounding box center [682, 590] width 746 height 47
type textarea "Aastase lepinguga paketi puhul tuleb esmase maksena ära tasuda jooksva kuu ning…"
type textarea "Для пакета с годовым контрактом первый платёж производится за текущий месяц и в…"
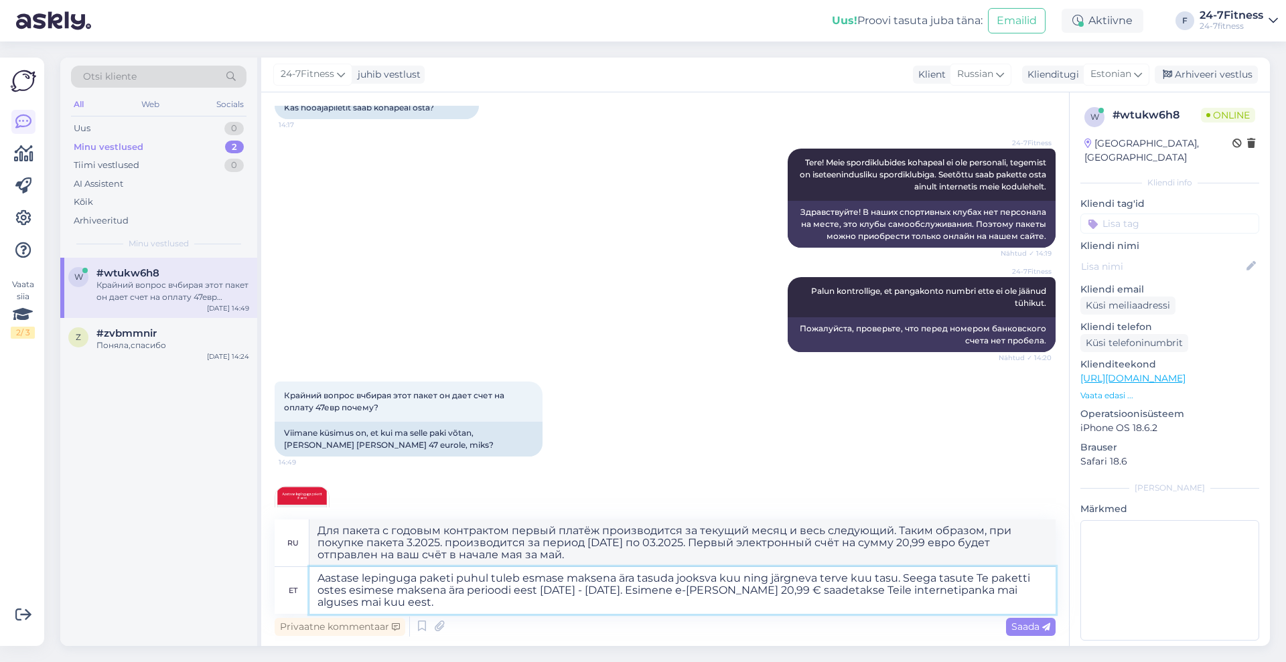
type textarea "Aastase lepinguga paketi puhul tuleb esmase maksena ära tasuda jooksva kuu ning…"
type textarea "Для пакета с годовым контрактом первый платёж производится за текущий месяц и в…"
click at [1021, 593] on textarea "Aastase lepinguga paketi puhul tuleb esmase maksena ära tasuda jooksva kuu ning…" at bounding box center [682, 590] width 746 height 47
type textarea "Aastase lepinguga paketi puhul tuleb esmase maksena ära tasuda jooksva kuu ning…"
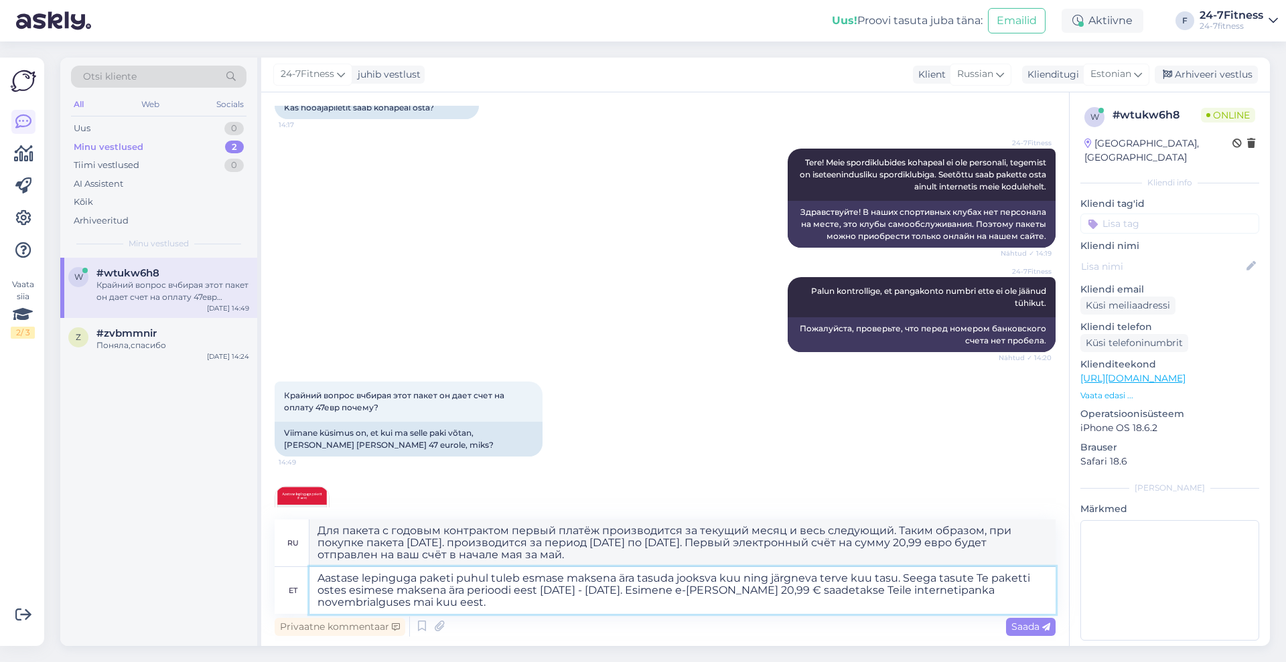
type textarea "Для пакета с годовым контрактом первый платёж производится за текущий месяц и в…"
type textarea "Aastase lepinguga paketi puhul tuleb esmase maksena ära tasuda jooksva kuu ning…"
click at [428, 599] on textarea "Aastase lepinguga paketi puhul tuleb esmase maksena ära tasuda jooksva kuu ning…" at bounding box center [682, 590] width 746 height 47
type textarea "Для пакета с годовым контрактом первый платёж производится за текущий месяц и в…"
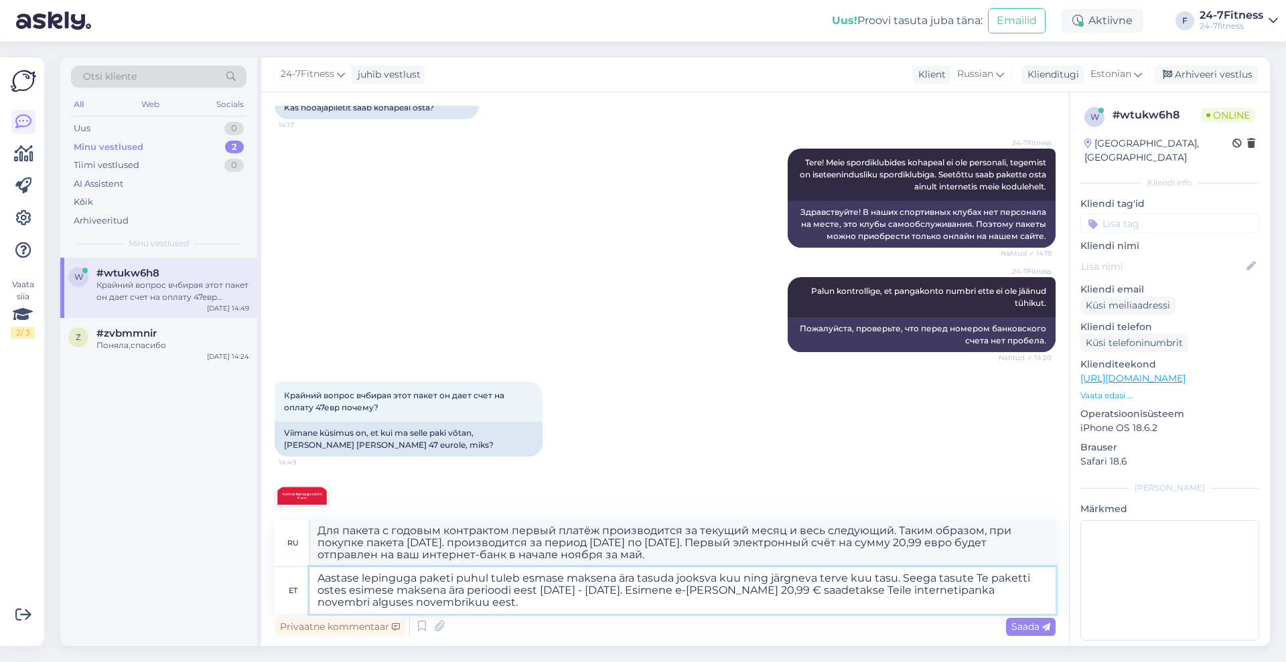
type textarea "Aastase lepinguga paketi puhul tuleb esmase maksena ära tasuda jooksva kuu ning…"
type textarea "Для пакета с годовым контрактом первый платёж производится за текущий месяц и в…"
type textarea "Aastase lepinguga paketi puhul tuleb esmase maksena ära tasuda jooksva kuu ning…"
click at [1009, 626] on div "Saada" at bounding box center [1031, 627] width 50 height 18
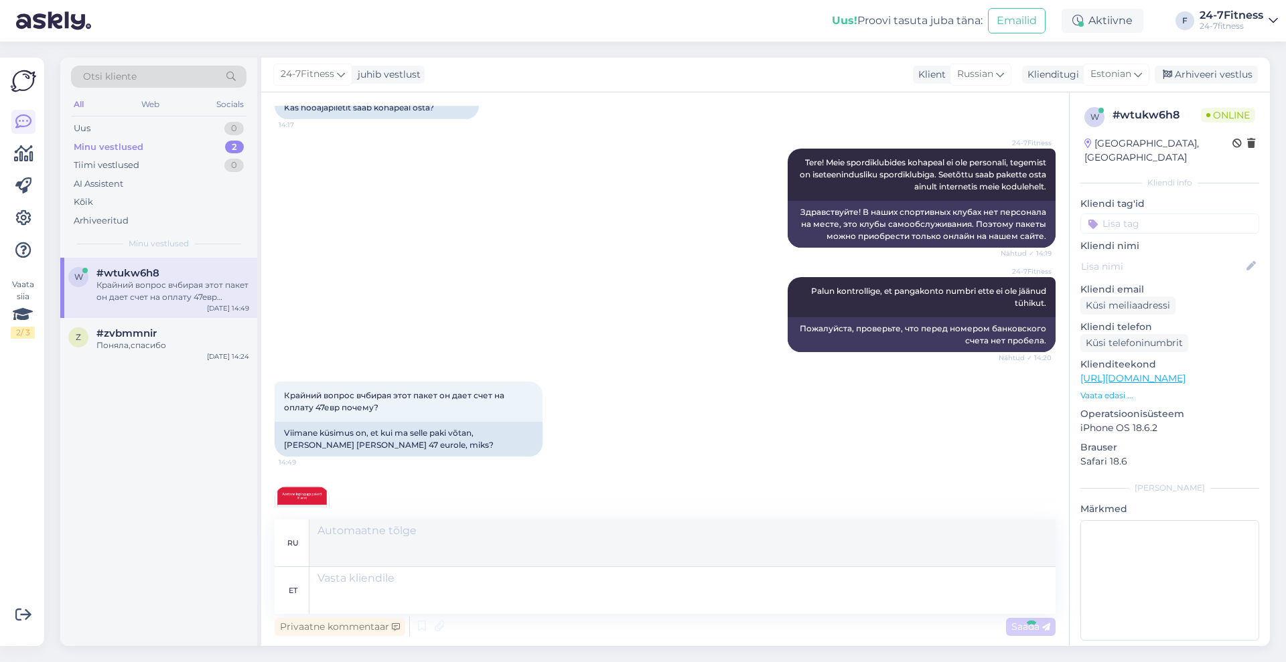
scroll to position [695, 0]
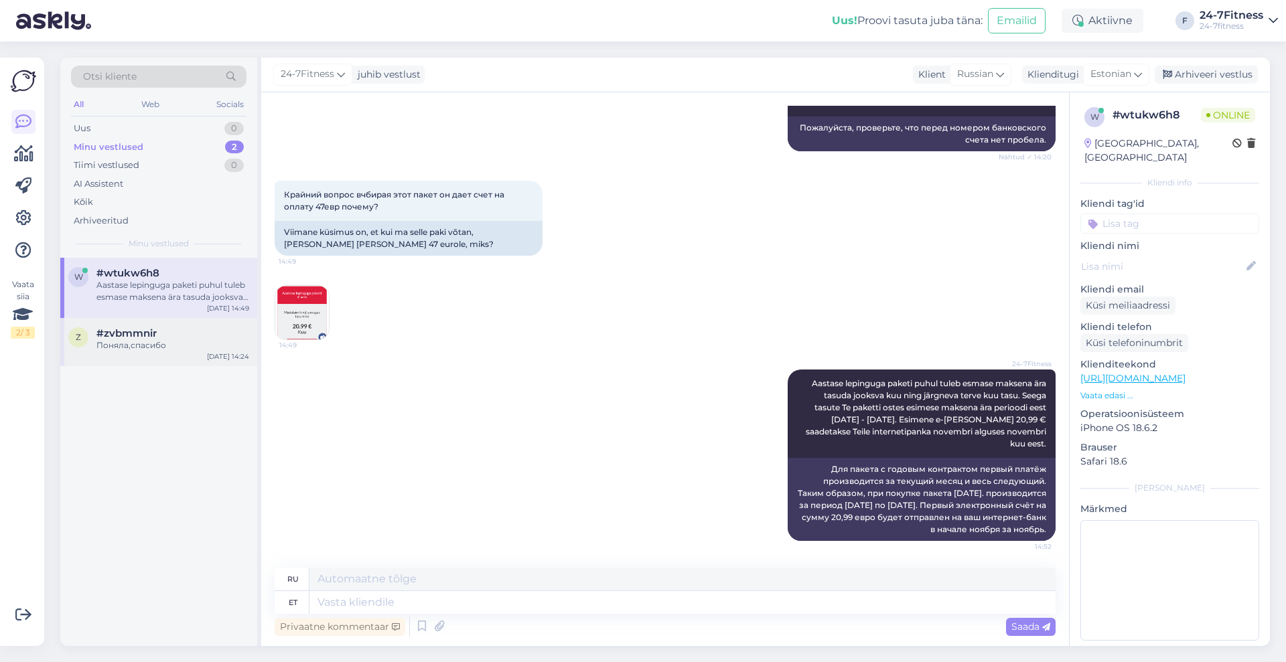
click at [188, 344] on div "Поняла,спасибо" at bounding box center [172, 346] width 153 height 12
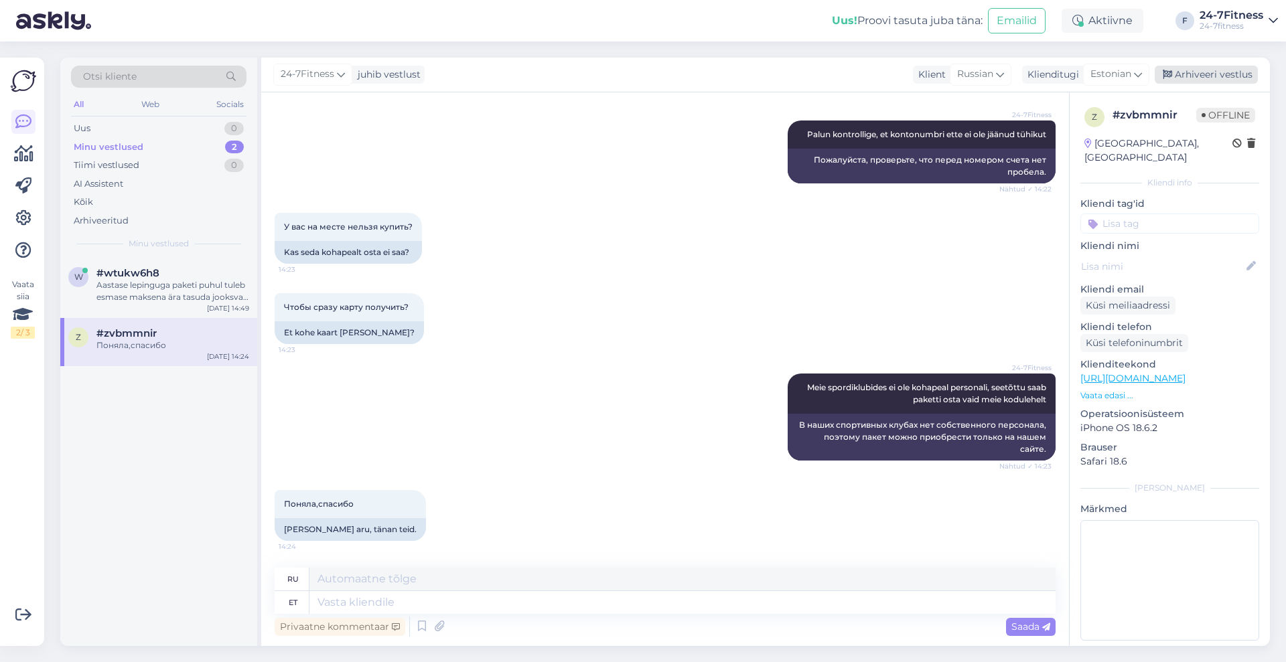
click at [1221, 76] on div "Arhiveeri vestlus" at bounding box center [1206, 75] width 103 height 18
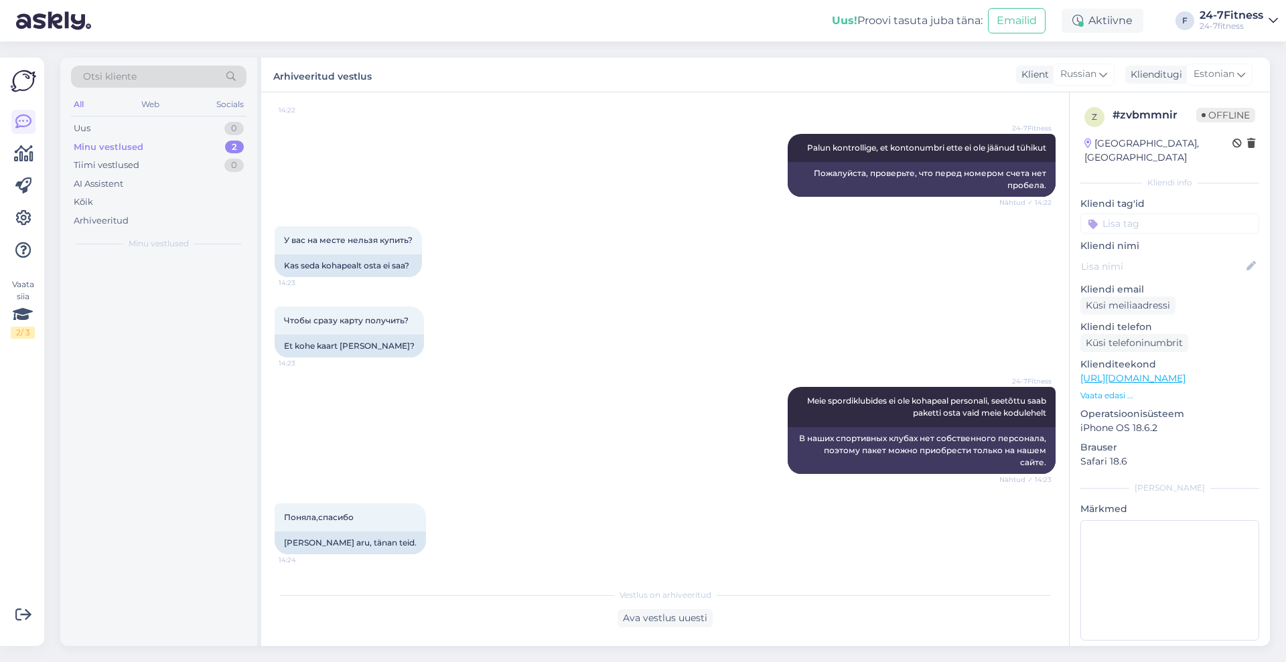
scroll to position [1119, 0]
click at [169, 291] on div "Aastase lepinguga paketi puhul tuleb esmase maksena ära tasuda jooksva kuu ning…" at bounding box center [172, 291] width 153 height 24
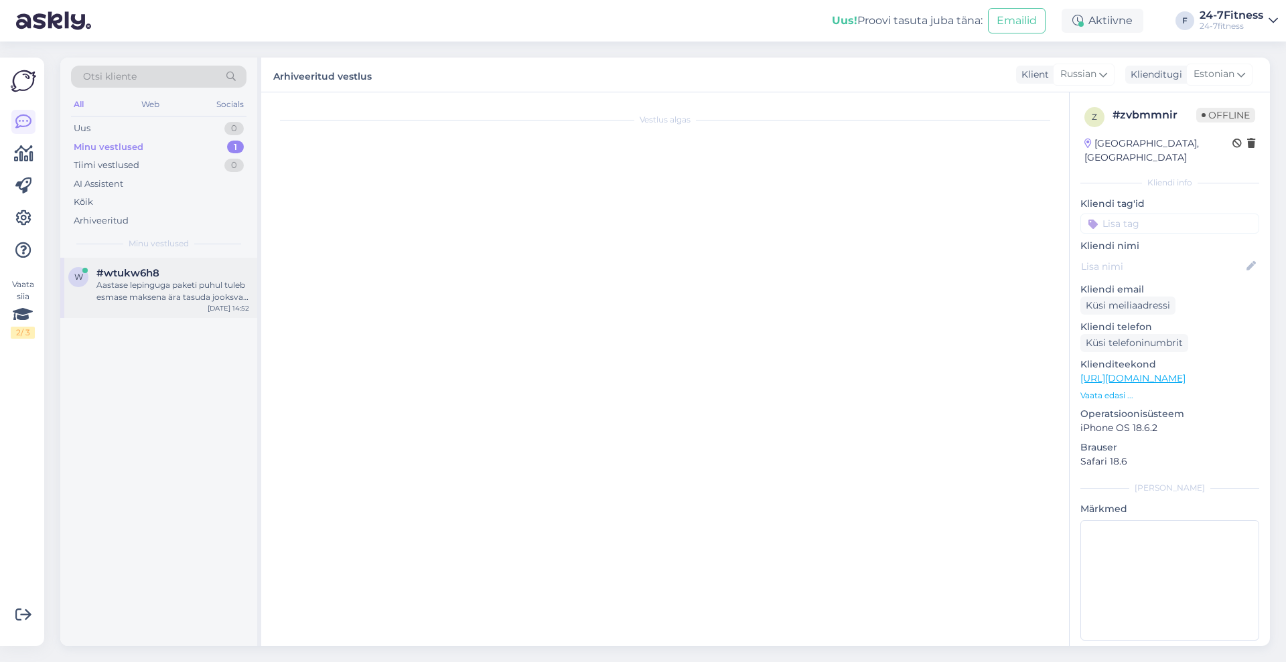
scroll to position [695, 0]
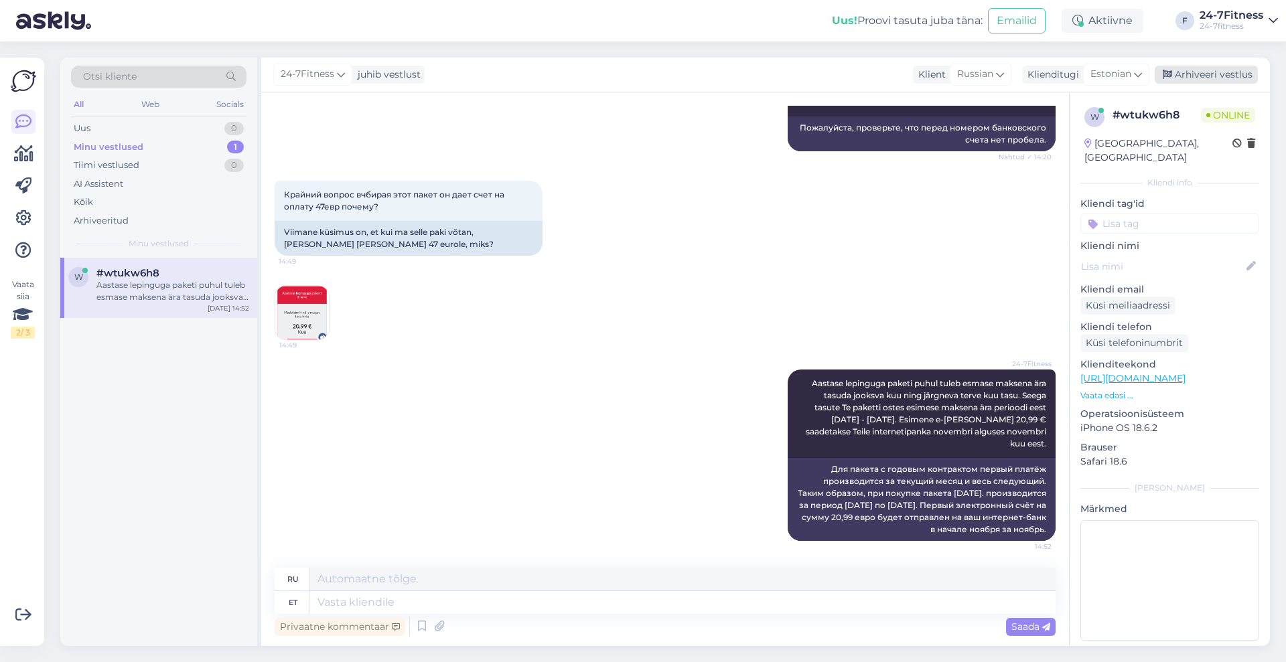
click at [1212, 74] on div "Arhiveeri vestlus" at bounding box center [1206, 75] width 103 height 18
